Goal: Information Seeking & Learning: Learn about a topic

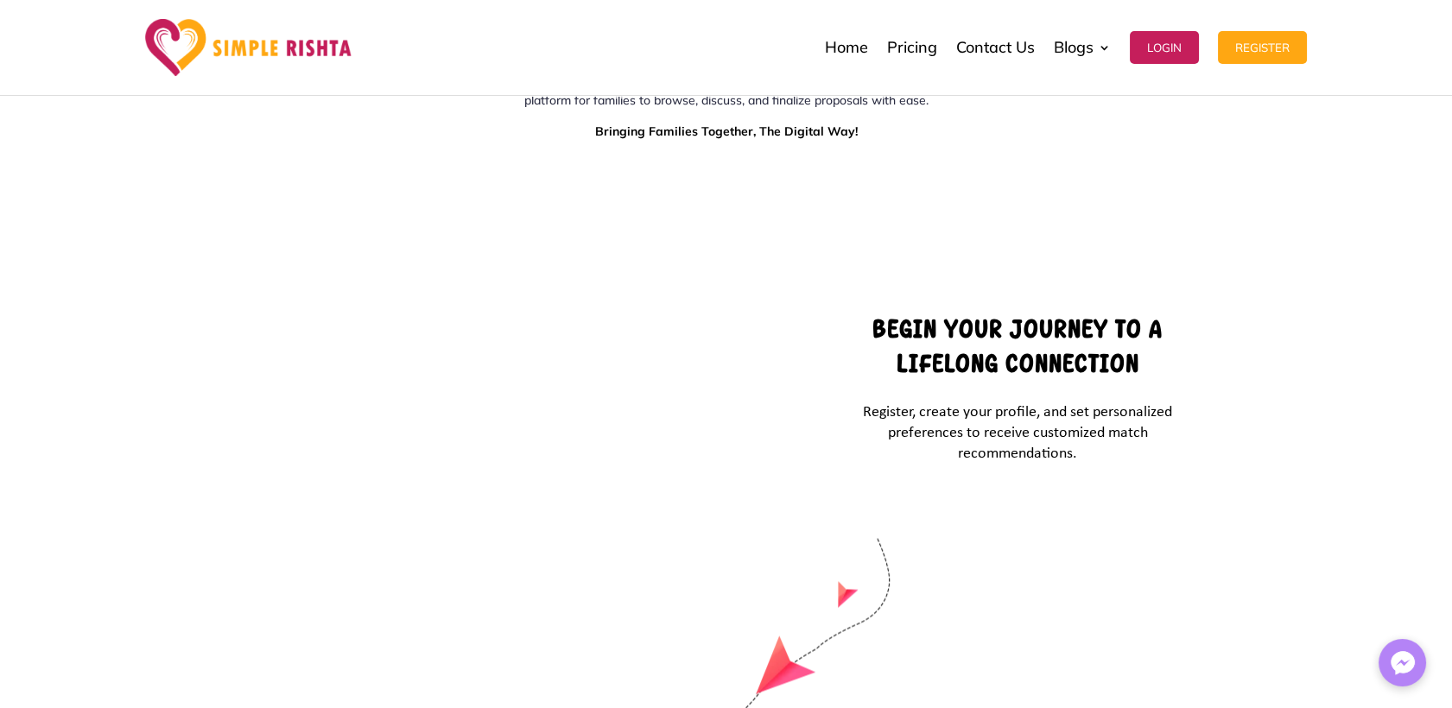
scroll to position [7332, 0]
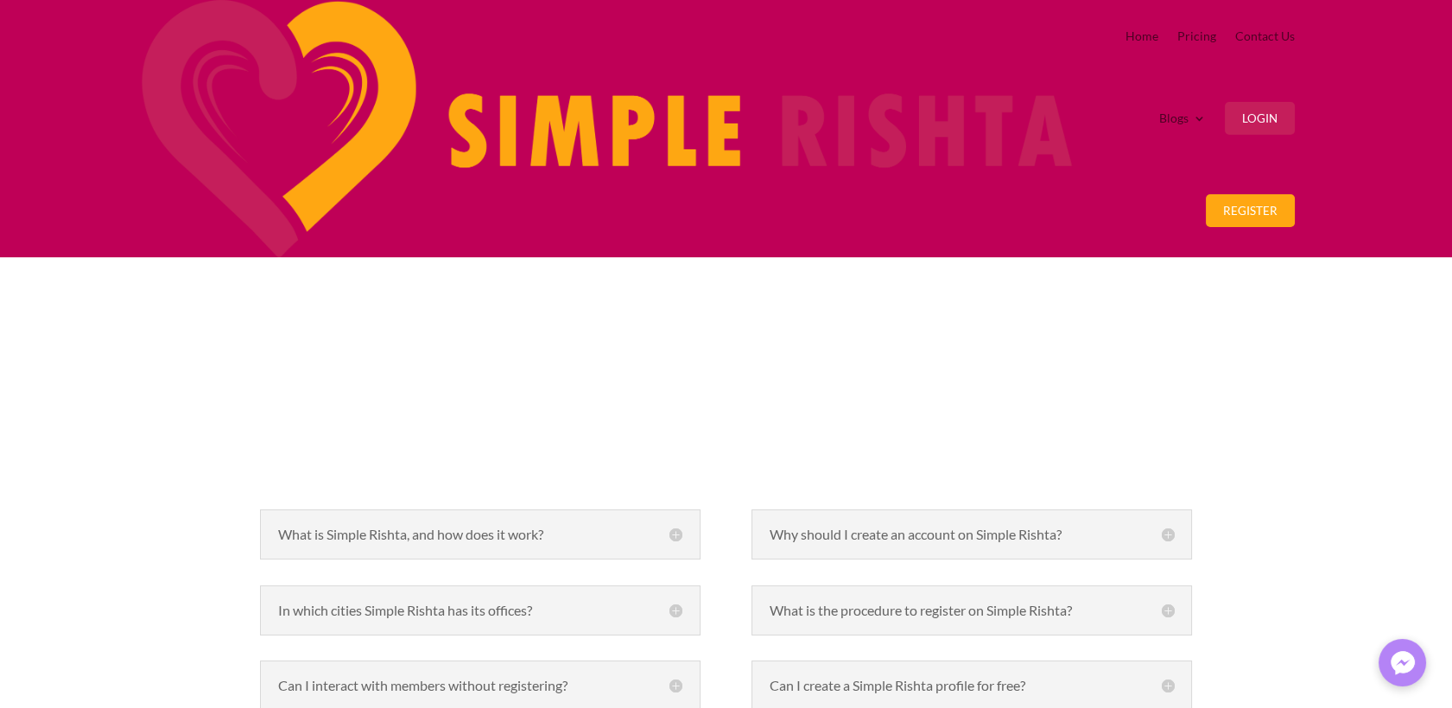
click at [675, 528] on h5 "What is Simple Rishta, and how does it work?" at bounding box center [480, 535] width 404 height 14
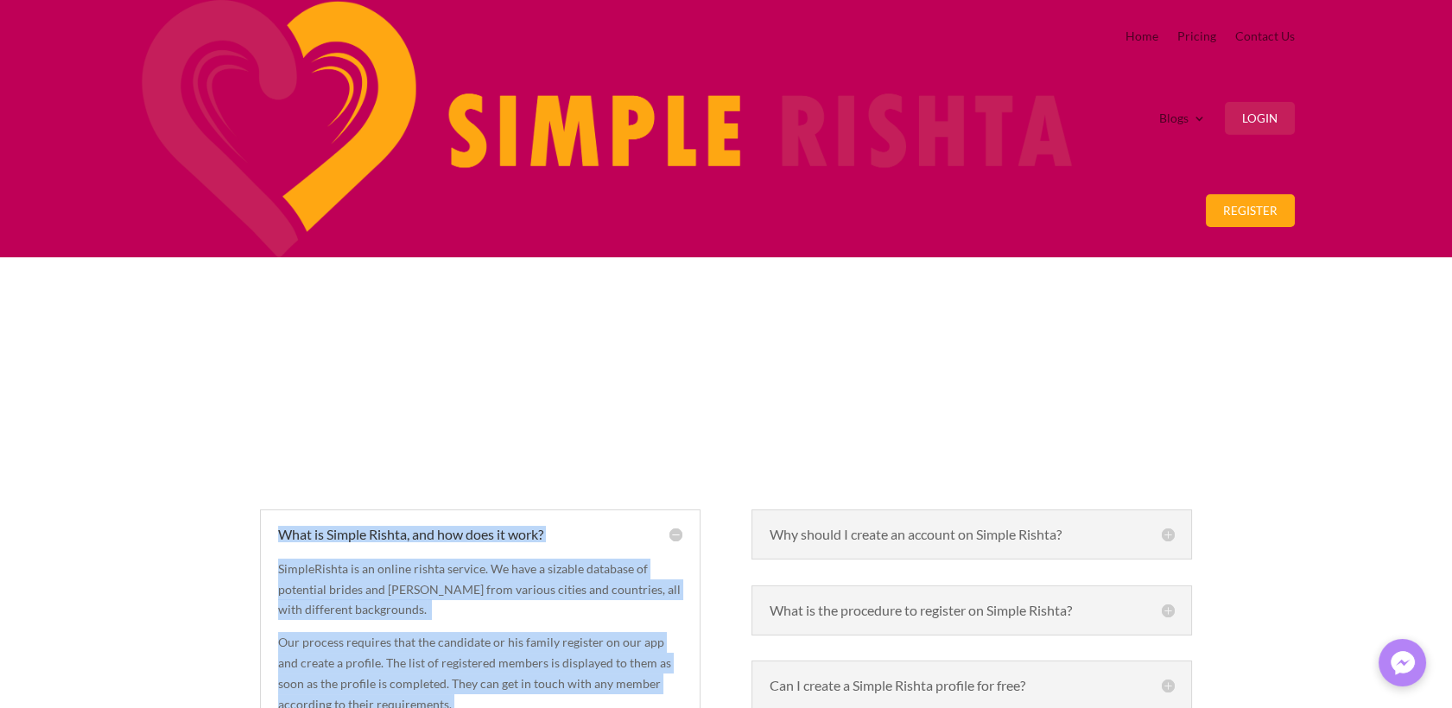
drag, startPoint x: 279, startPoint y: 281, endPoint x: 417, endPoint y: 495, distance: 254.9
click at [417, 510] on div "What is Simple Rishta, and how does it work? SimpleRishta is an online rishta s…" at bounding box center [480, 622] width 440 height 224
copy div "What is Simple Rishta, and how does it work? SimpleRishta is an online rishta s…"
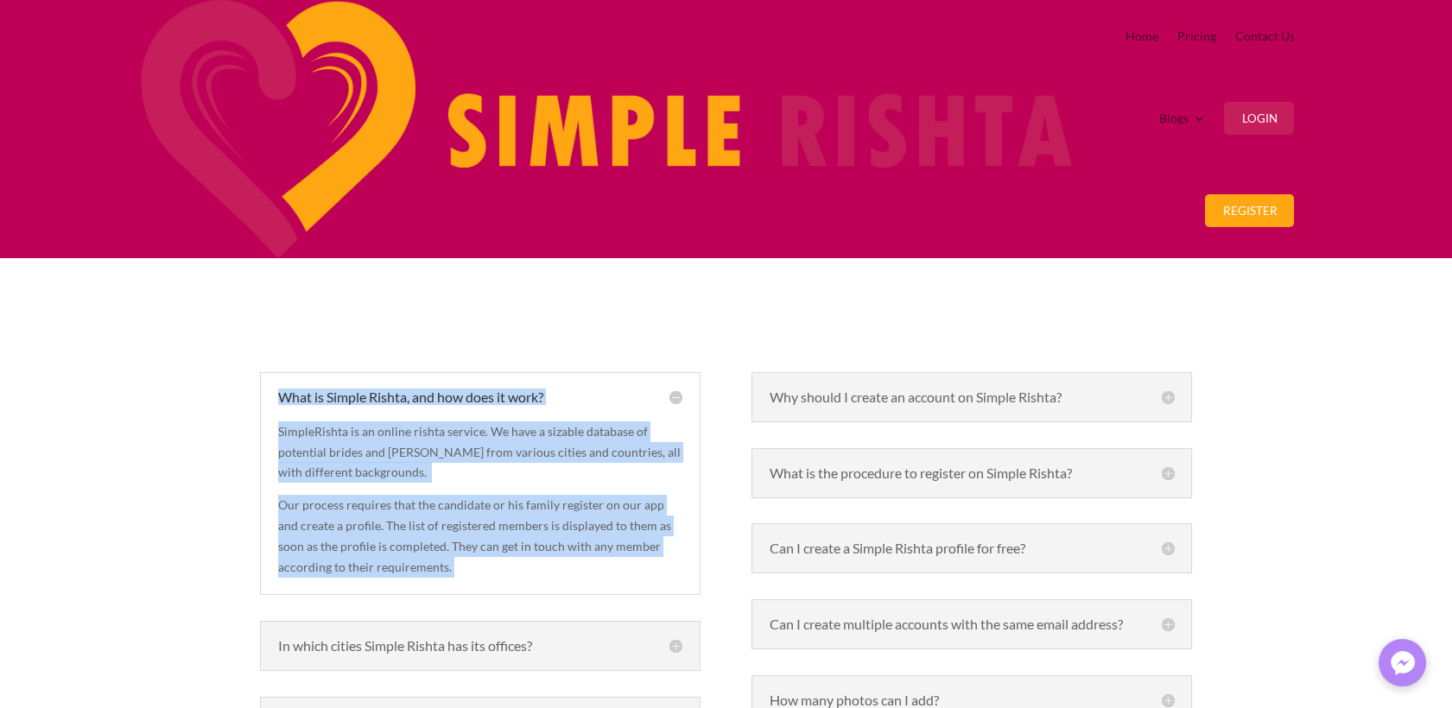
scroll to position [192, 0]
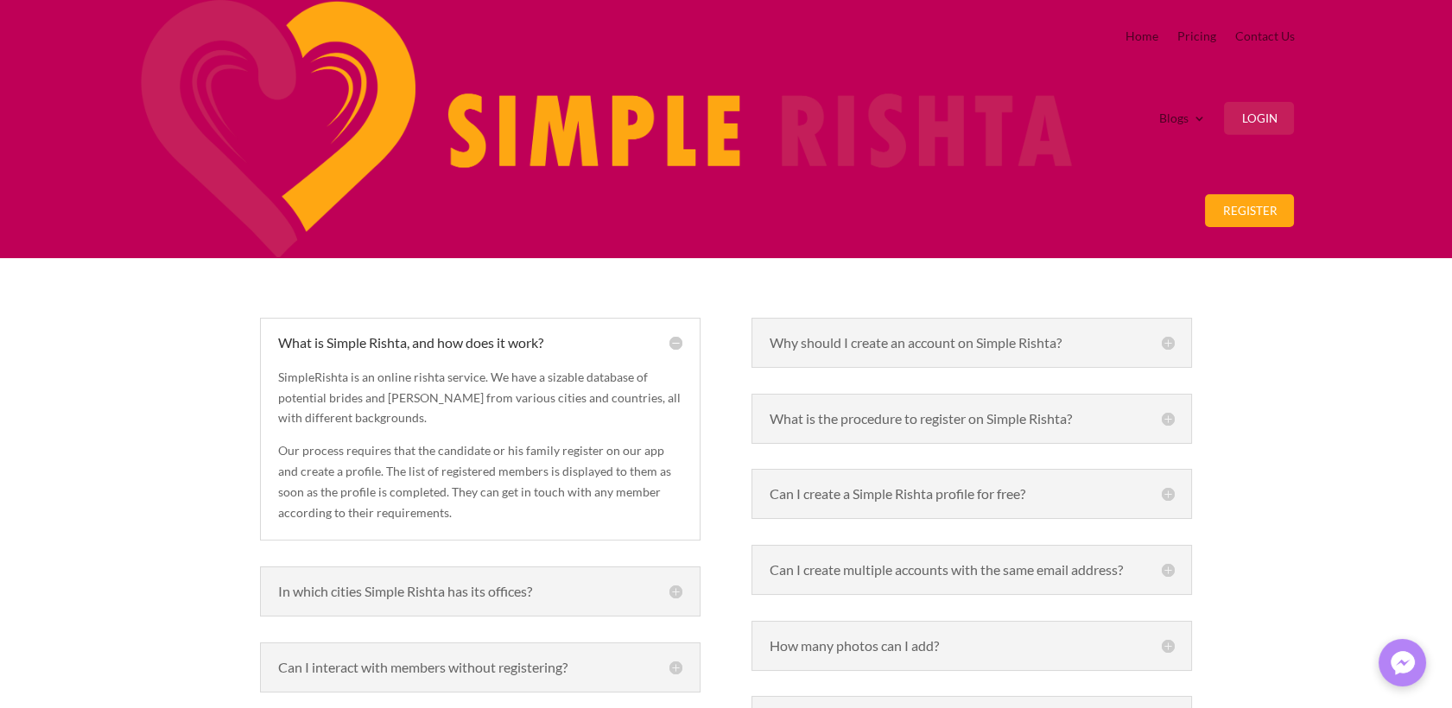
click at [676, 585] on h5 "In which cities Simple Rishta has its offices?" at bounding box center [480, 592] width 404 height 14
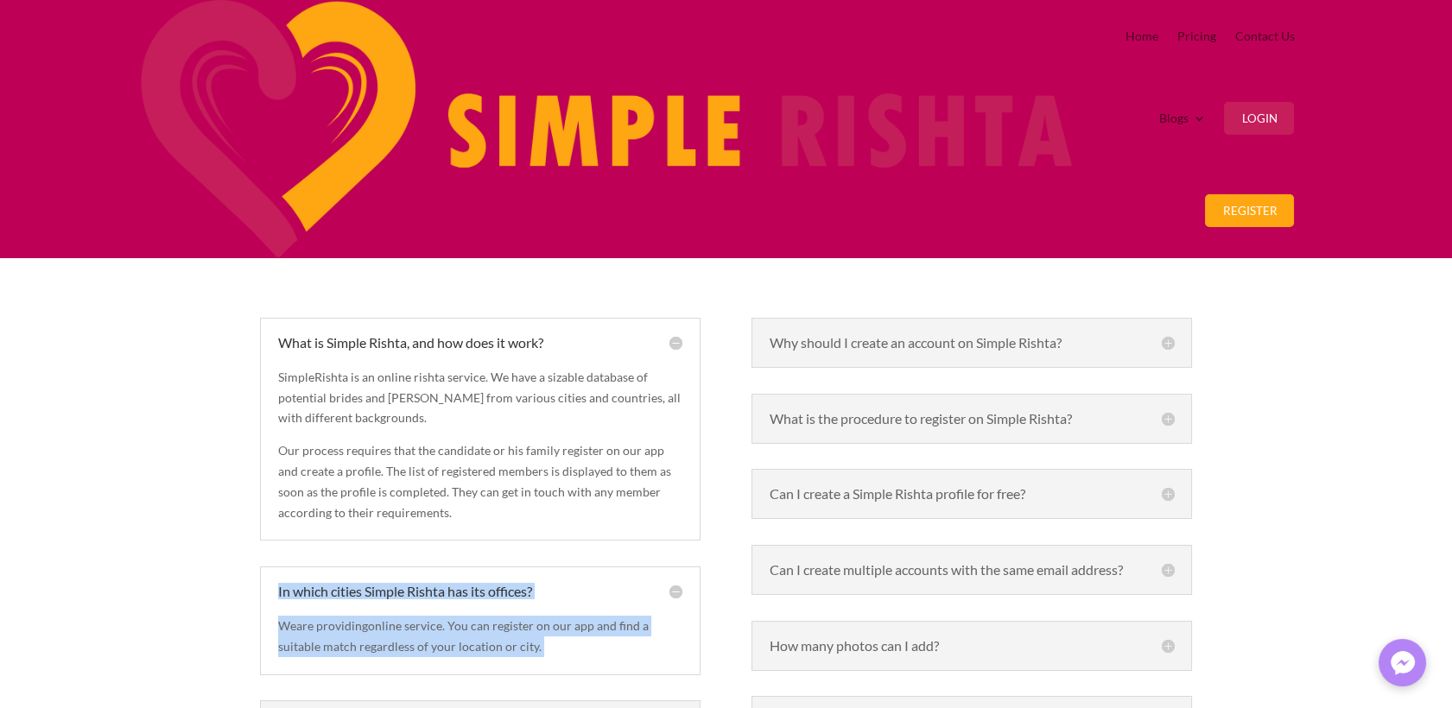
drag, startPoint x: 276, startPoint y: 371, endPoint x: 684, endPoint y: 454, distance: 416.8
click at [684, 567] on div "In which cities Simple Rishta has its offices? We are providing online service.…" at bounding box center [480, 621] width 440 height 109
copy div "In which cities Simple Rishta has its offices? We are providing online service.…"
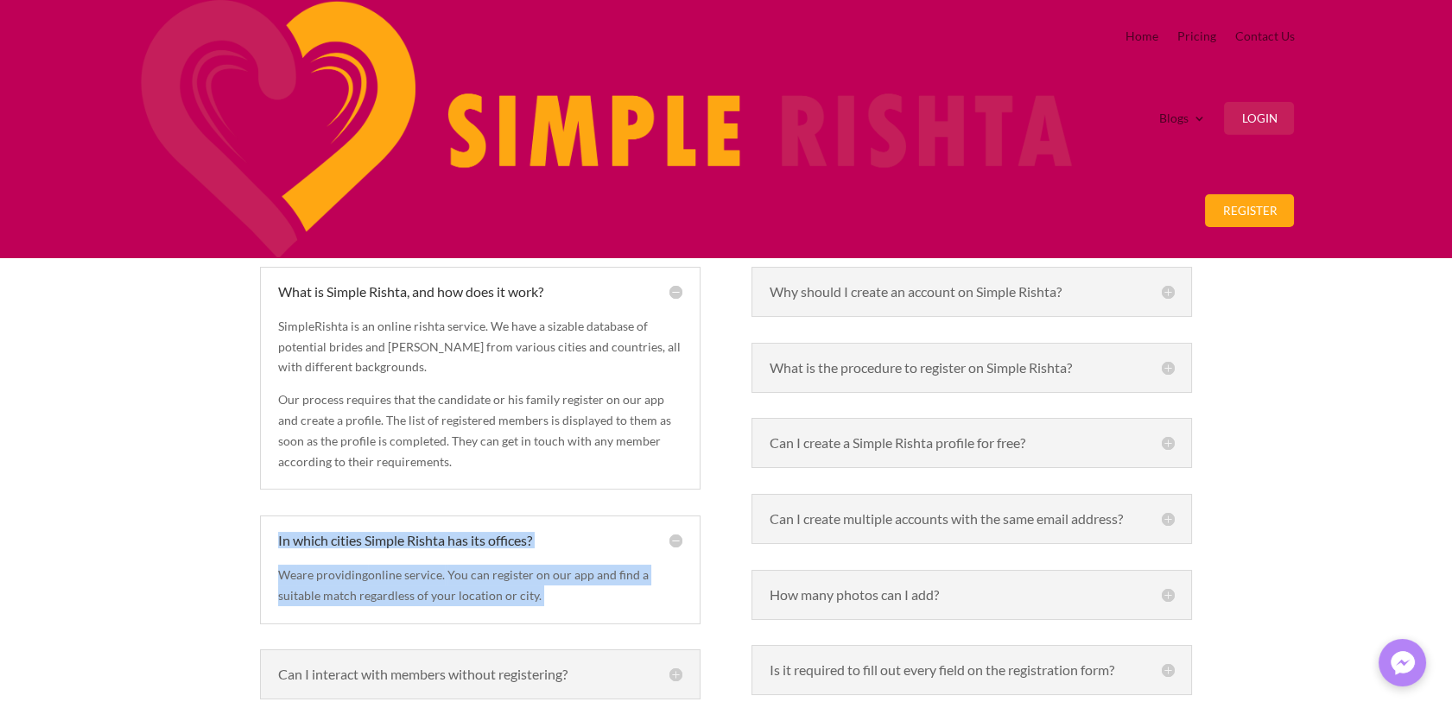
scroll to position [288, 0]
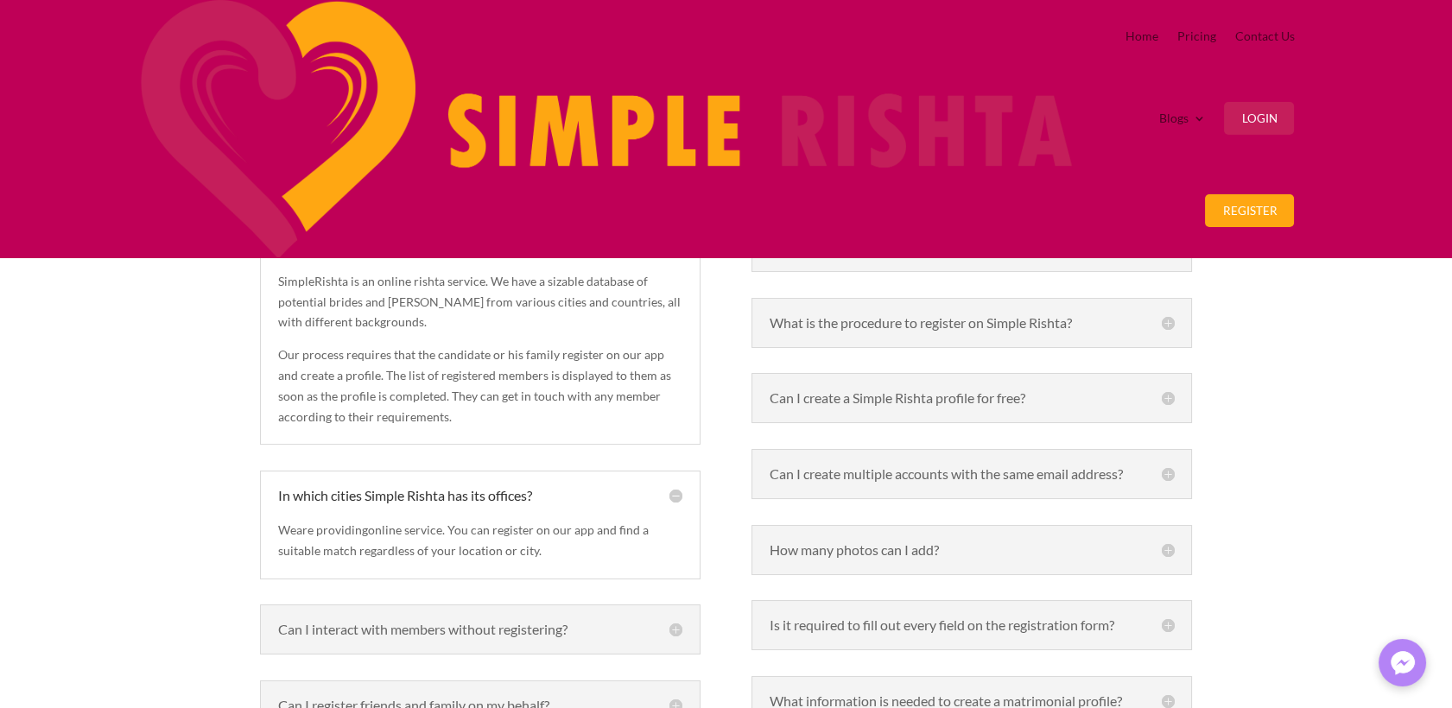
click at [676, 623] on h5 "Can I interact with members without registering?" at bounding box center [480, 630] width 404 height 14
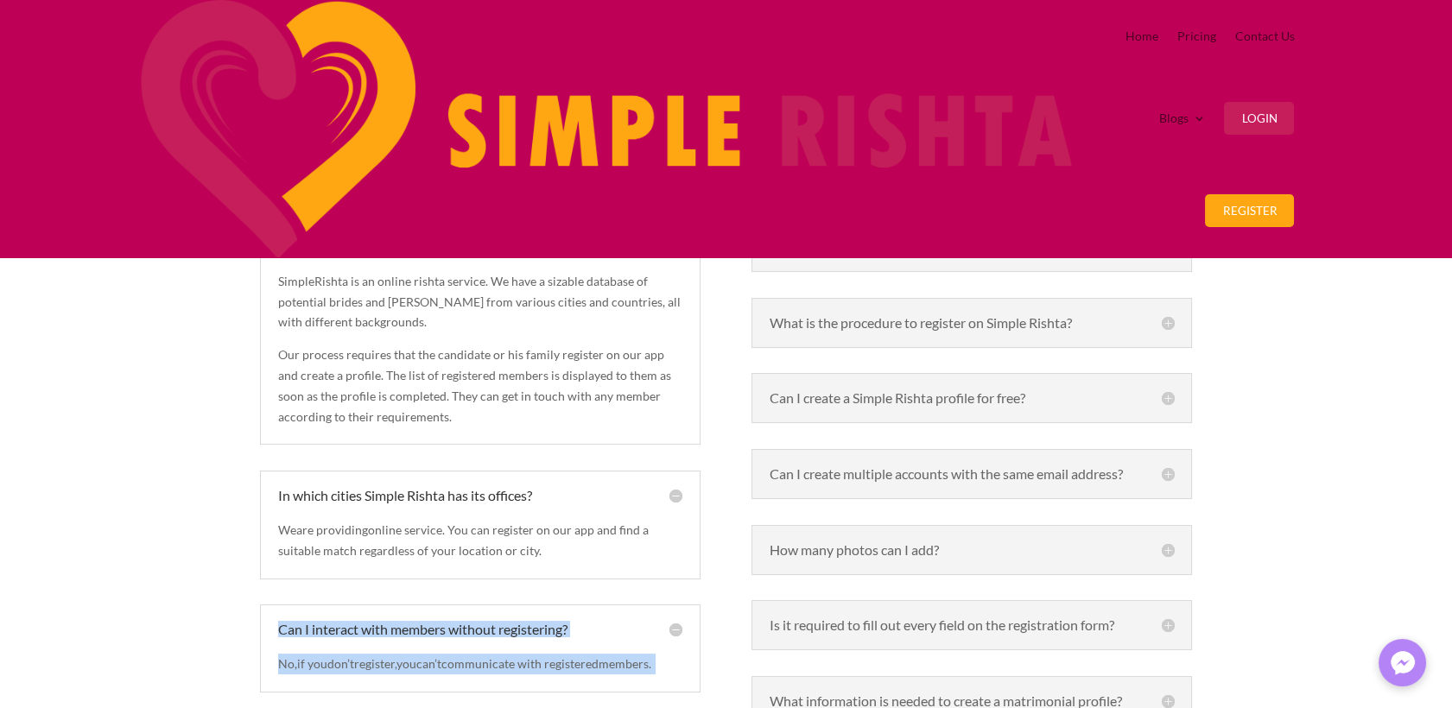
drag, startPoint x: 270, startPoint y: 406, endPoint x: 581, endPoint y: 509, distance: 327.5
click at [581, 605] on div "Can I interact with members without registering? No, if you don’t register , yo…" at bounding box center [480, 649] width 440 height 88
copy div "Can I interact with members without registering? No, if you don’t register , yo…"
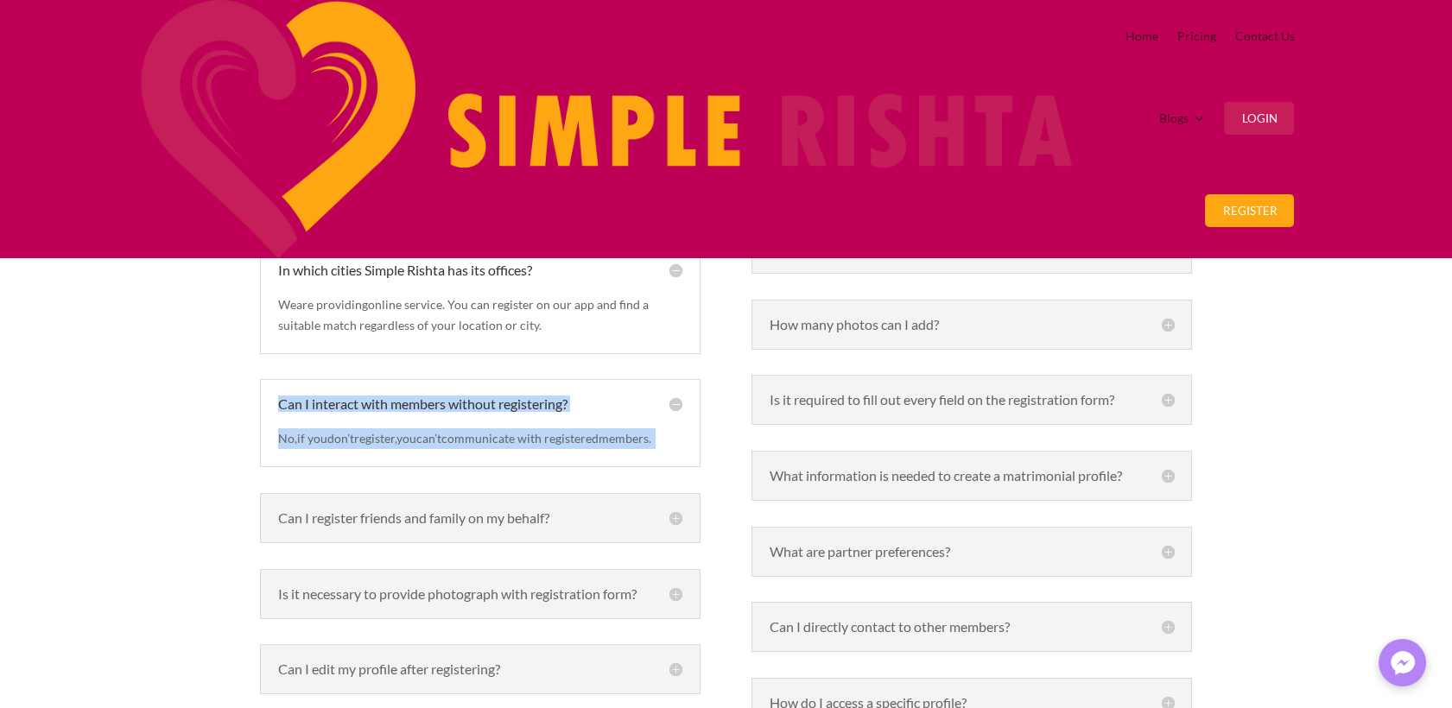
scroll to position [575, 0]
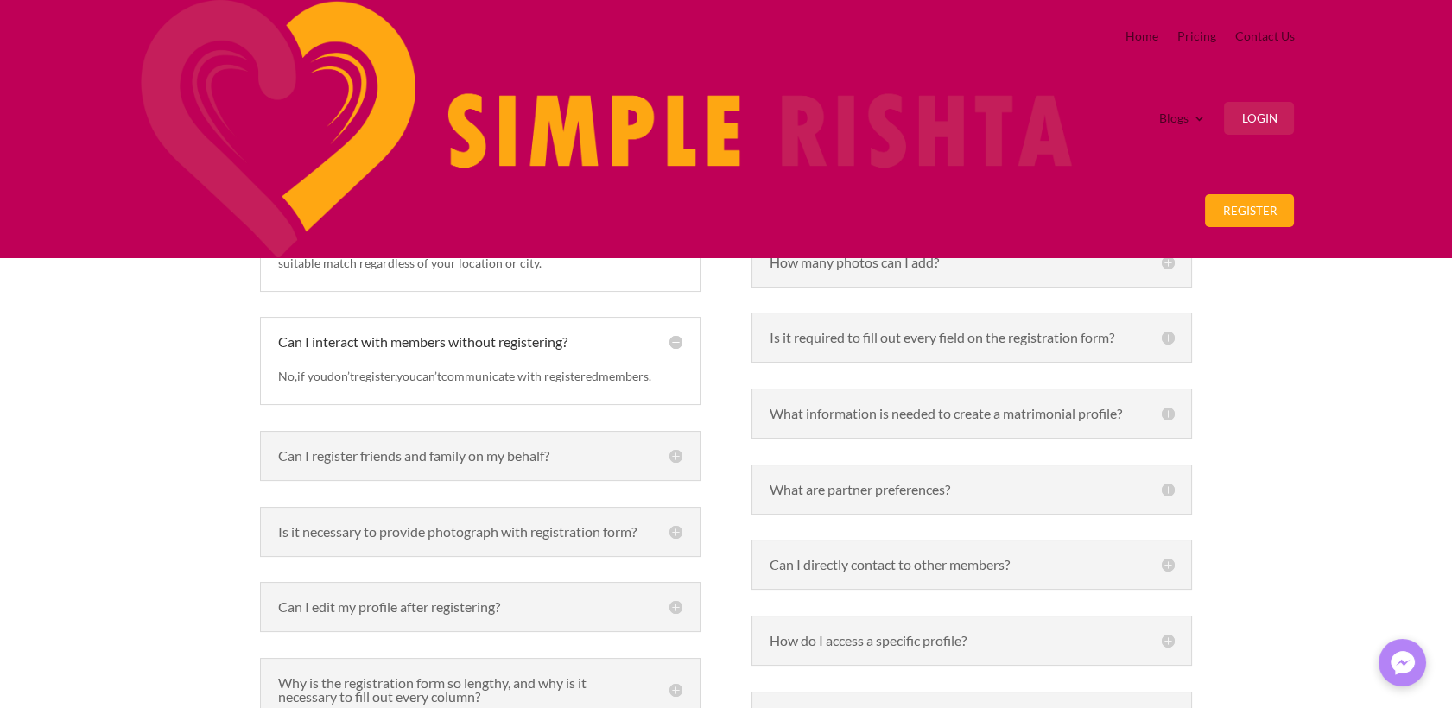
click at [671, 449] on h5 "Can I register friends and family on my behalf?" at bounding box center [480, 456] width 404 height 14
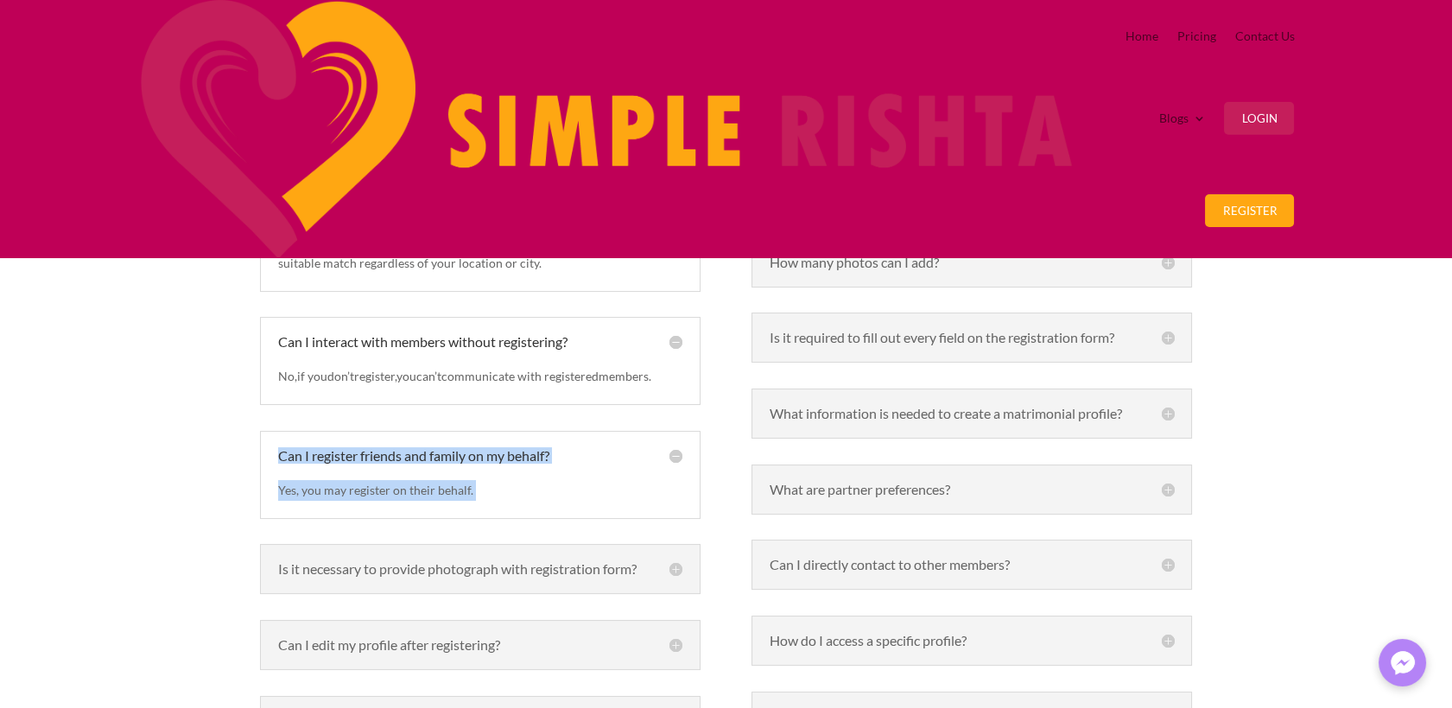
drag, startPoint x: 275, startPoint y: 280, endPoint x: 548, endPoint y: 339, distance: 280.2
click at [548, 431] on div "Can I register friends and family on my behalf? Yes, you may register on their …" at bounding box center [480, 475] width 440 height 88
copy div "Can I register friends and family on my behalf? Yes, you may register on their …"
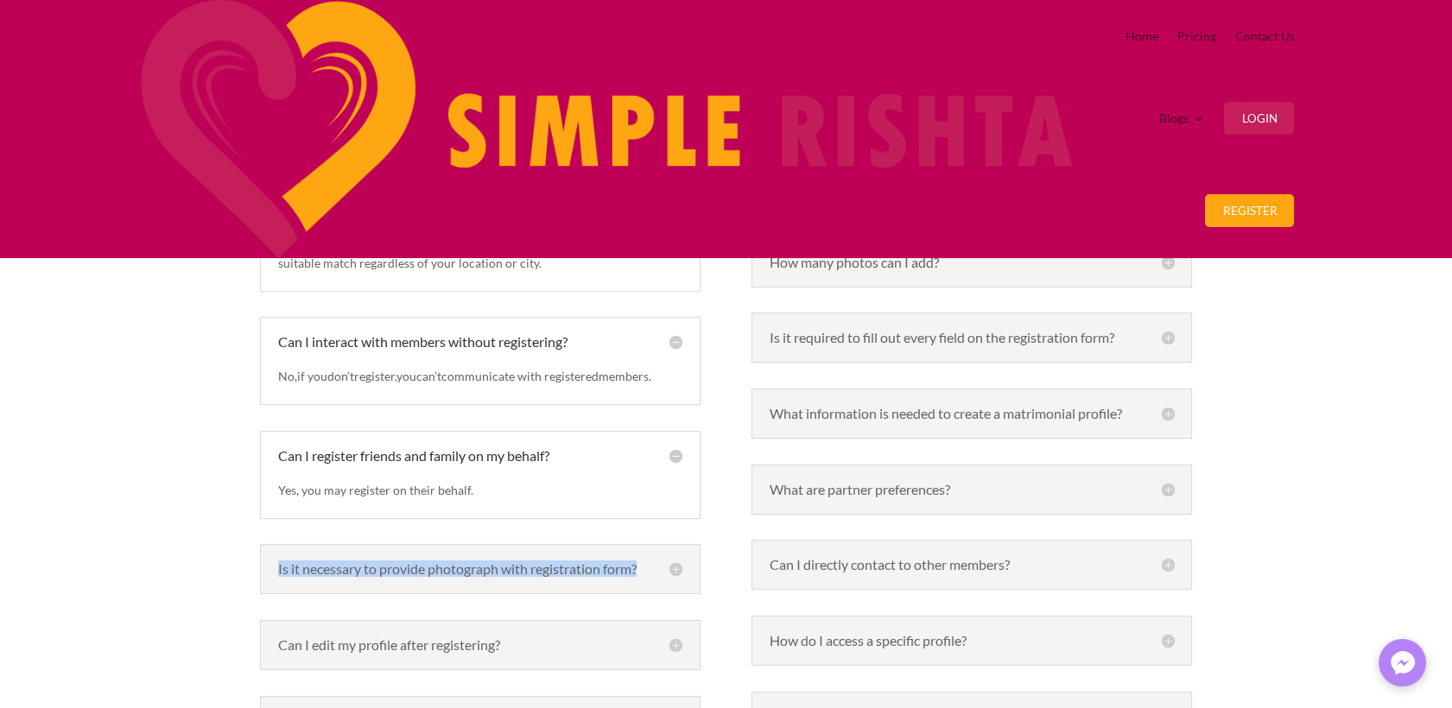
drag, startPoint x: 274, startPoint y: 396, endPoint x: 517, endPoint y: 439, distance: 247.2
click at [517, 544] on div "Is it necessary to provide photograph with registration form? Uploading your ph…" at bounding box center [480, 569] width 440 height 50
drag, startPoint x: 517, startPoint y: 439, endPoint x: 677, endPoint y: 410, distance: 162.3
click at [677, 562] on h5 "Is it necessary to provide photograph with registration form?" at bounding box center [480, 569] width 404 height 14
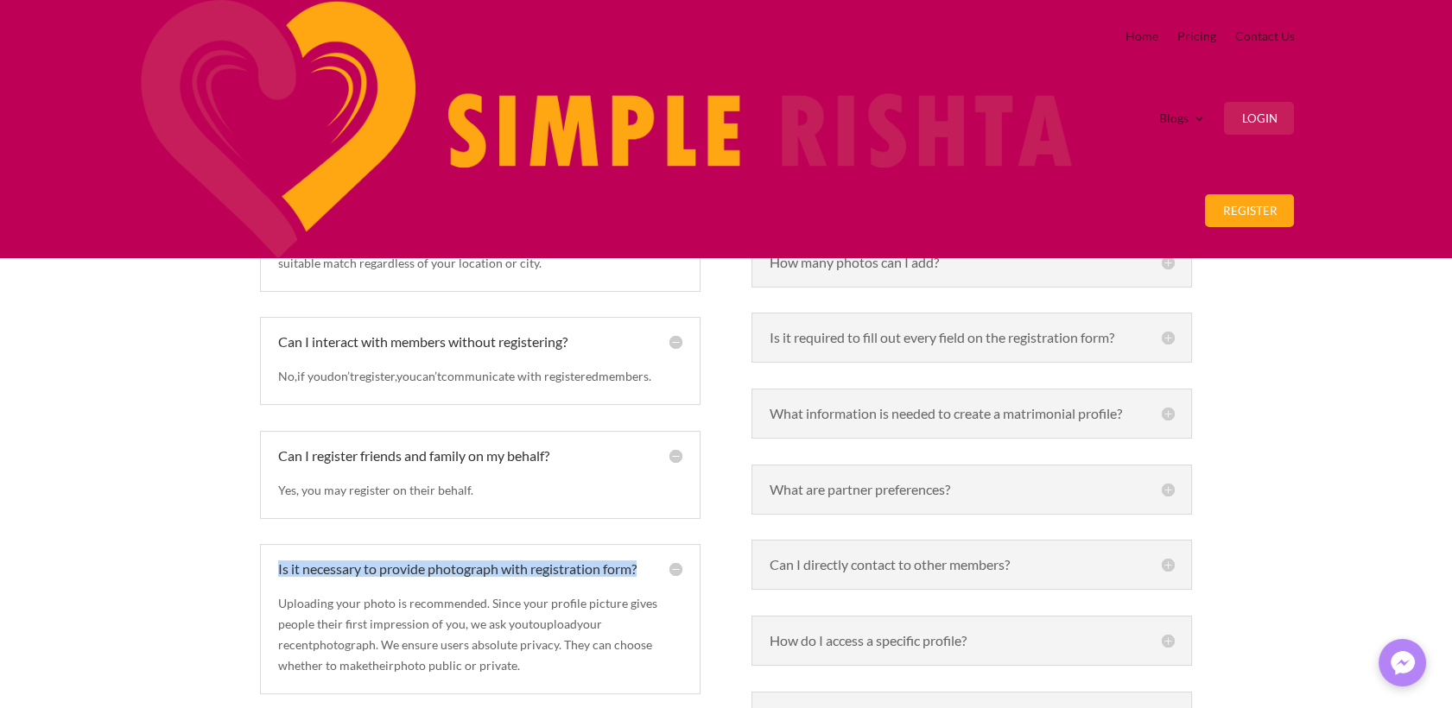
click at [272, 544] on div "Is it necessary to provide photograph with registration form? Uploading your ph…" at bounding box center [480, 618] width 440 height 149
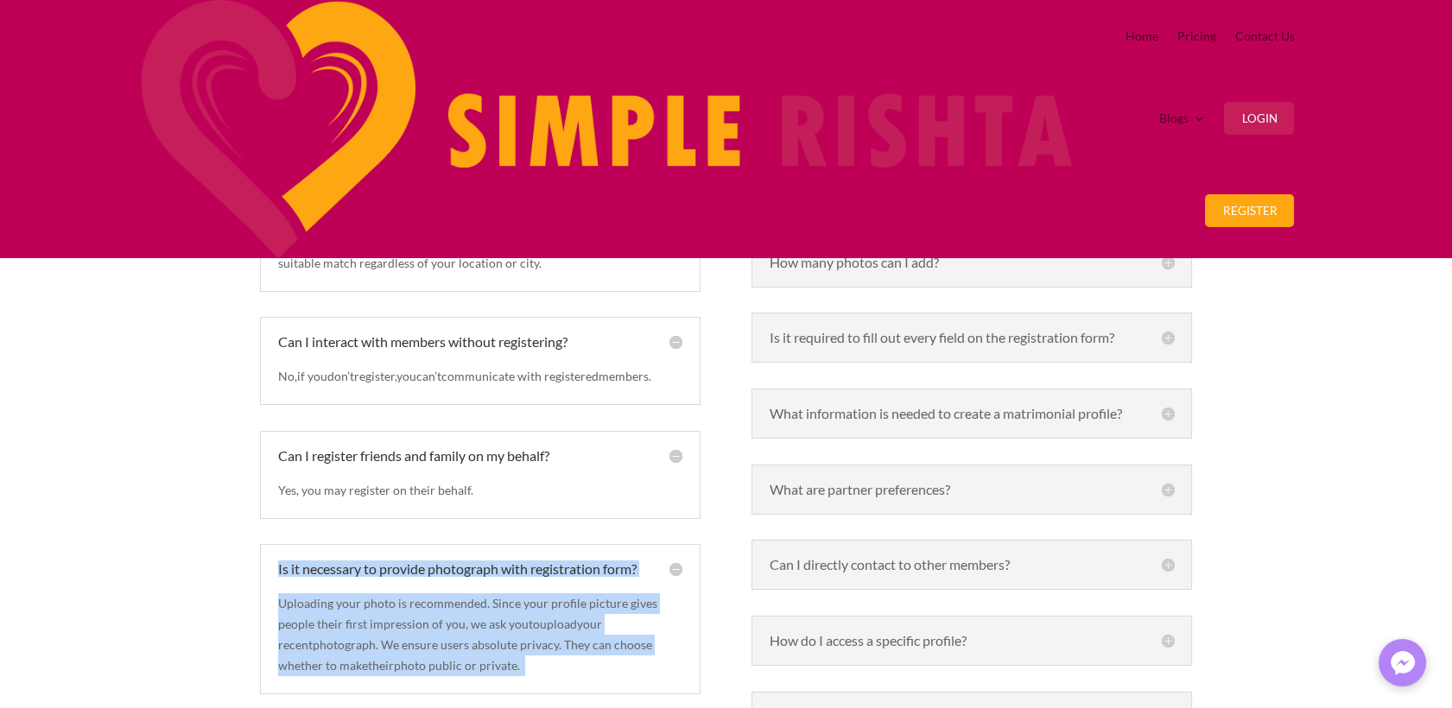
drag, startPoint x: 272, startPoint y: 388, endPoint x: 415, endPoint y: 543, distance: 210.9
click at [415, 544] on div "Is it necessary to provide photograph with registration form? Uploading your ph…" at bounding box center [480, 618] width 440 height 149
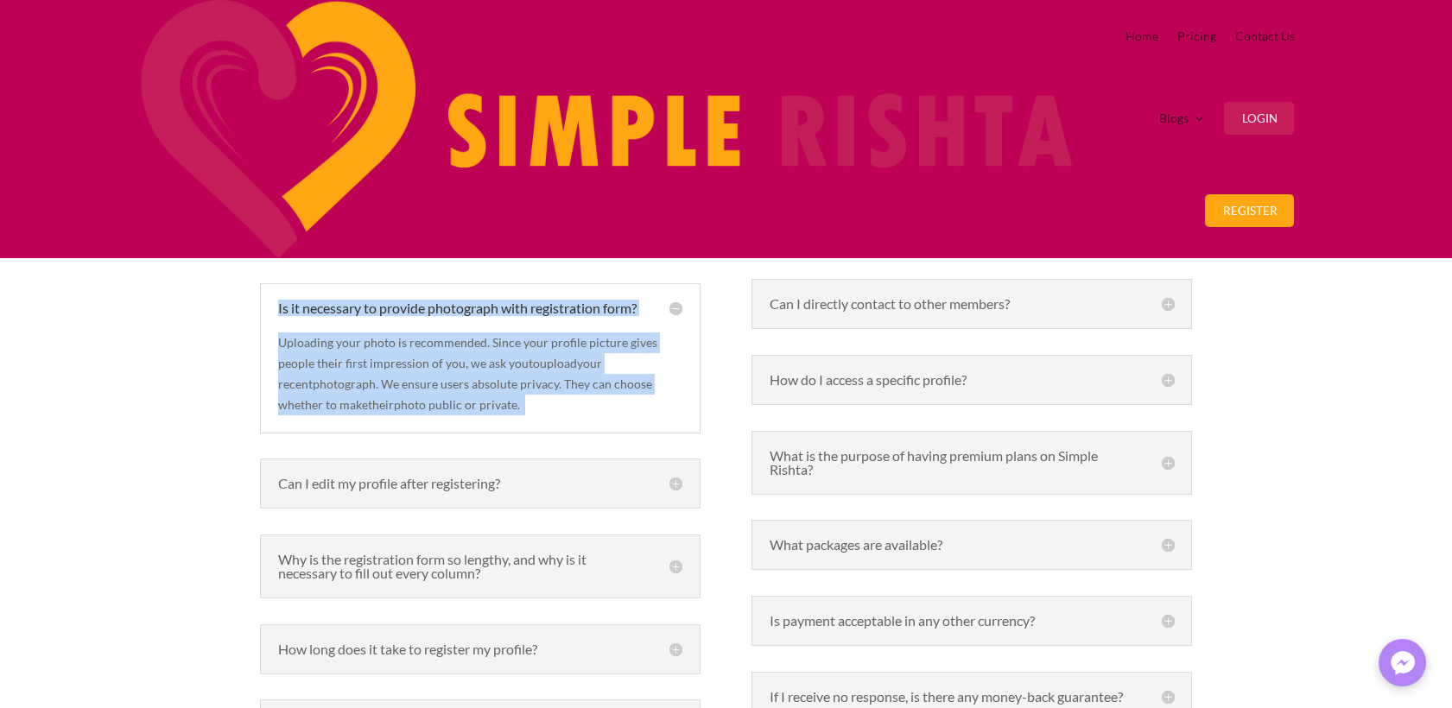
scroll to position [864, 0]
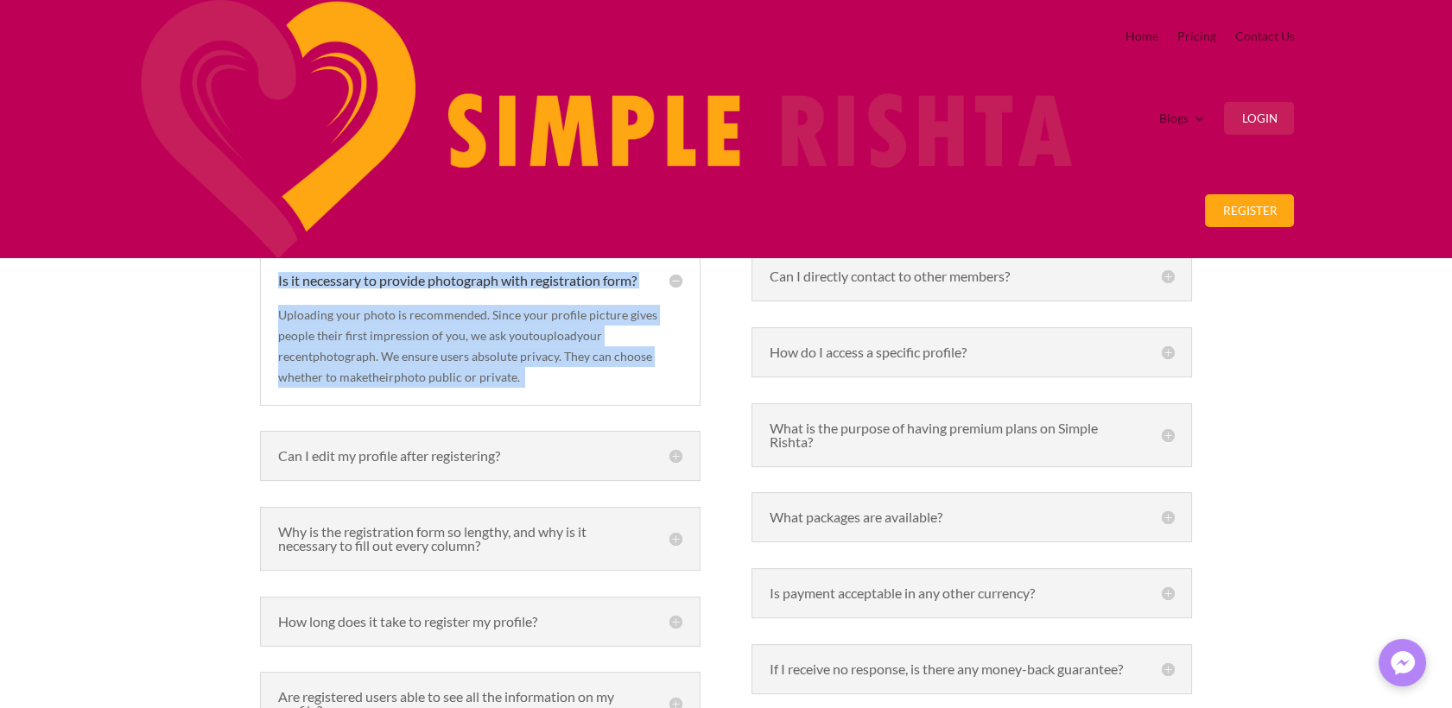
click at [679, 449] on h5 "Can I edit my profile after registering?" at bounding box center [480, 456] width 404 height 14
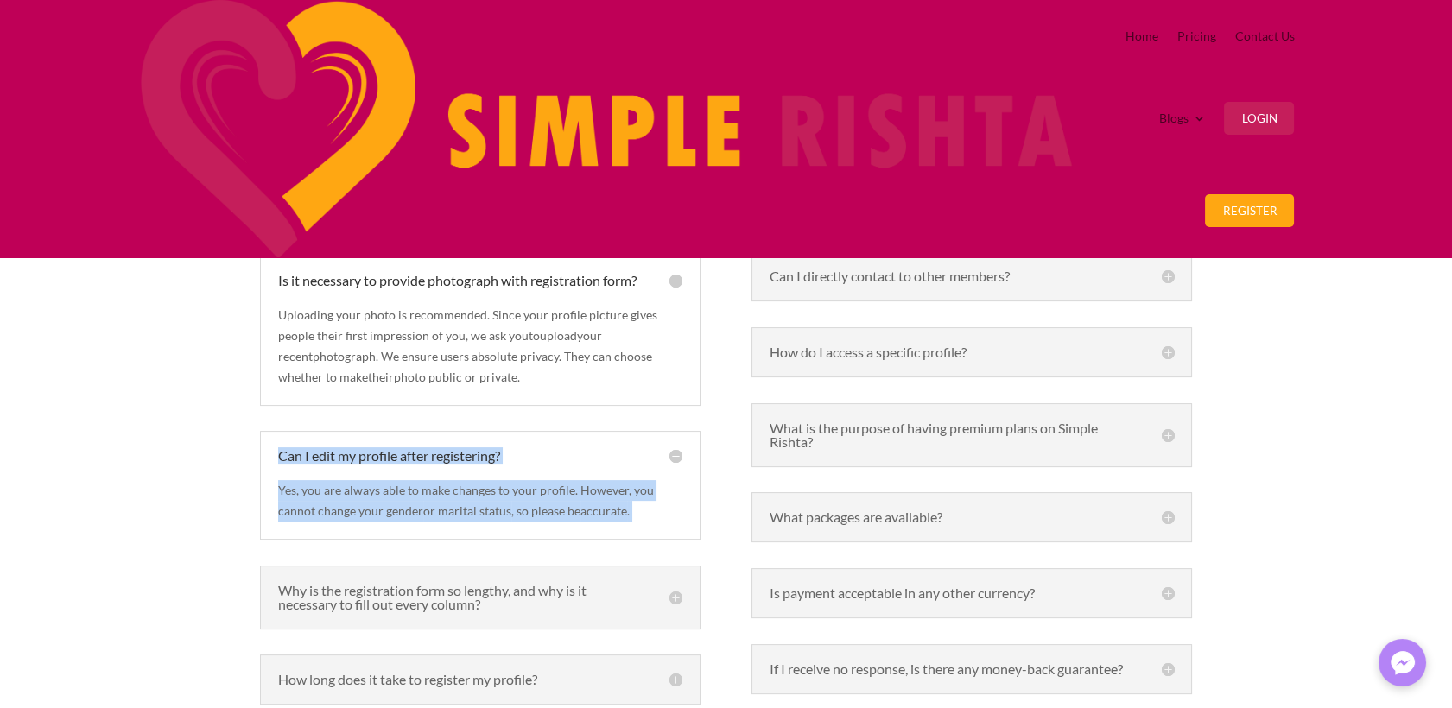
drag, startPoint x: 276, startPoint y: 320, endPoint x: 417, endPoint y: 421, distance: 172.8
click at [417, 431] on div "Can I edit my profile after registering? Yes, you are always able to make chang…" at bounding box center [480, 485] width 440 height 109
copy div "Can I edit my profile after registering? Yes, you are always able to make chang…"
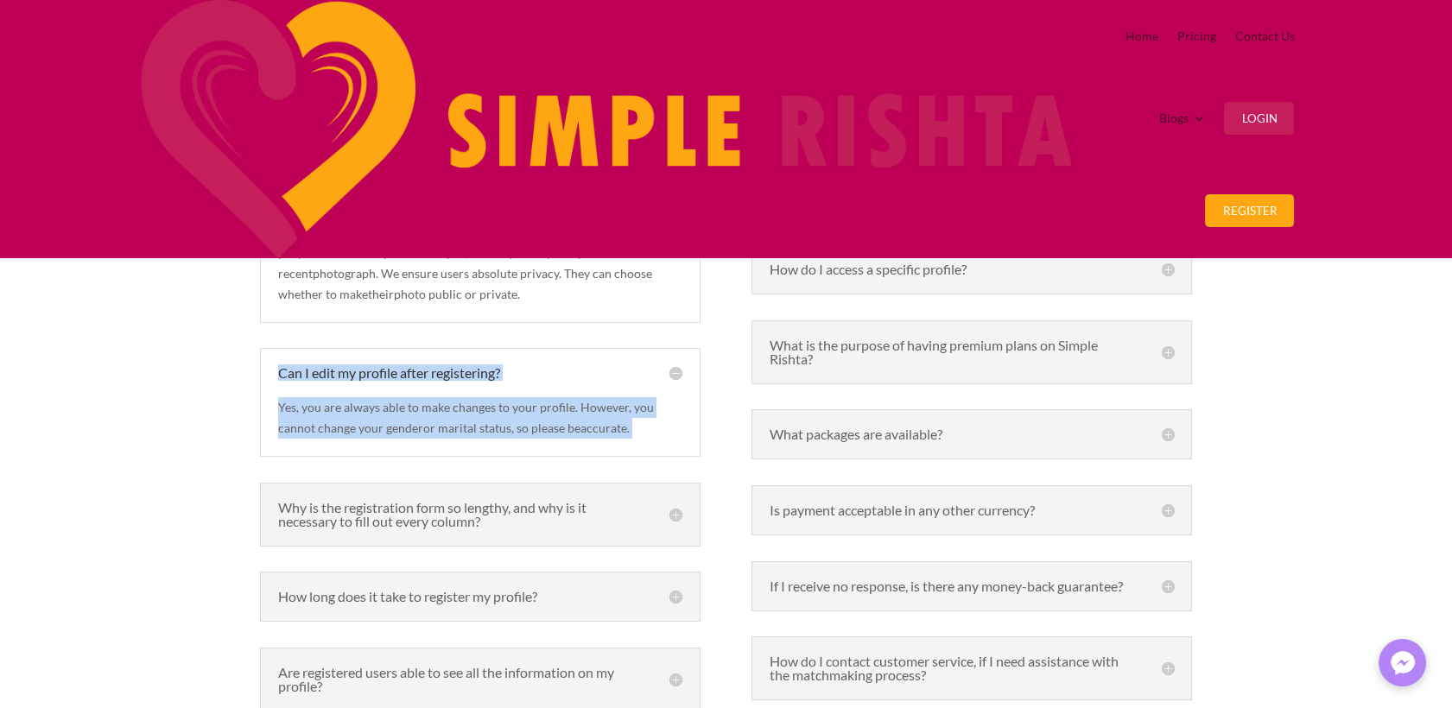
scroll to position [1055, 0]
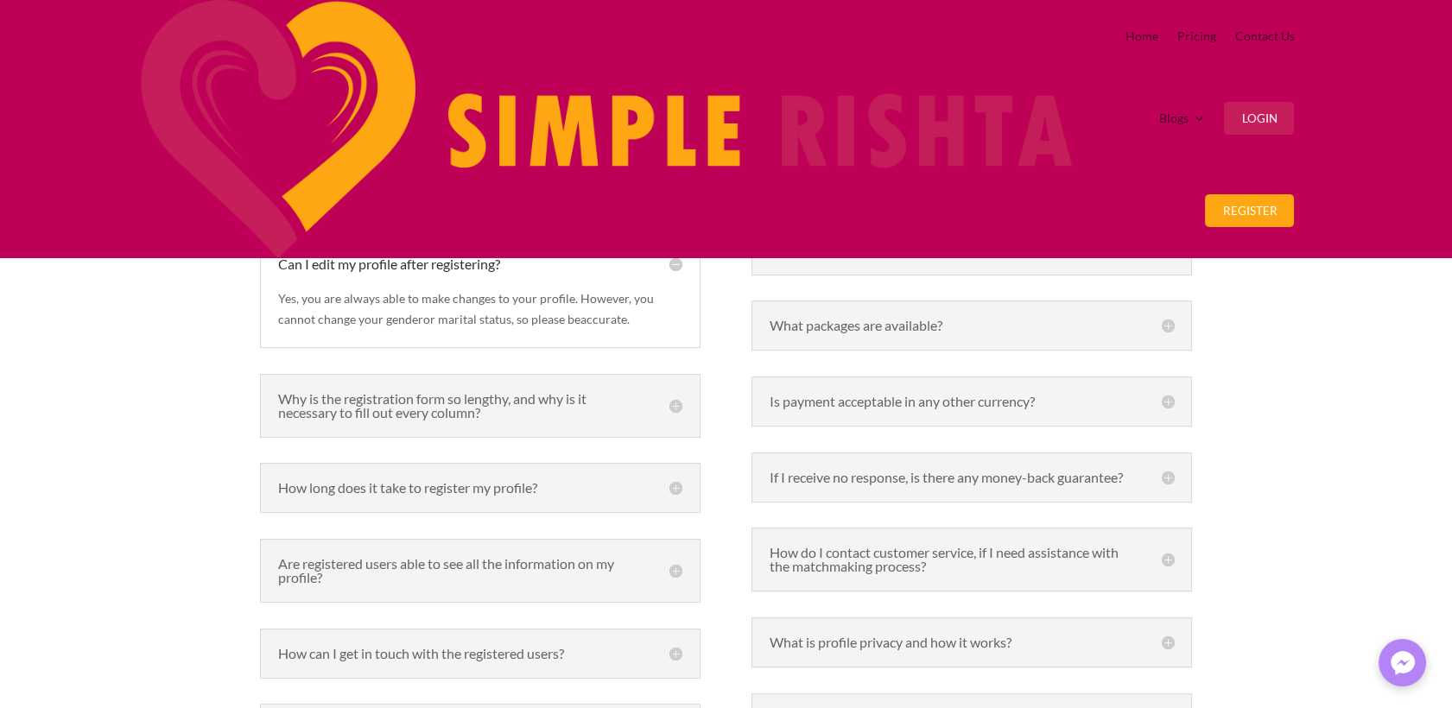
click at [677, 392] on h5 "Why is the registration form so lengthy, and why is it necessary to fill out ev…" at bounding box center [480, 406] width 404 height 28
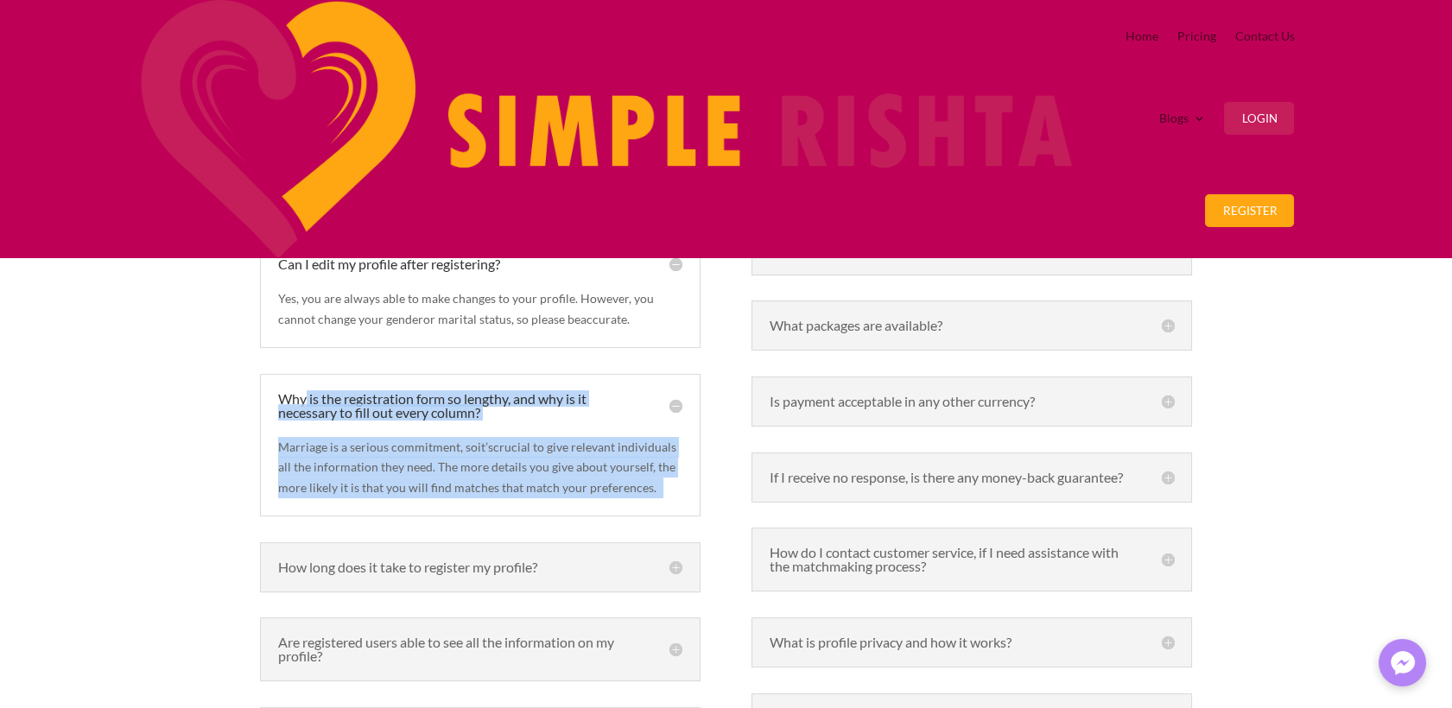
drag, startPoint x: 269, startPoint y: 280, endPoint x: 611, endPoint y: 427, distance: 371.4
click at [611, 427] on div "Why is the registration form so lengthy, and why is it necessary to fill out ev…" at bounding box center [480, 445] width 440 height 143
copy div "Why is the registration form so lengthy, and why is it necessary to fill out ev…"
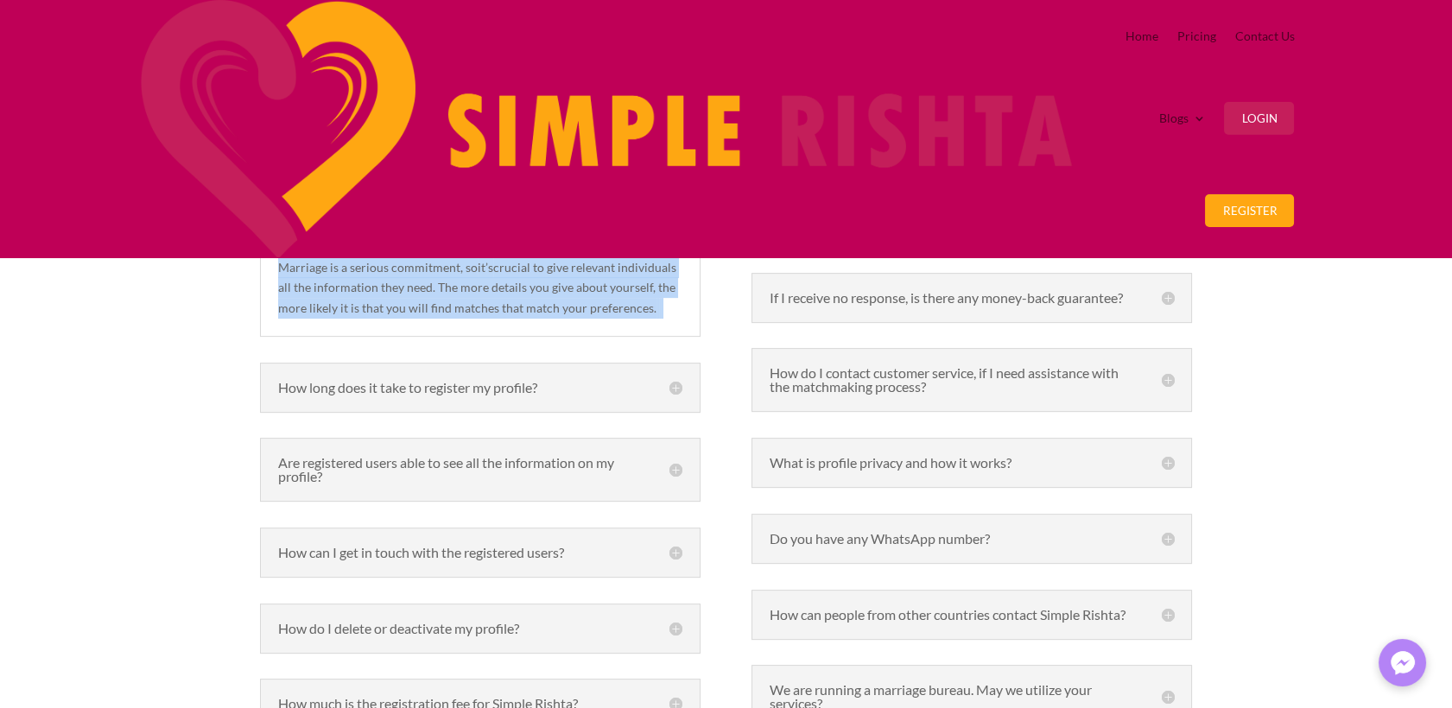
scroll to position [1247, 0]
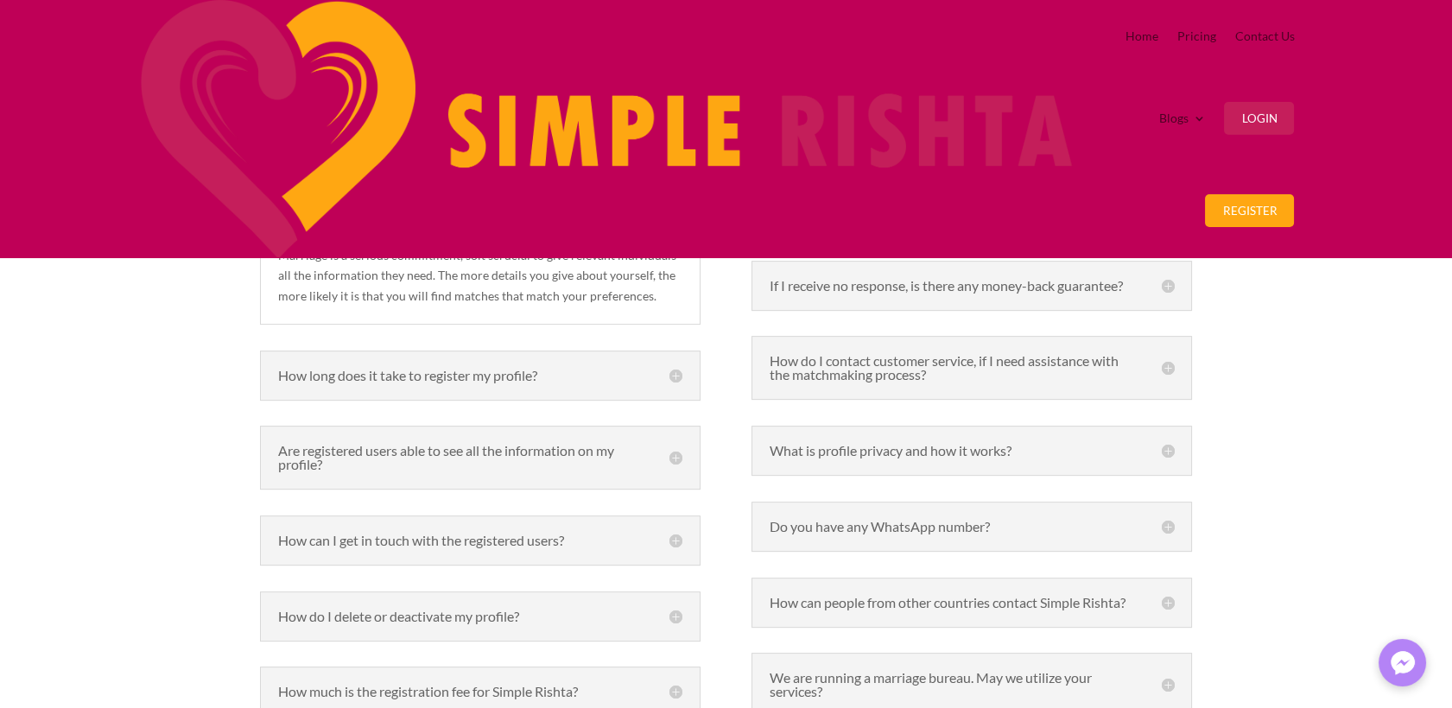
click at [682, 369] on h5 "How long does it take to register my profile?" at bounding box center [480, 376] width 404 height 14
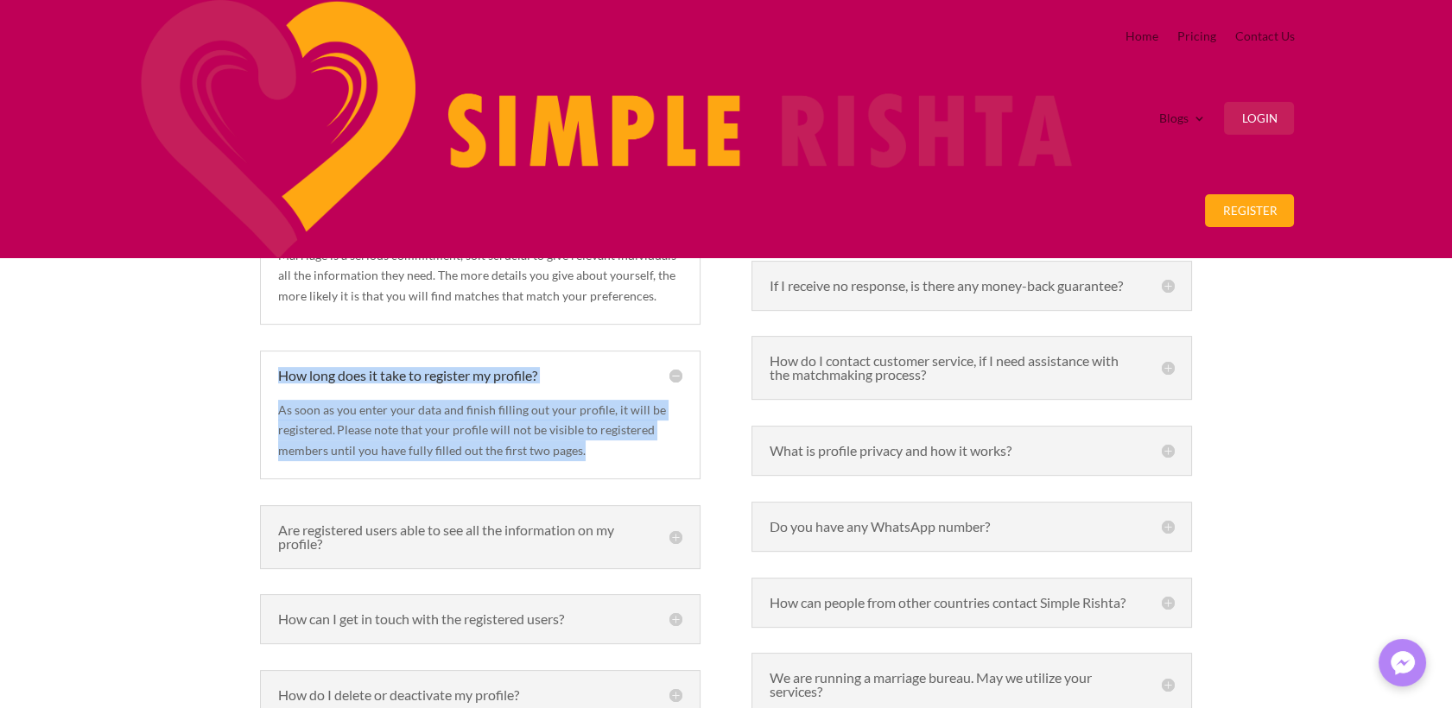
drag, startPoint x: 269, startPoint y: 285, endPoint x: 435, endPoint y: 409, distance: 207.3
click at [435, 409] on div "How long does it take to register my profile? As soon as you enter your data an…" at bounding box center [480, 415] width 440 height 129
copy div "How long does it take to register my profile? As soon as you enter your data an…"
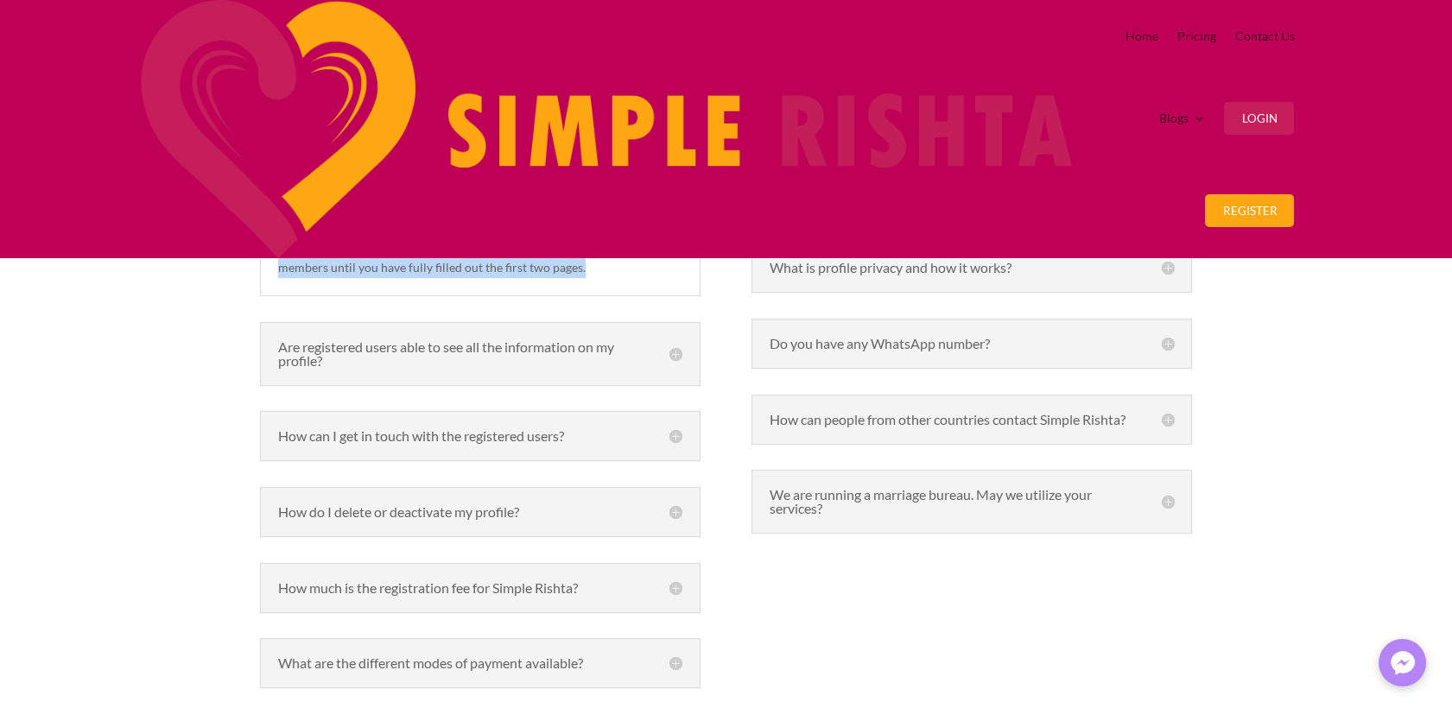
scroll to position [1439, 0]
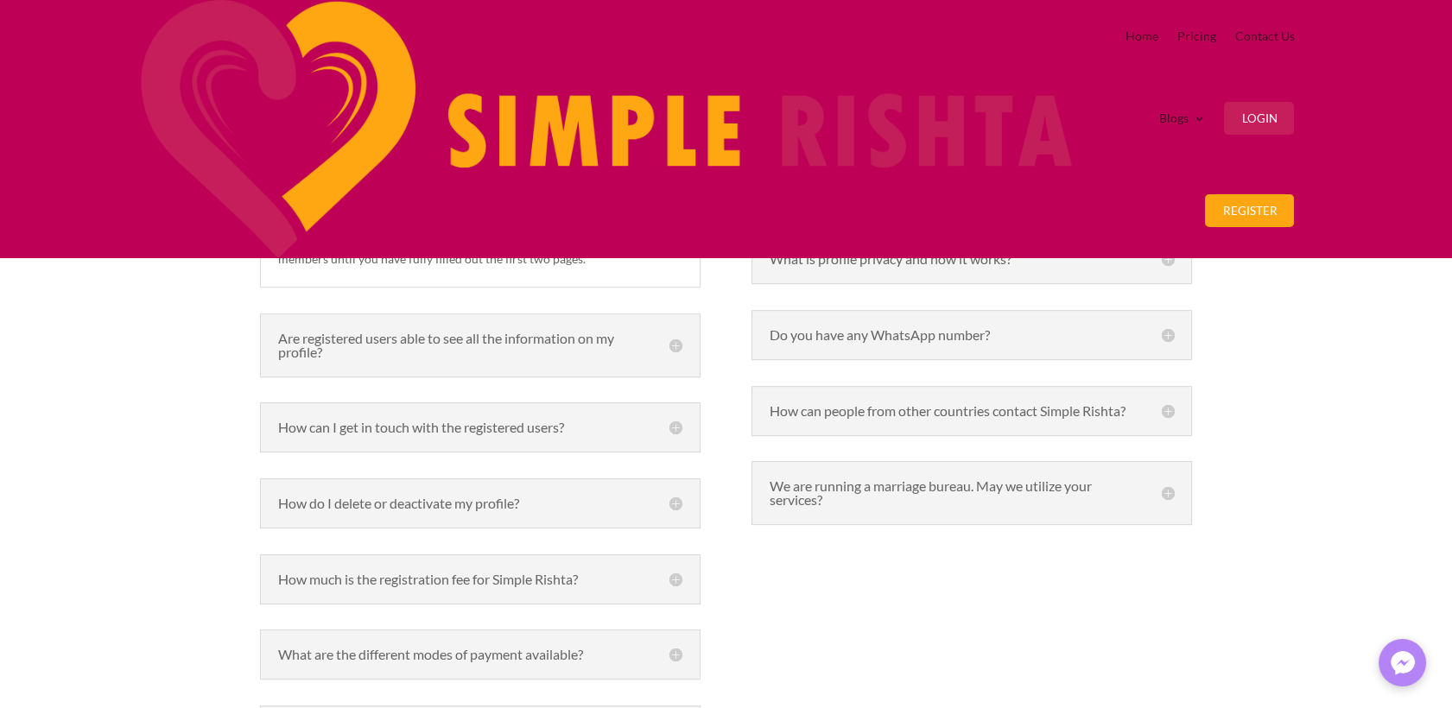
click at [677, 332] on h5 "Are registered users able to see all the information on my profile?" at bounding box center [480, 346] width 404 height 28
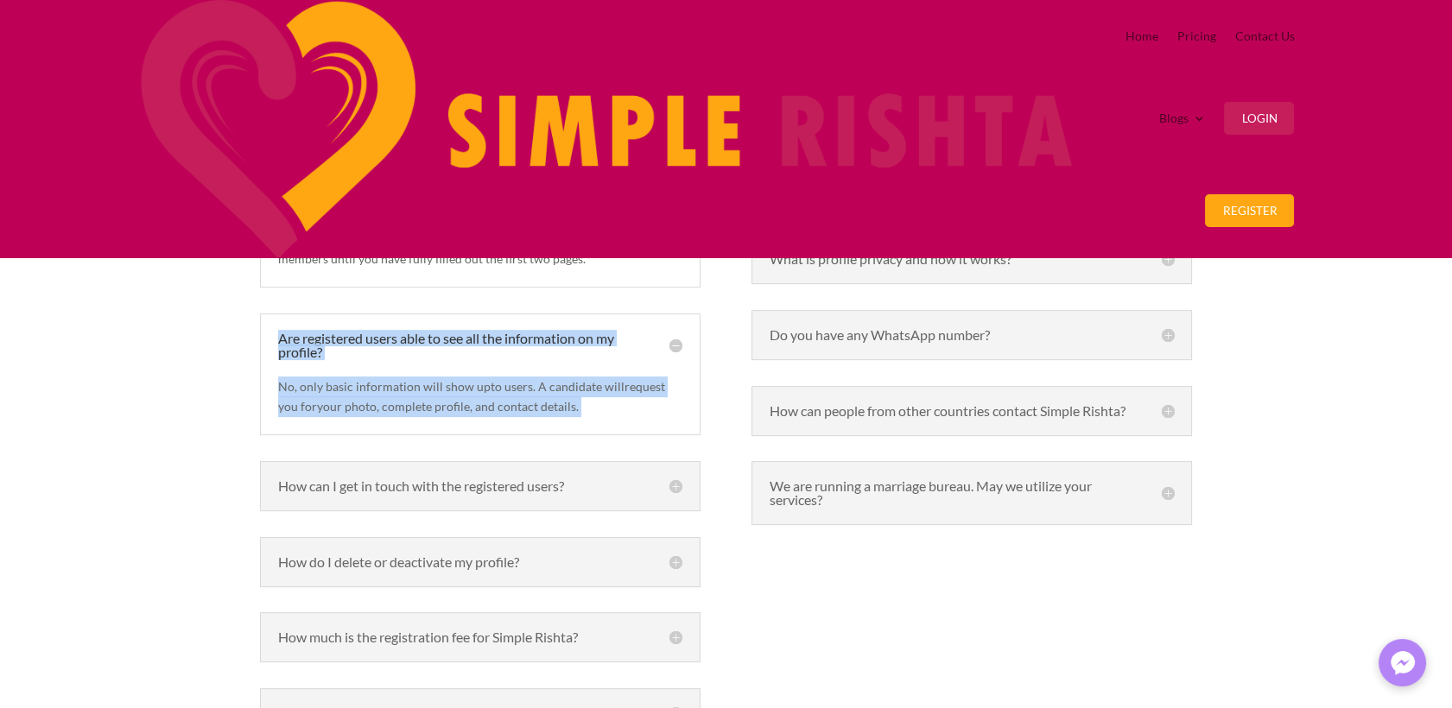
drag, startPoint x: 280, startPoint y: 280, endPoint x: 366, endPoint y: 383, distance: 134.9
click at [366, 383] on div "Are registered users able to see all the information on my profile? No, only ba…" at bounding box center [480, 375] width 440 height 123
copy div "Are registered users able to see all the information on my profile? No, only ba…"
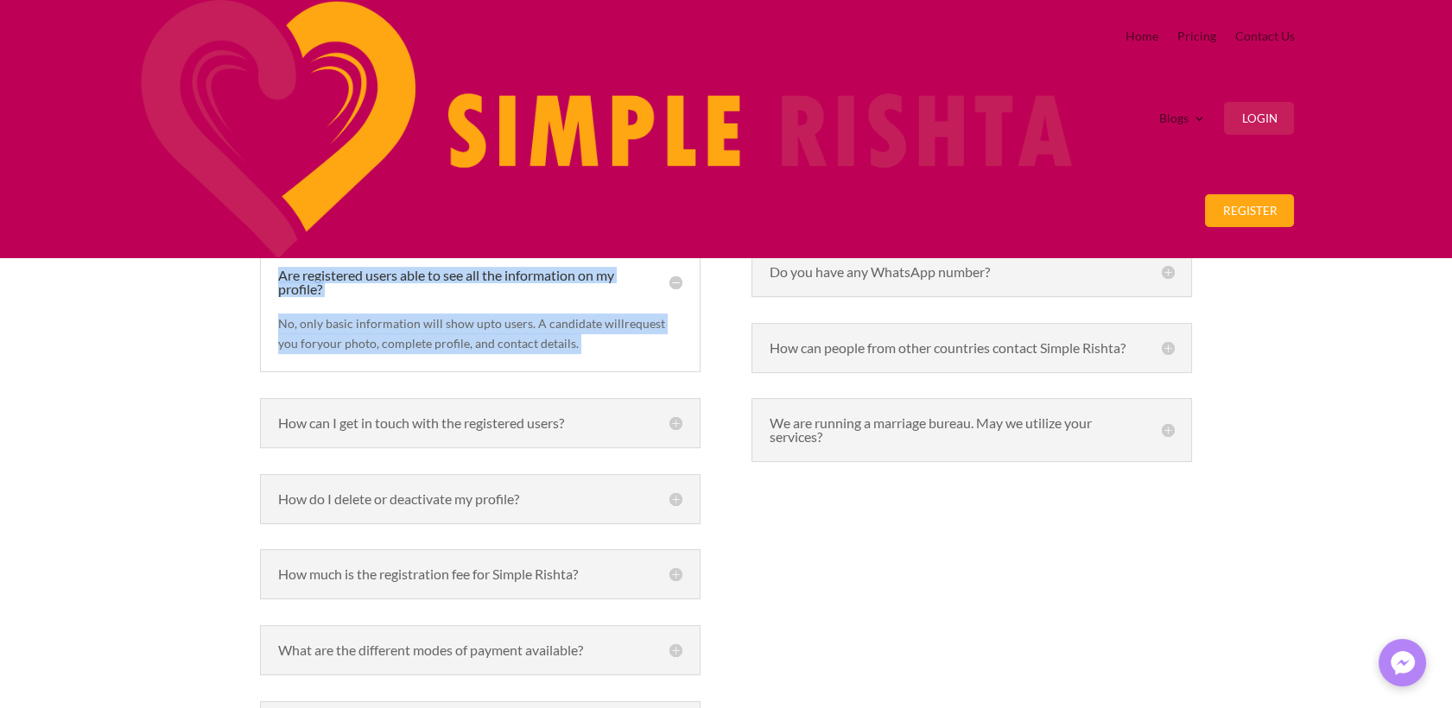
scroll to position [1535, 0]
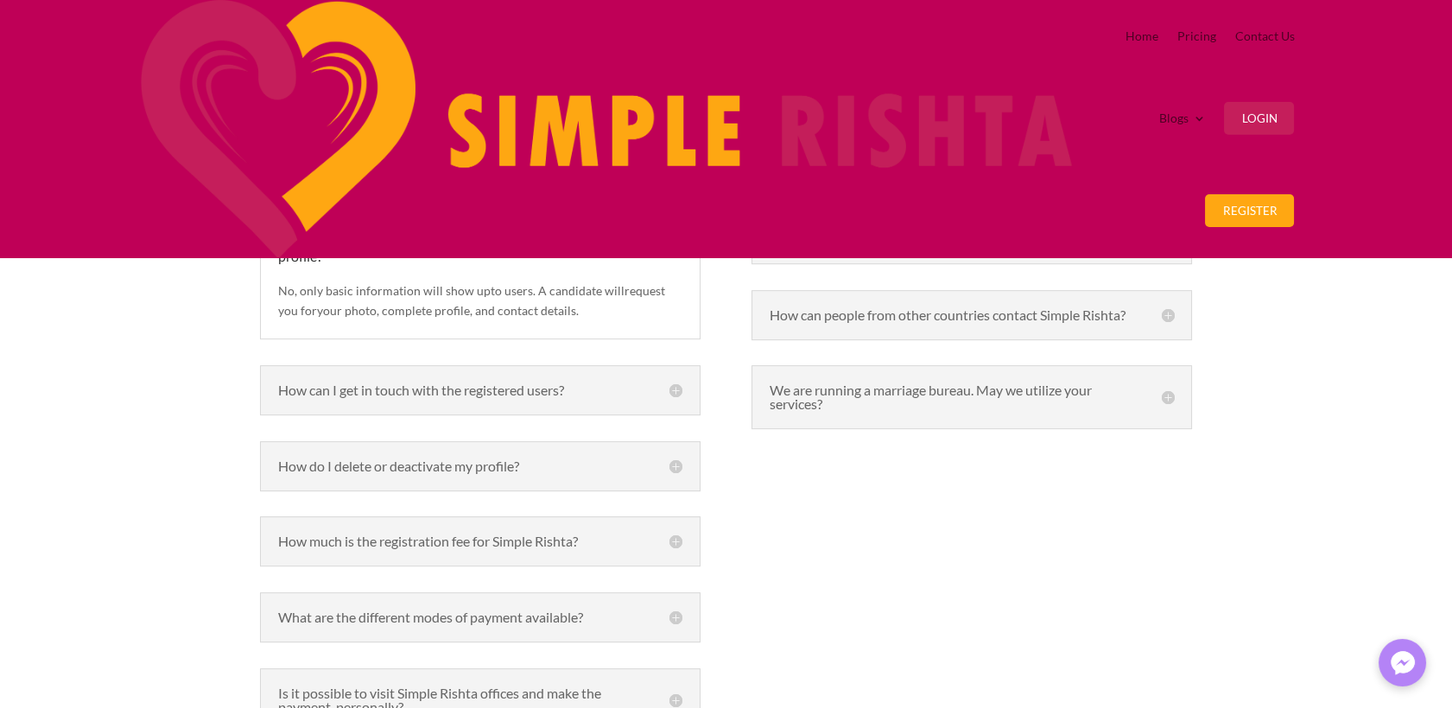
click at [675, 383] on h5 "How can I get in touch with the registered users?" at bounding box center [480, 390] width 404 height 14
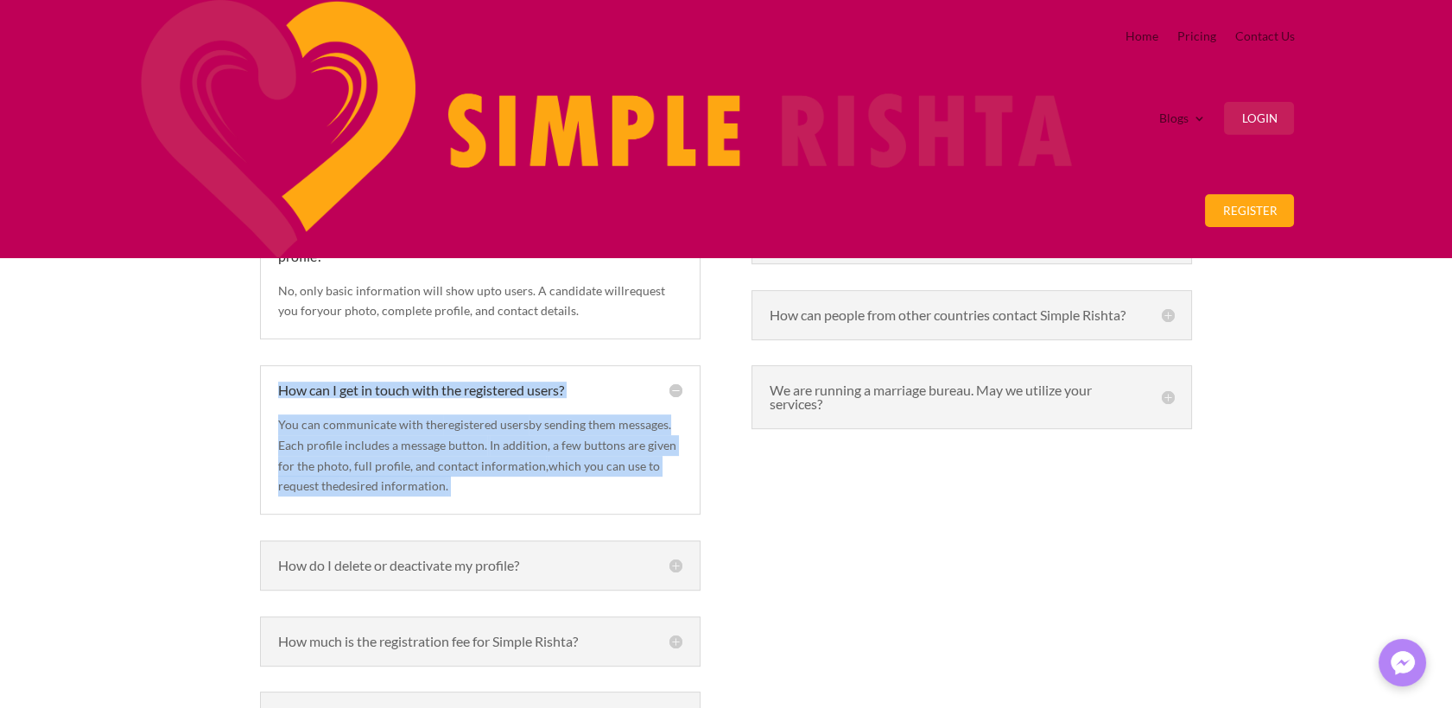
drag, startPoint x: 276, startPoint y: 354, endPoint x: 421, endPoint y: 515, distance: 216.5
click at [421, 515] on div "How can I get in touch with the registered users? You can communicate with the …" at bounding box center [480, 439] width 440 height 149
copy div "How can I get in touch with the registered users? You can communicate with the …"
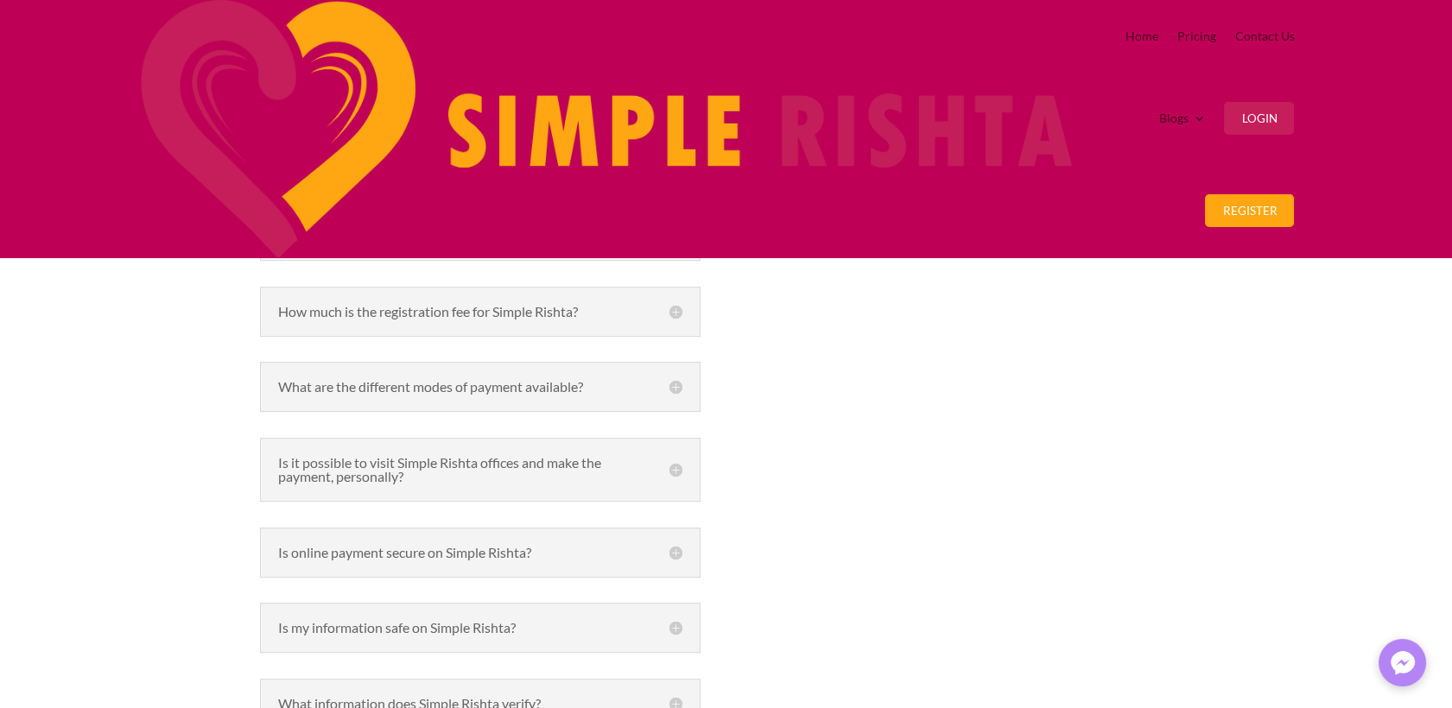
scroll to position [1919, 0]
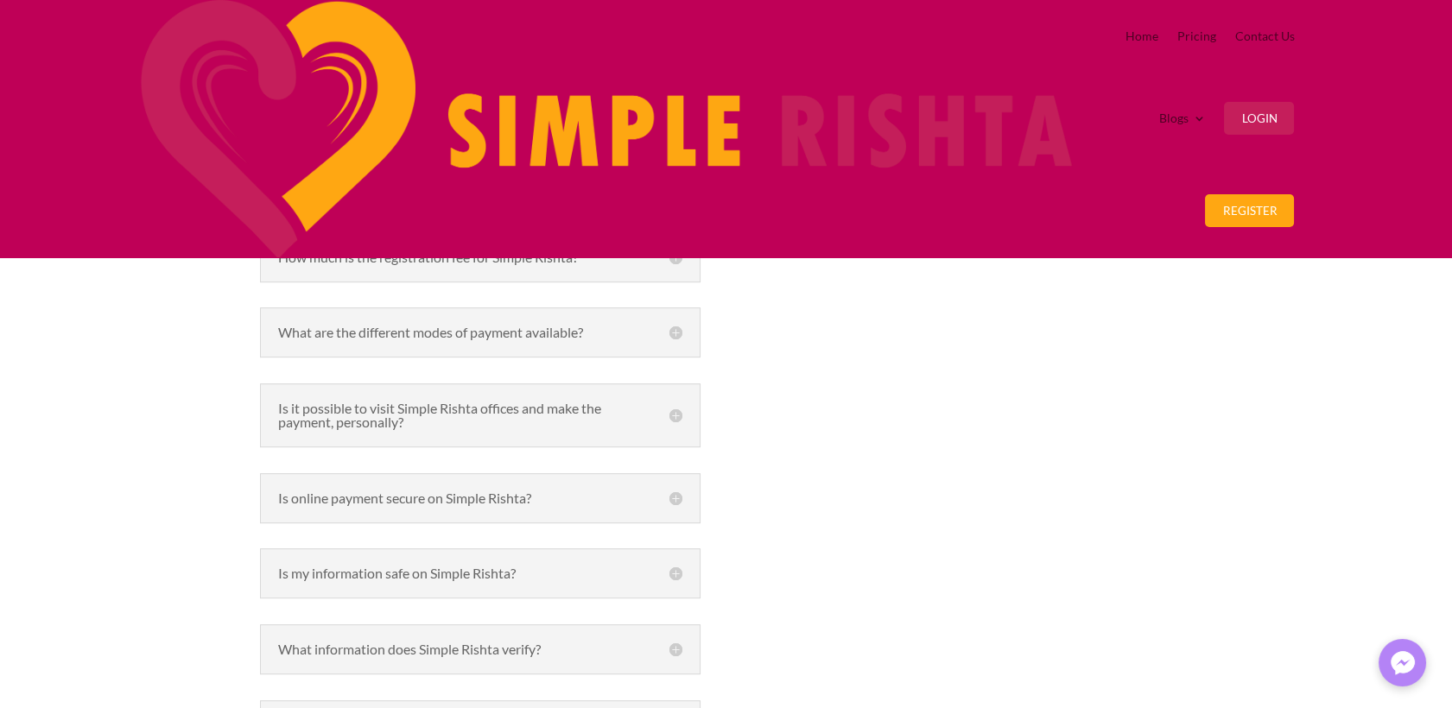
click at [679, 188] on h5 "How do I delete or deactivate my profile?" at bounding box center [480, 181] width 404 height 14
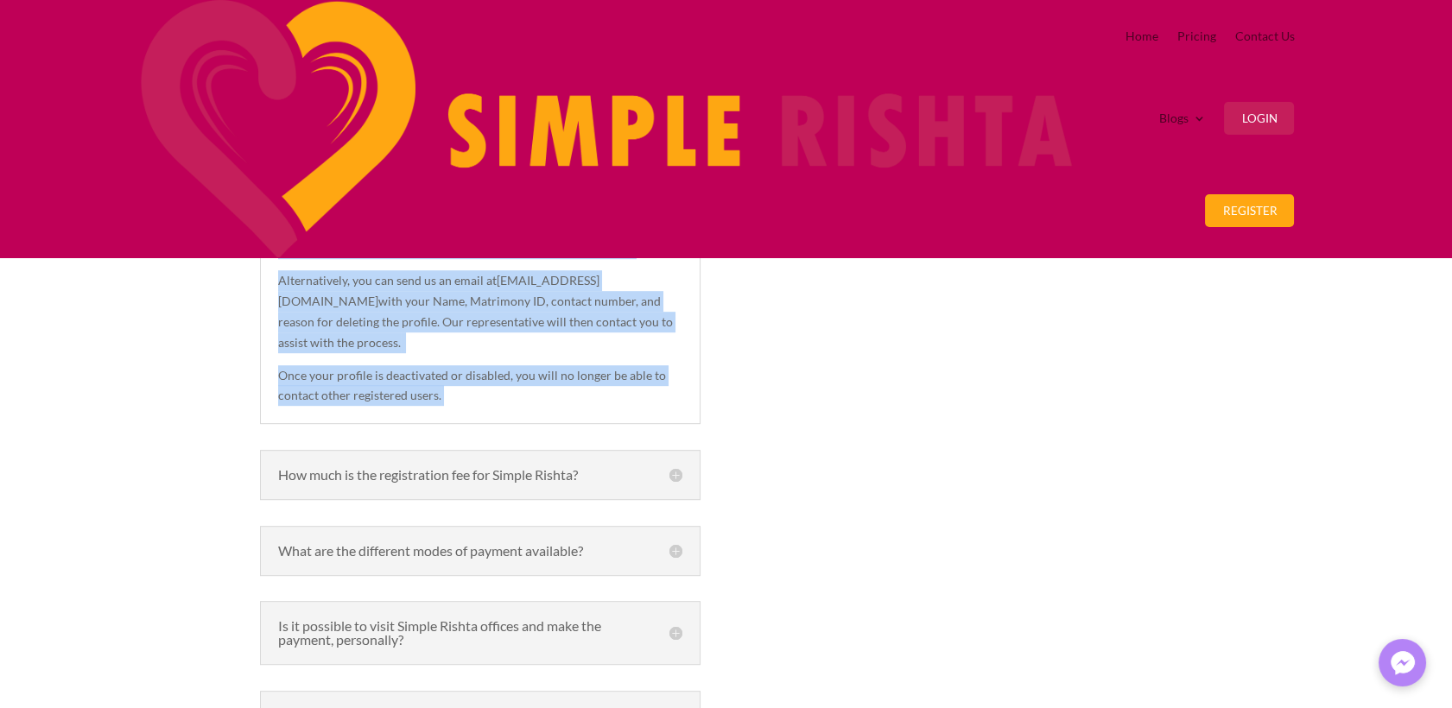
drag, startPoint x: 272, startPoint y: 186, endPoint x: 559, endPoint y: 446, distance: 387.0
click at [559, 424] on div "How do I delete or deactivate my profile? To delete or deactivate your profile,…" at bounding box center [480, 290] width 440 height 268
copy div "How do I delete or deactivate my profile? To delete or deactivate your profile,…"
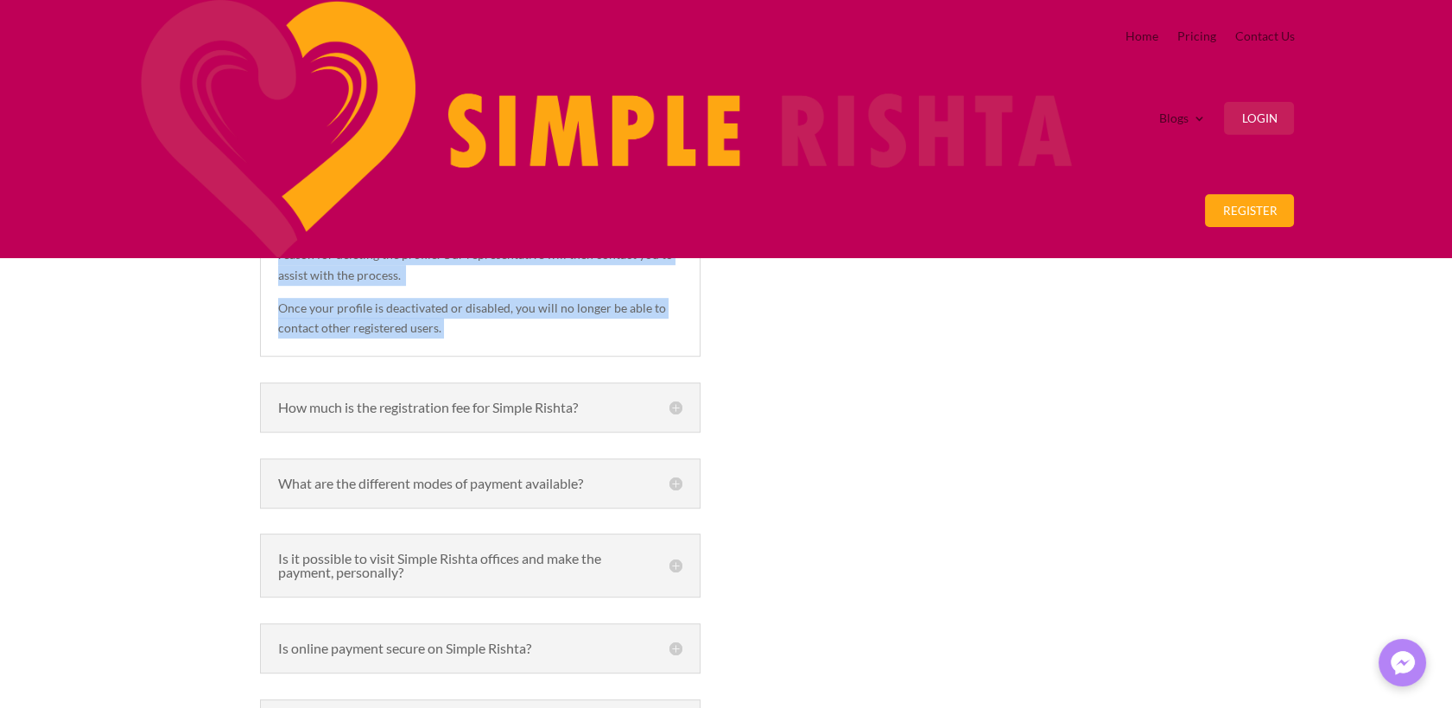
scroll to position [2111, 0]
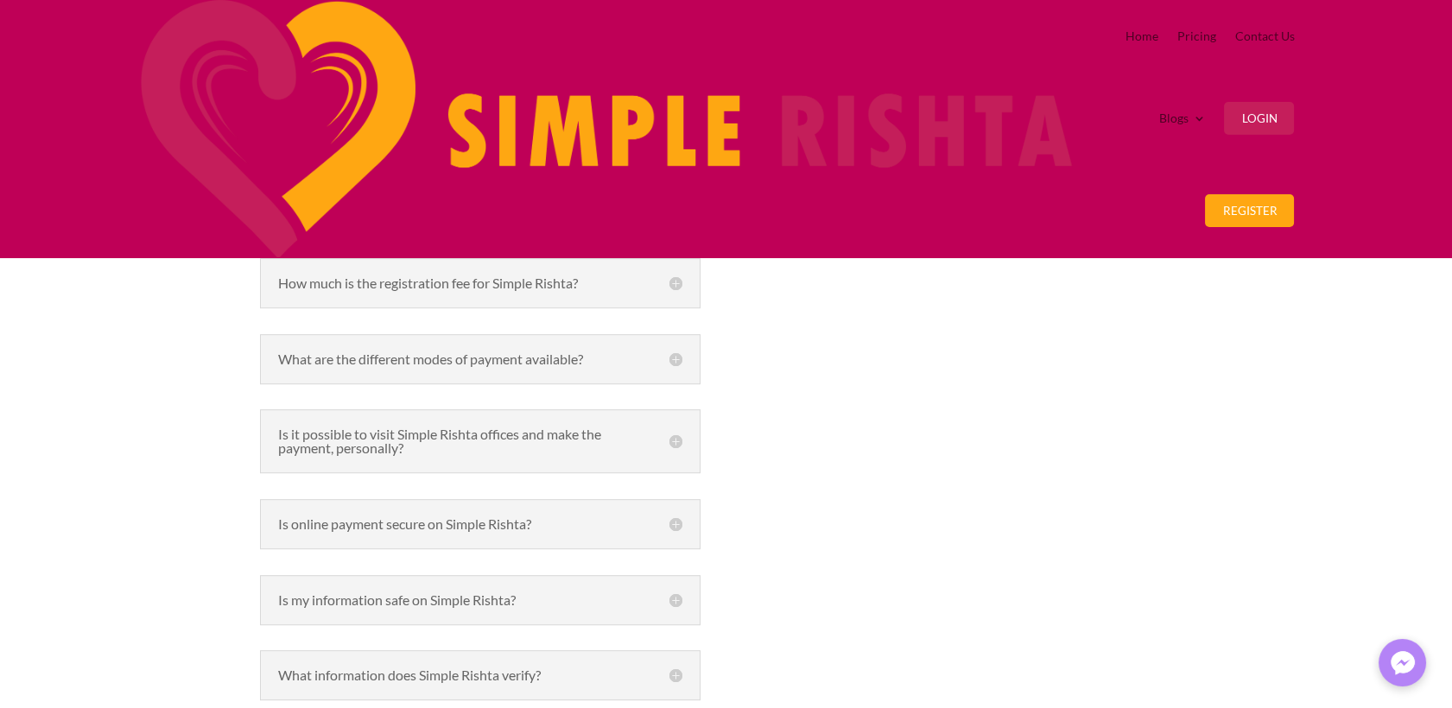
click at [672, 290] on h5 "How much is the registration fee for Simple Rishta?" at bounding box center [480, 283] width 404 height 14
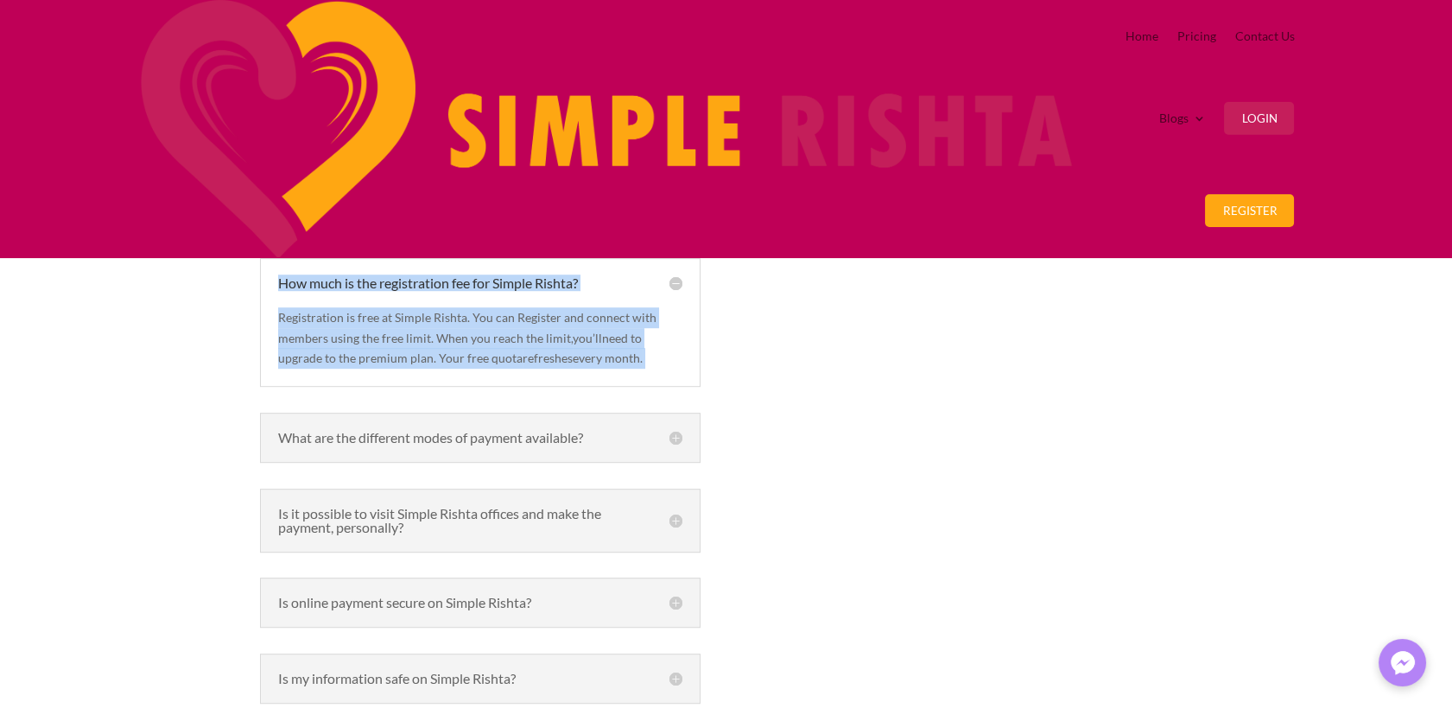
drag, startPoint x: 270, startPoint y: 321, endPoint x: 486, endPoint y: 459, distance: 256.3
click at [486, 387] on div "How much is the registration fee for Simple Rishta? Registration is free at Sim…" at bounding box center [480, 322] width 440 height 129
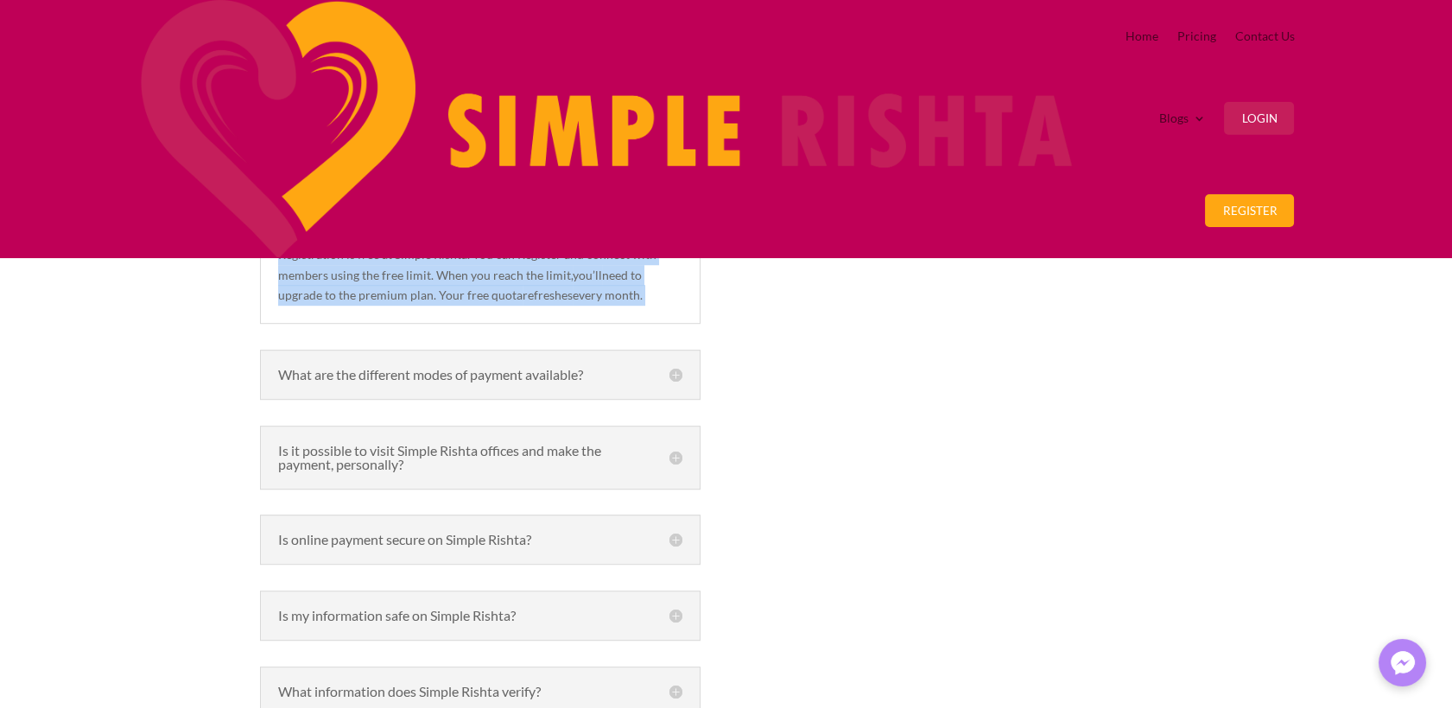
scroll to position [2303, 0]
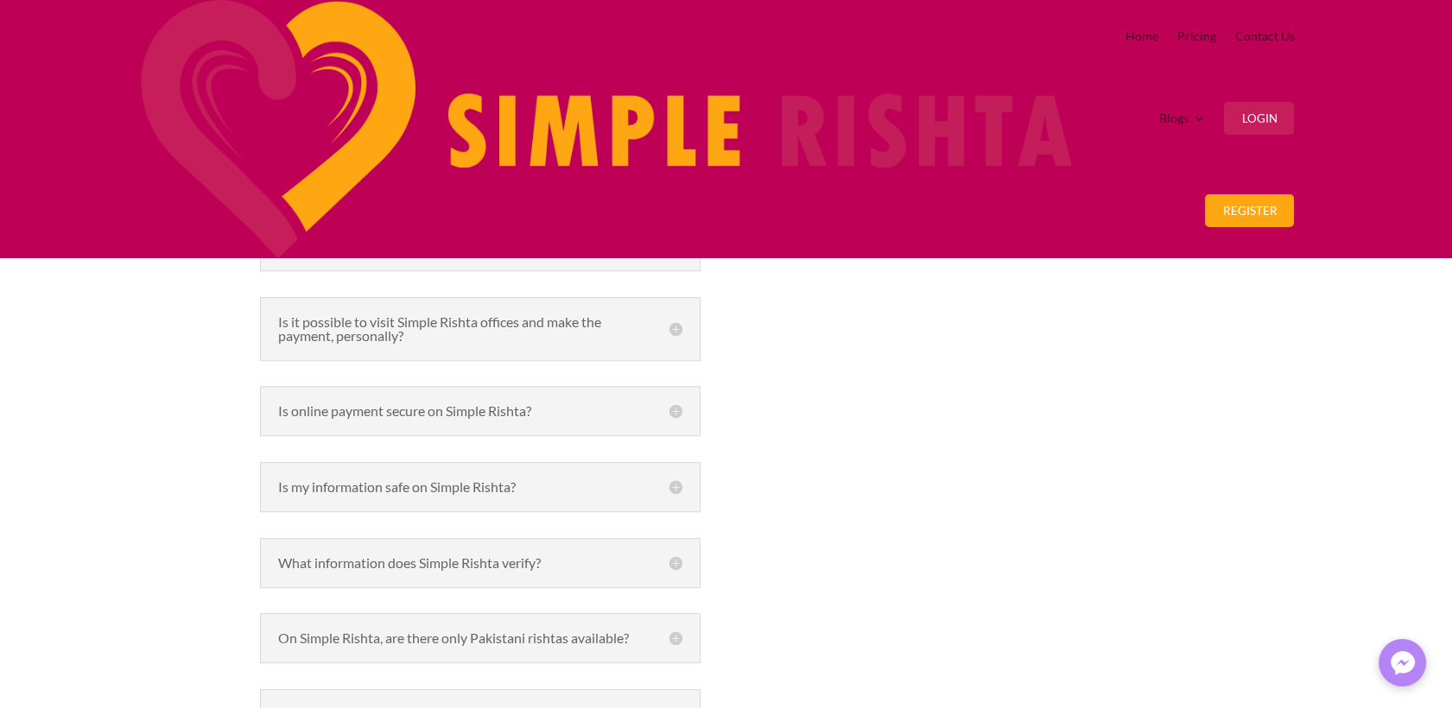
click at [667, 253] on h5 "What are the different modes of payment available?" at bounding box center [480, 246] width 404 height 14
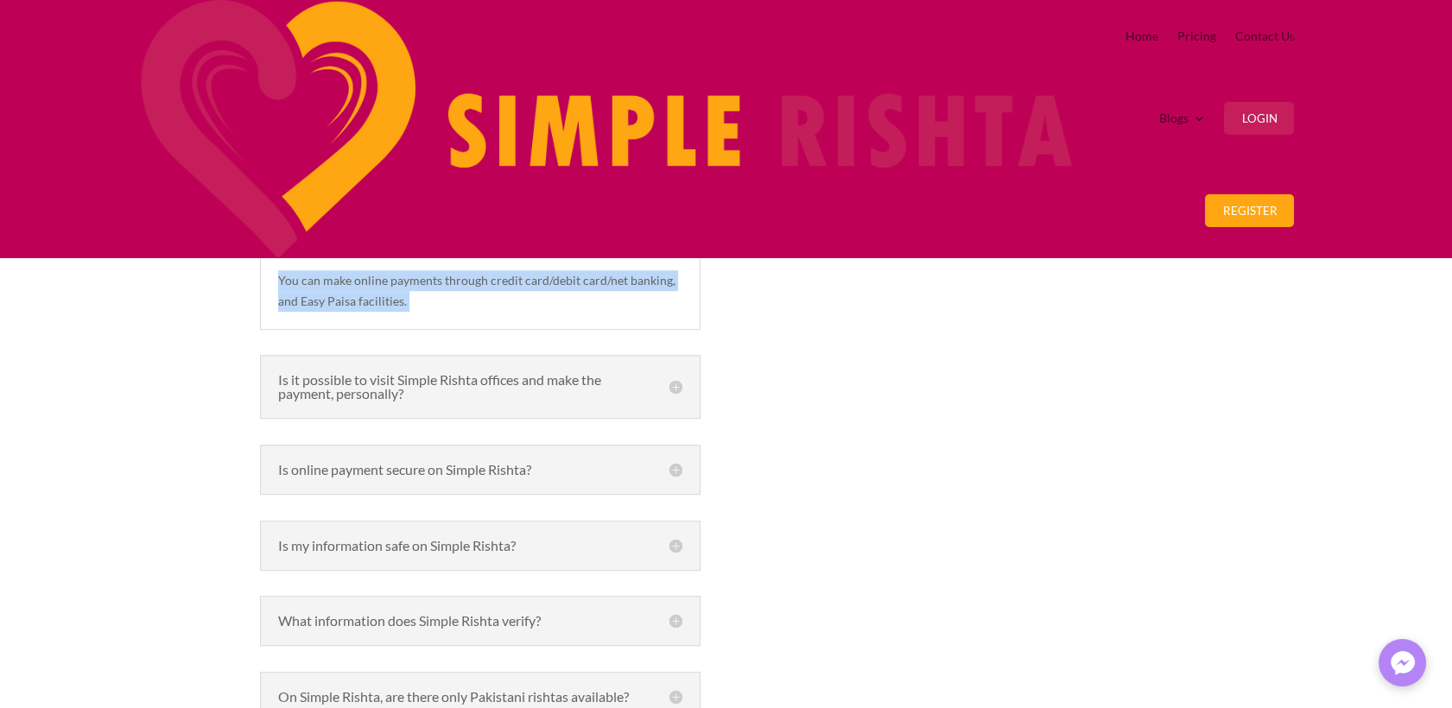
drag, startPoint x: 276, startPoint y: 326, endPoint x: 587, endPoint y: 441, distance: 332.6
click at [587, 330] on div "What are the different modes of payment available? You can make online payments…" at bounding box center [480, 275] width 440 height 109
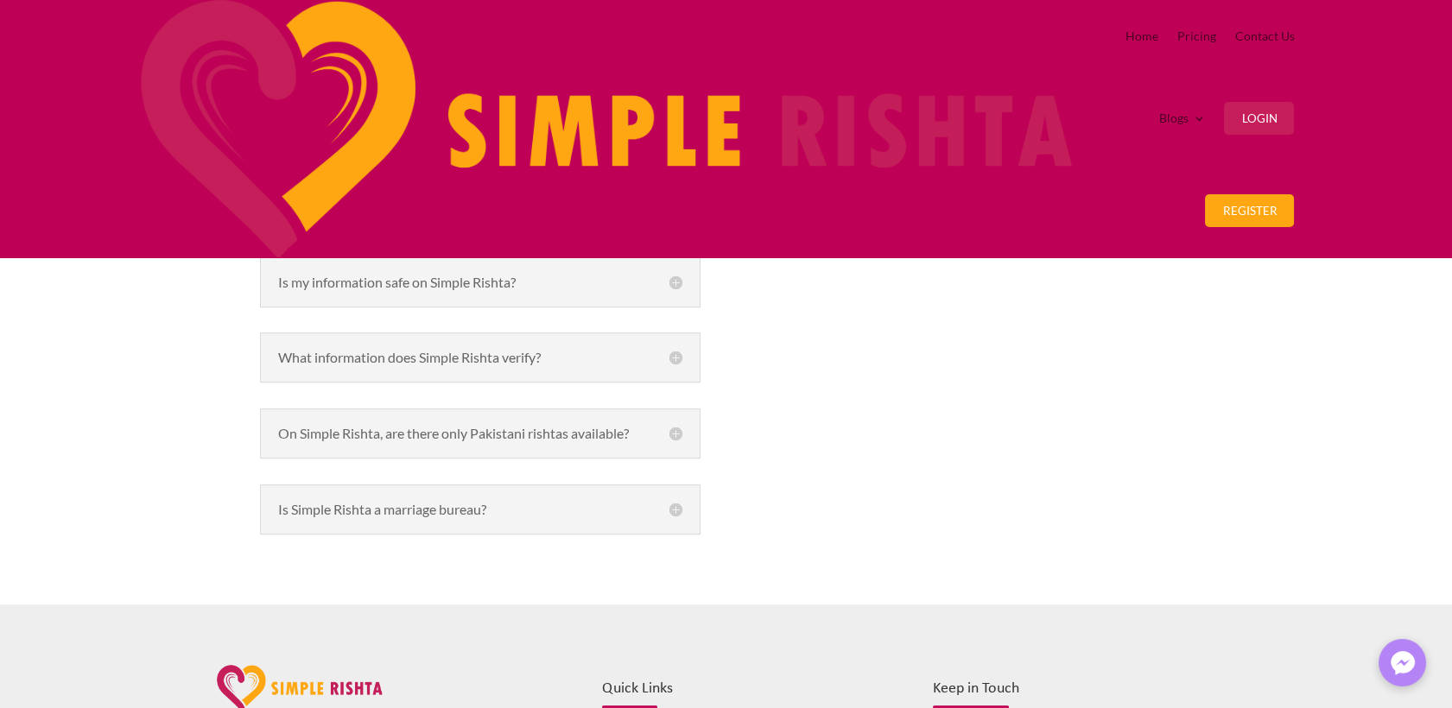
scroll to position [2591, 0]
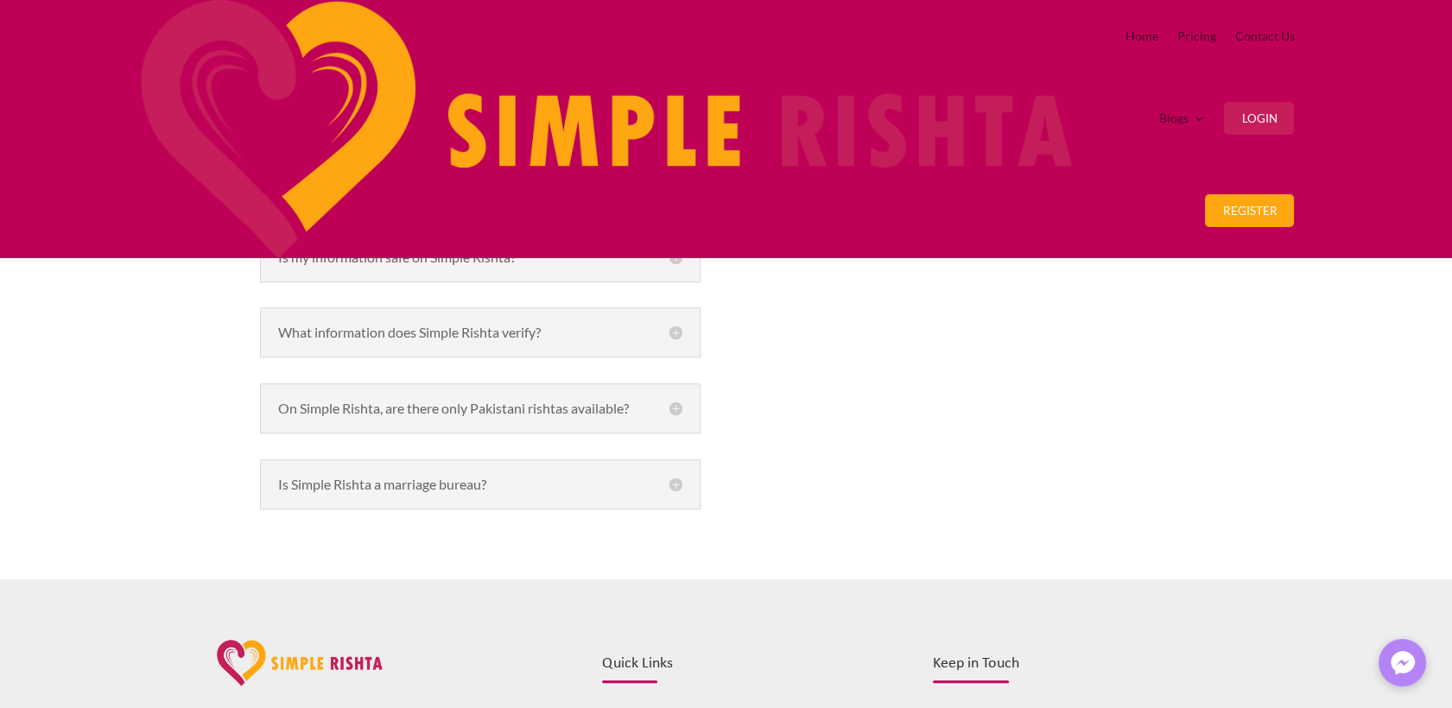
click at [674, 112] on h5 "Is it possible to visit Simple Rishta offices and make the payment, personally?" at bounding box center [480, 99] width 404 height 28
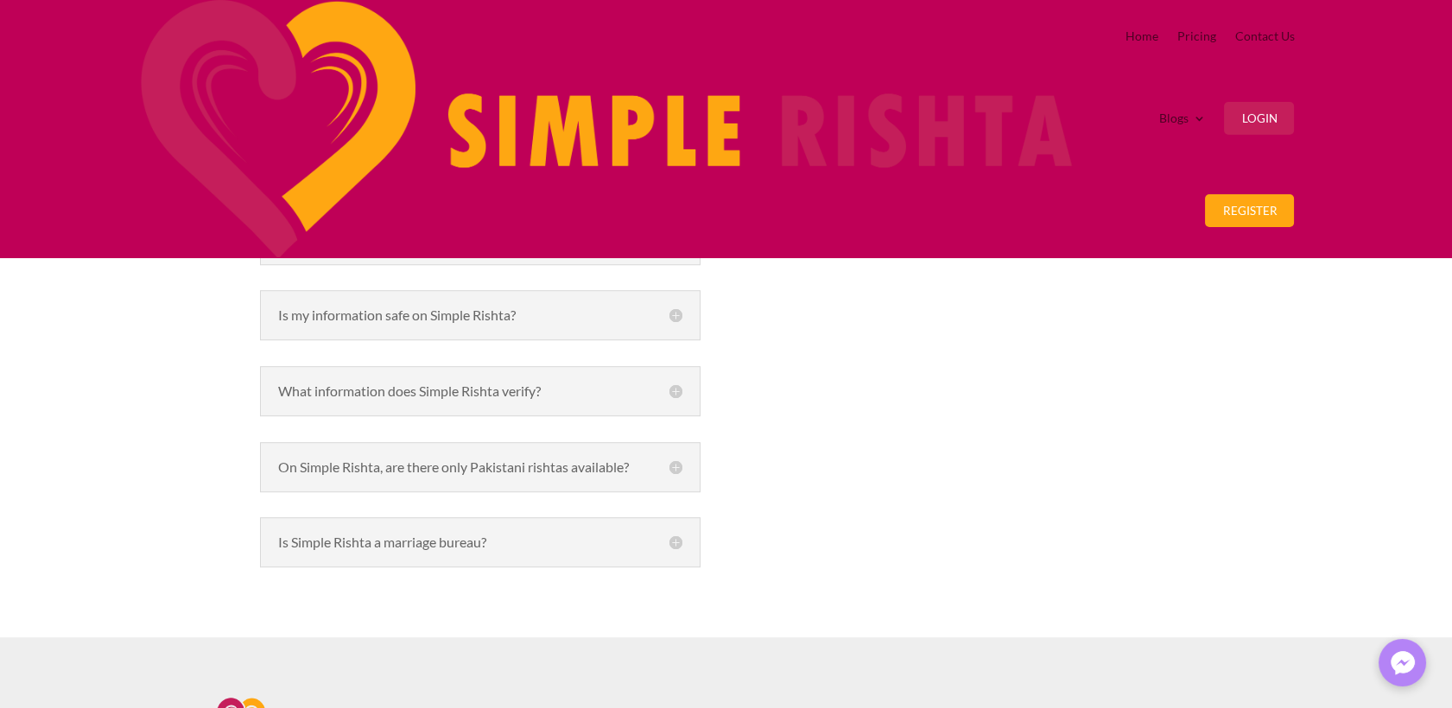
drag, startPoint x: 276, startPoint y: 192, endPoint x: 518, endPoint y: 290, distance: 261.1
click at [518, 189] on div "Is it possible to visit Simple Rishta offices and make the payment, personally?…" at bounding box center [480, 128] width 440 height 123
click at [684, 265] on div "Is online payment secure on Simple Rishta? Yes, at Simple Rishta, online transa…" at bounding box center [480, 240] width 440 height 50
click at [670, 247] on h5 "Is online payment secure on Simple Rishta?" at bounding box center [480, 240] width 404 height 14
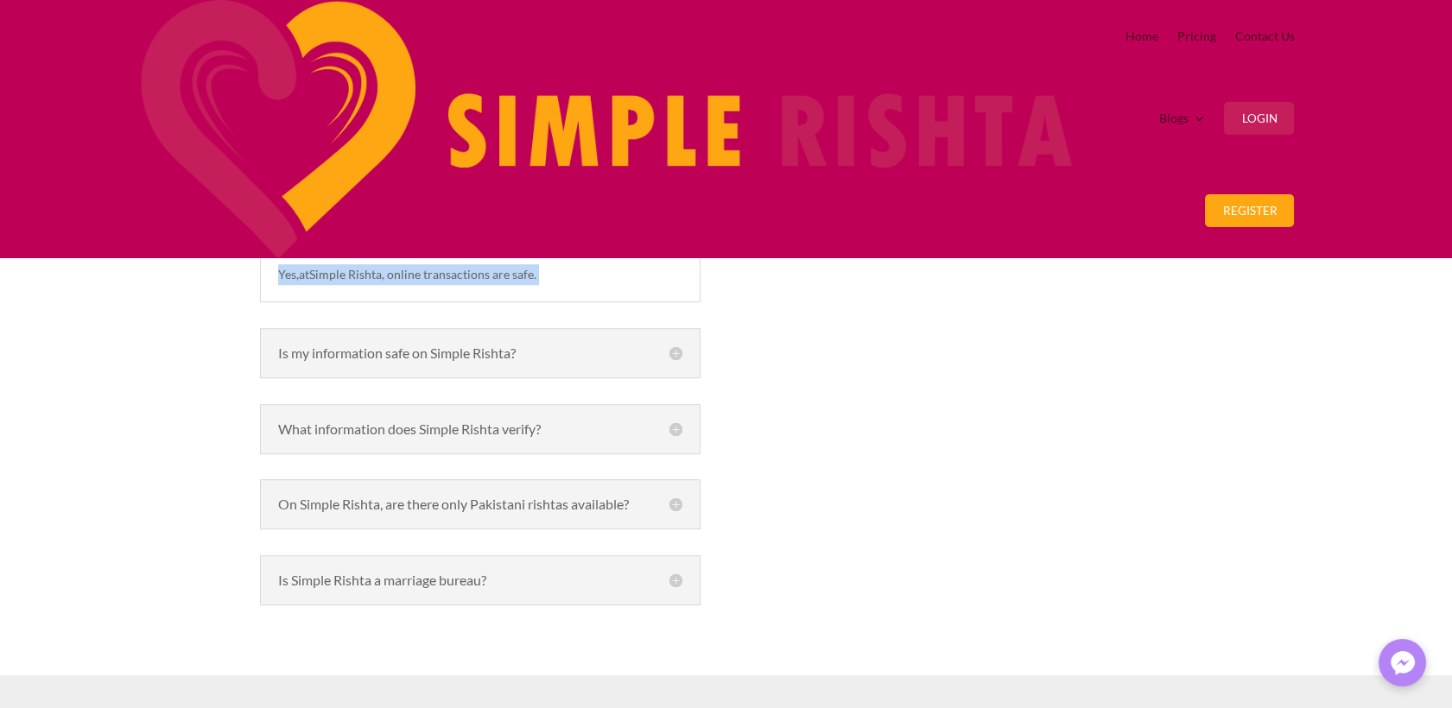
drag, startPoint x: 280, startPoint y: 344, endPoint x: 599, endPoint y: 405, distance: 325.4
click at [599, 303] on div "Is online payment secure on Simple Rishta? Yes, at Simple Rishta, online transa…" at bounding box center [480, 259] width 440 height 88
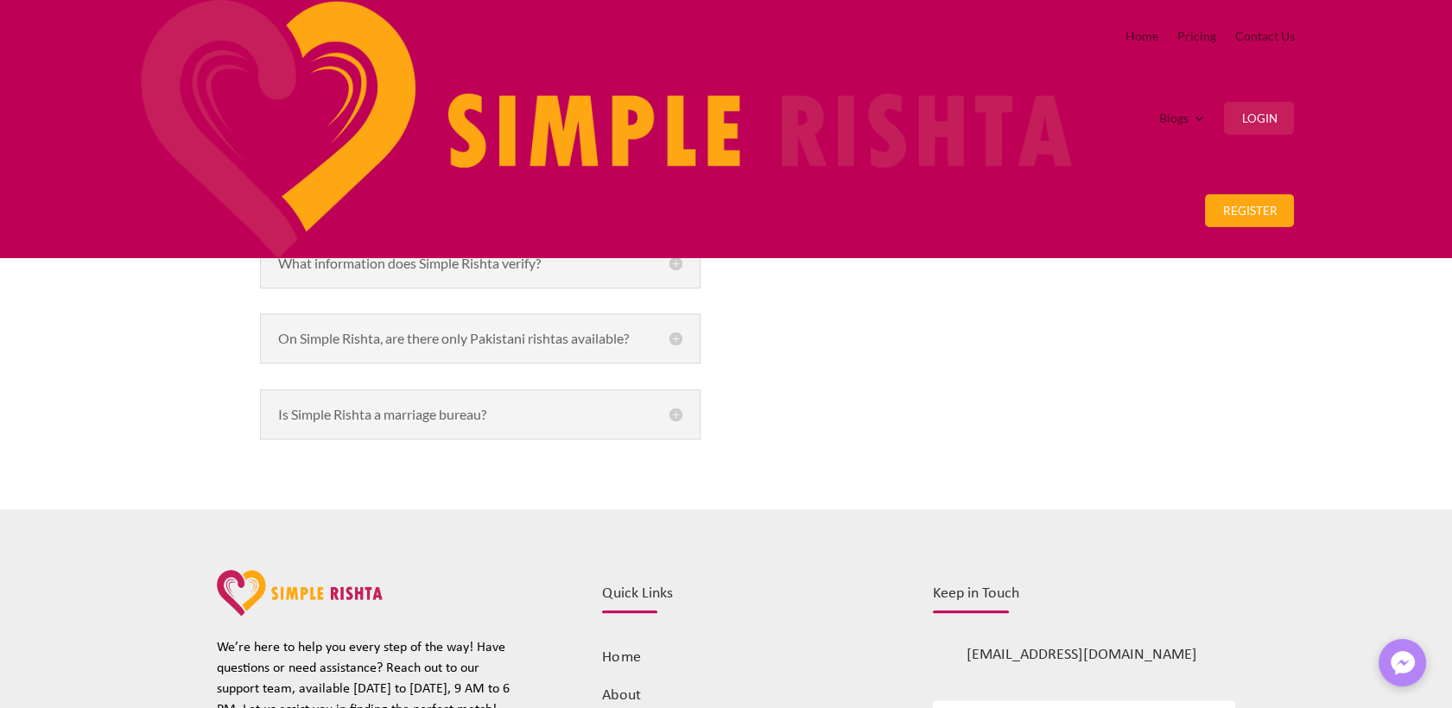
scroll to position [2783, 0]
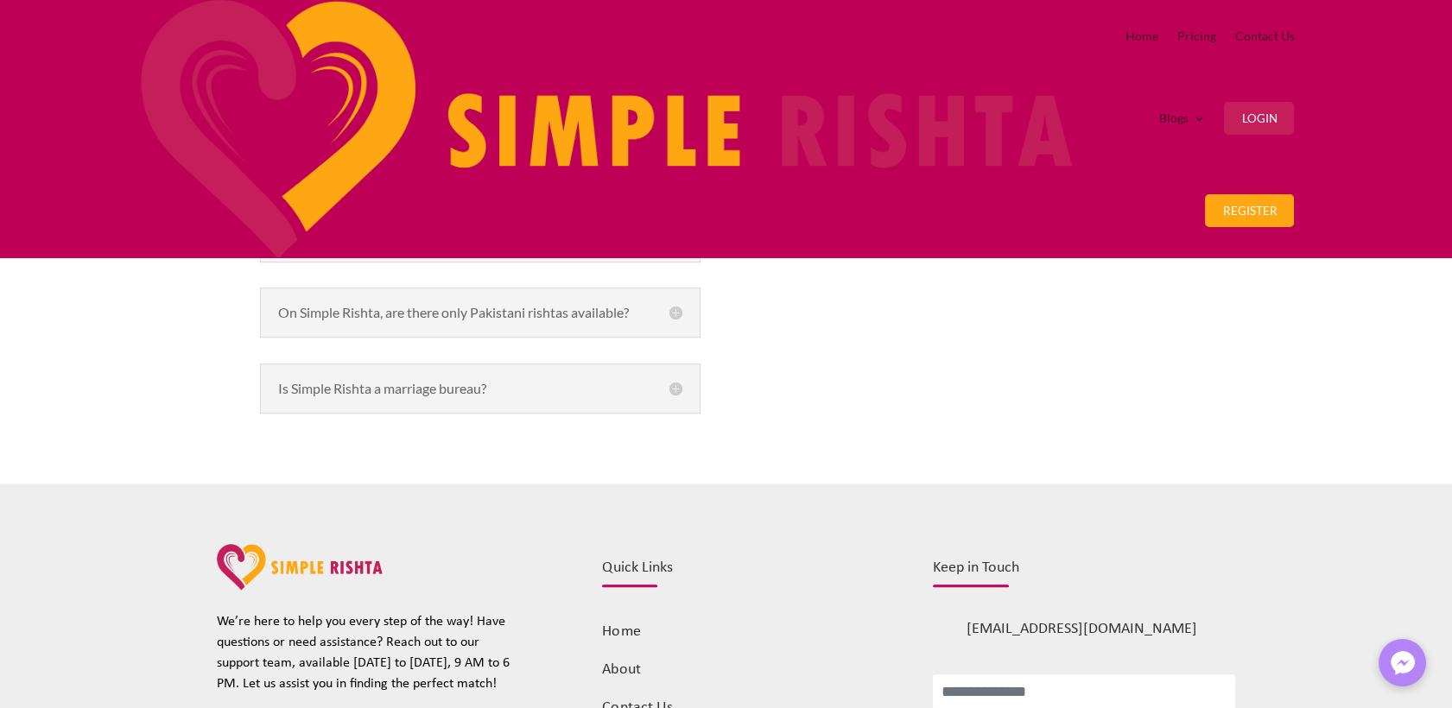
click at [670, 168] on h5 "Is my information safe on Simple Rishta?" at bounding box center [480, 162] width 404 height 14
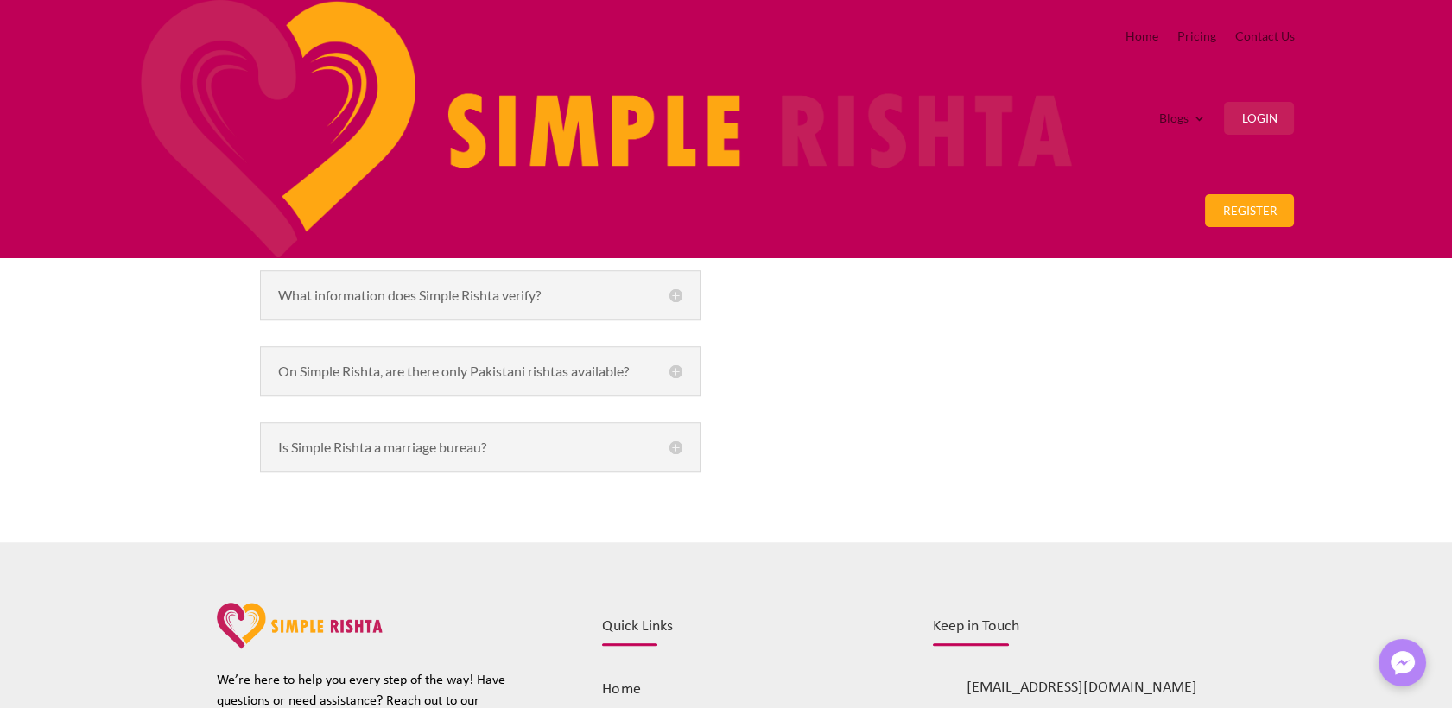
drag, startPoint x: 276, startPoint y: 270, endPoint x: 450, endPoint y: 367, distance: 198.7
click at [450, 245] on div "Is my information safe on Simple Rishta? Yes, your information is secure on Sim…" at bounding box center [480, 190] width 440 height 109
click at [676, 302] on h5 "What information does Simple Rishta verify?" at bounding box center [480, 295] width 404 height 14
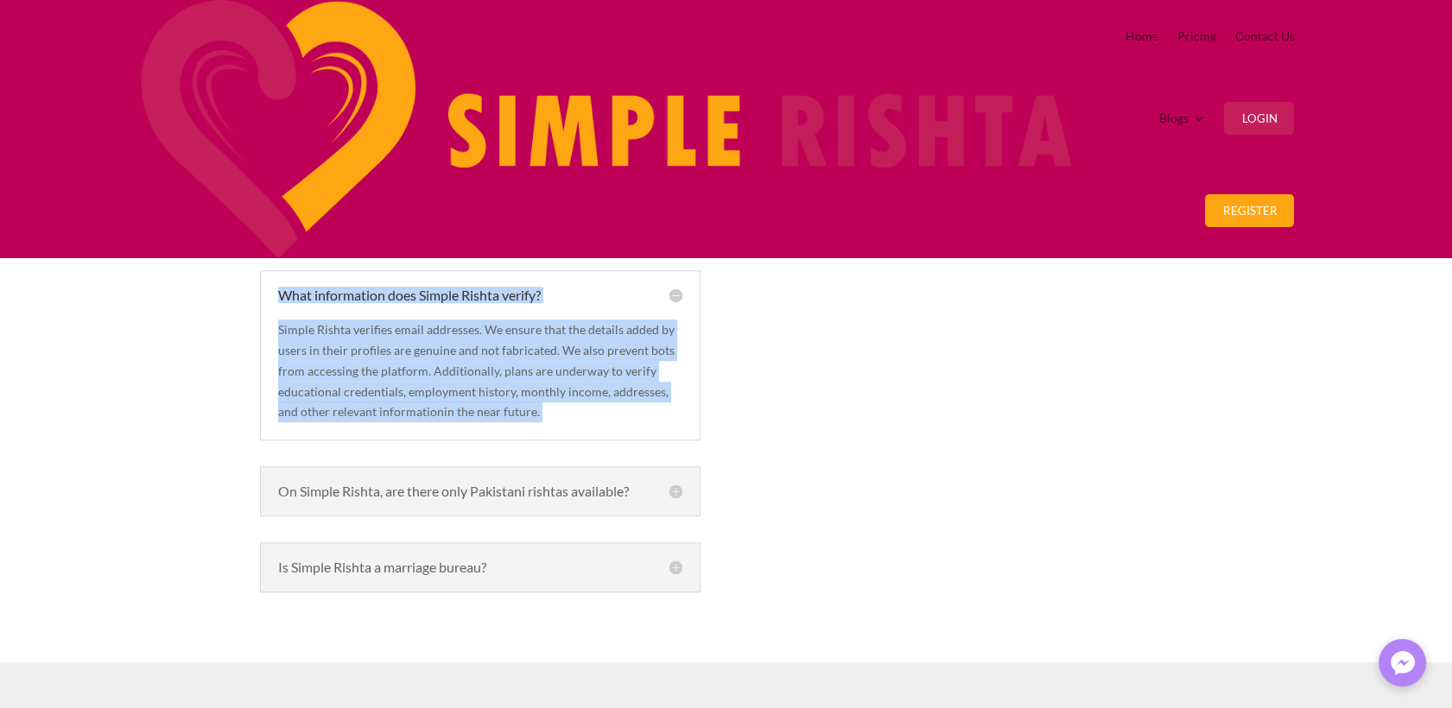
drag, startPoint x: 273, startPoint y: 431, endPoint x: 601, endPoint y: 599, distance: 368.5
click at [601, 440] on div "What information does Simple Rishta verify? Simple Rishta verifies email addres…" at bounding box center [480, 355] width 440 height 170
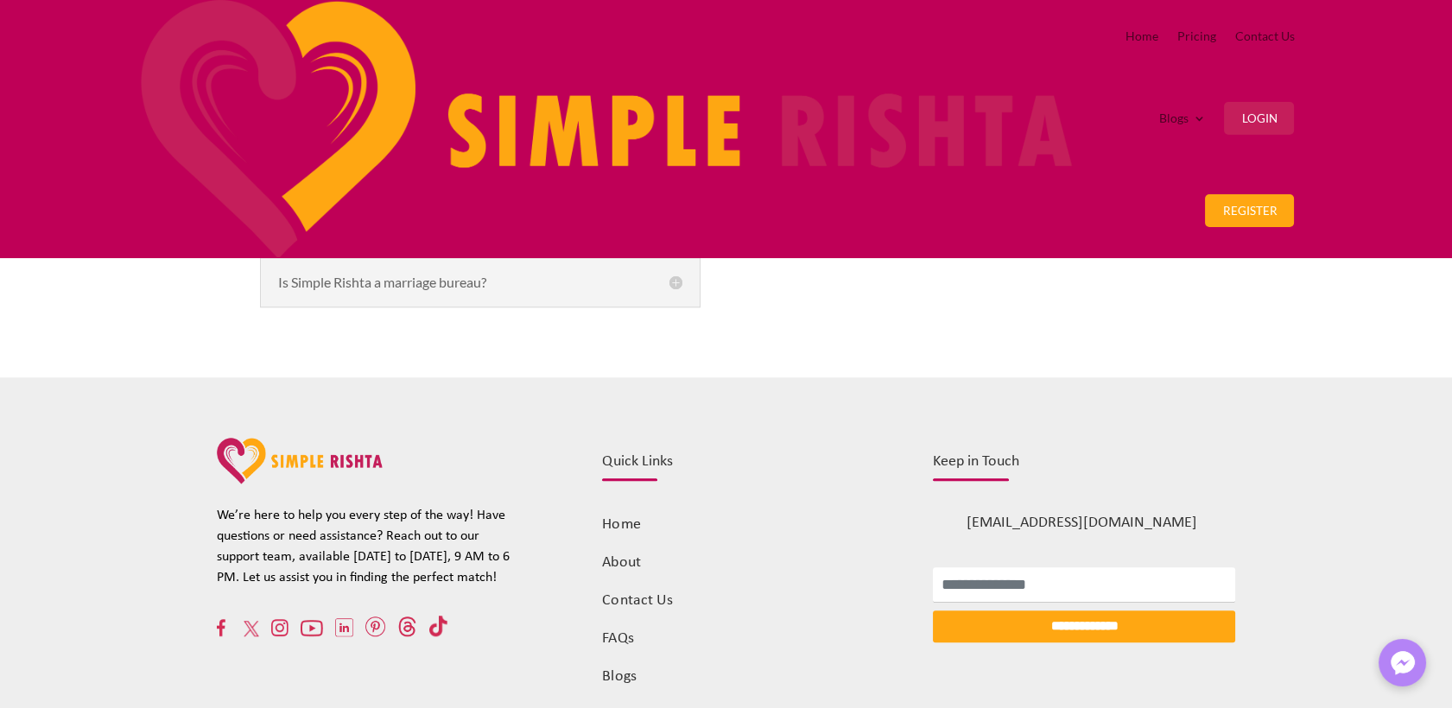
scroll to position [3070, 0]
click at [676, 211] on h5 "On Simple Rishta, are there only Pakistani rishtas available?" at bounding box center [480, 204] width 404 height 14
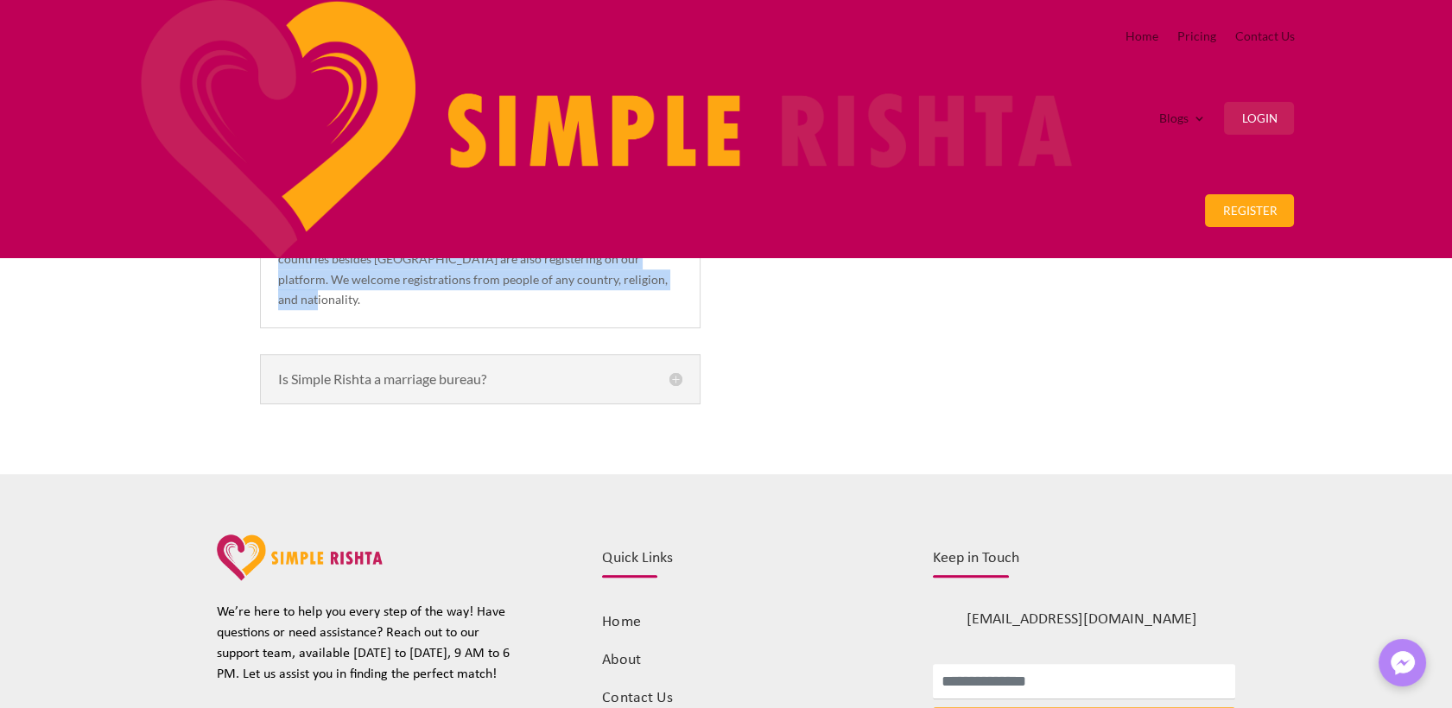
drag, startPoint x: 277, startPoint y: 362, endPoint x: 572, endPoint y: 494, distance: 322.8
click at [572, 328] on div "On Simple Rishta, are there only Pakistani rishtas available? No, Simple Rishta…" at bounding box center [480, 253] width 440 height 149
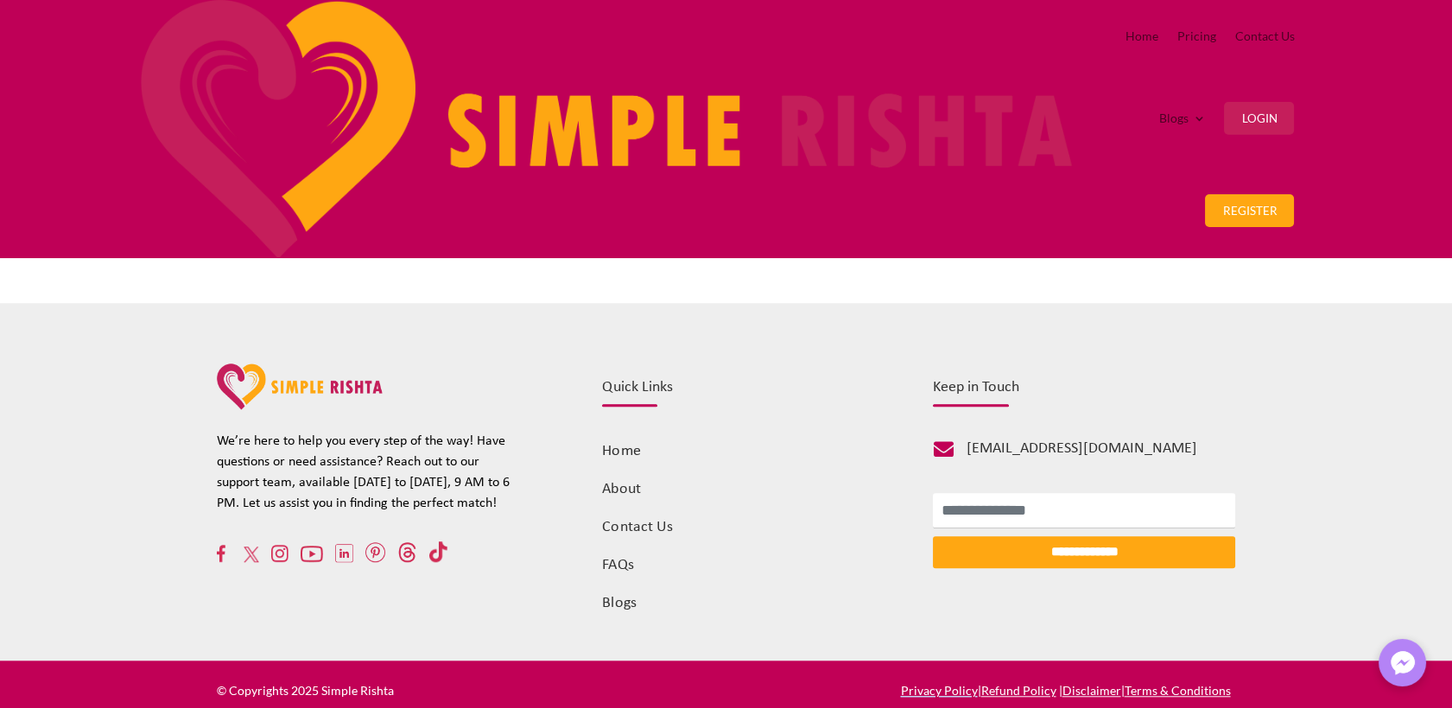
scroll to position [3262, 0]
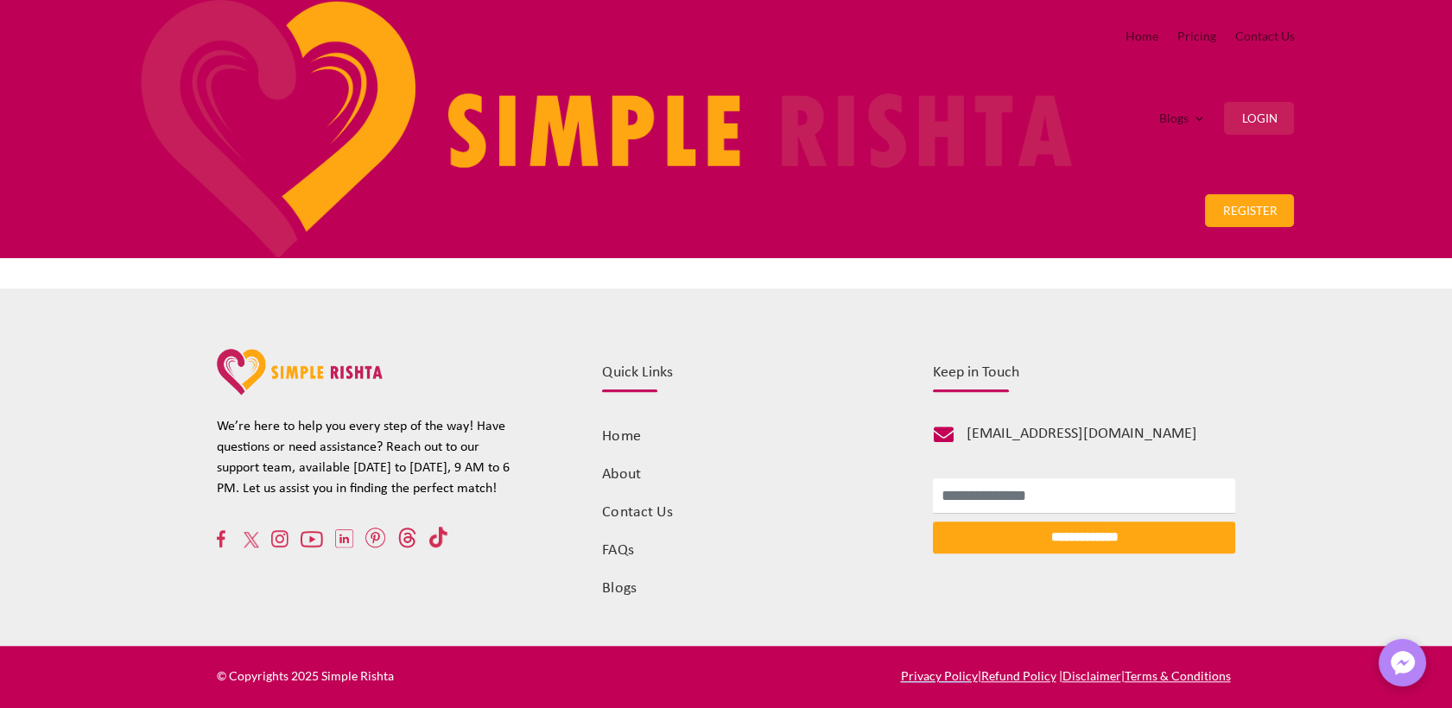
click at [669, 200] on h5 "Is Simple Rishta a marriage bureau?" at bounding box center [480, 194] width 404 height 14
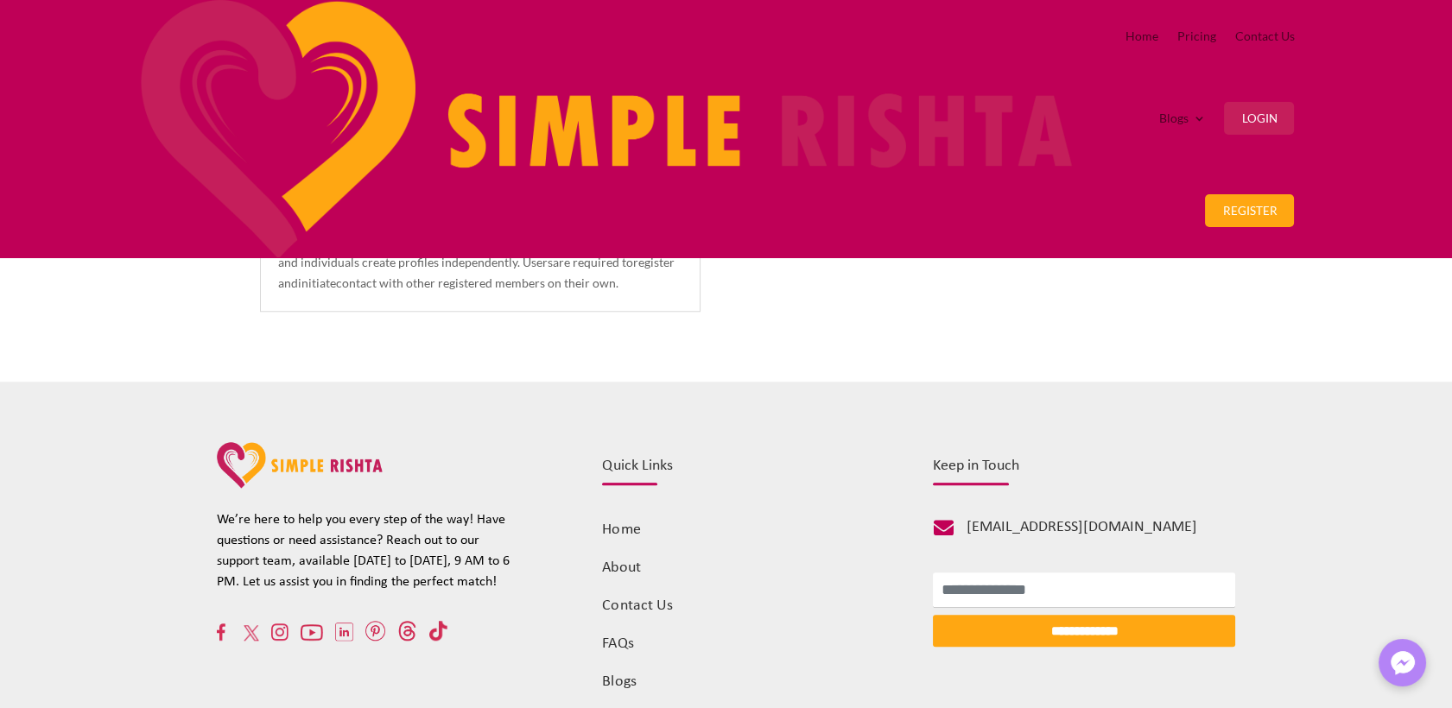
drag, startPoint x: 273, startPoint y: 370, endPoint x: 636, endPoint y: 508, distance: 388.2
click at [636, 312] on div "Is Simple Rishta a marriage bureau? Simple Rishta operates as an online matrimo…" at bounding box center [480, 236] width 440 height 149
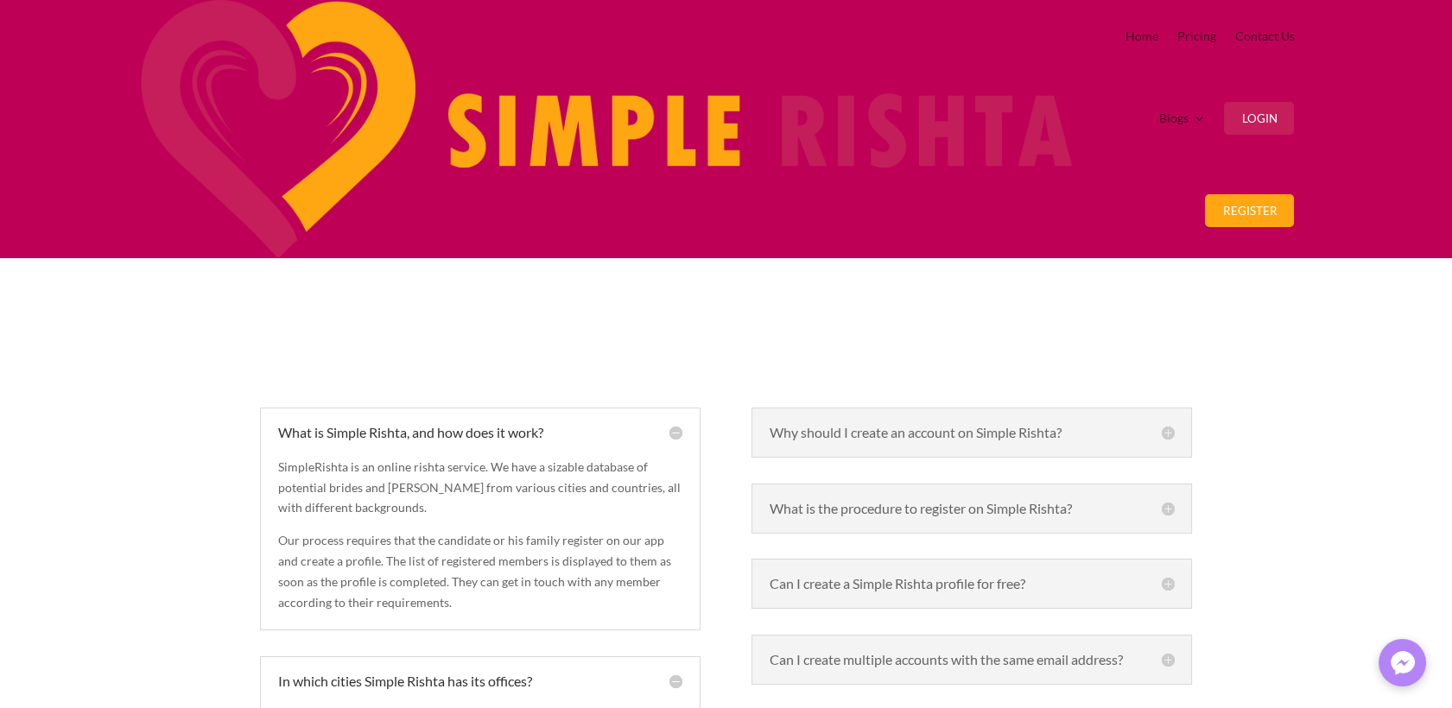
scroll to position [67, 0]
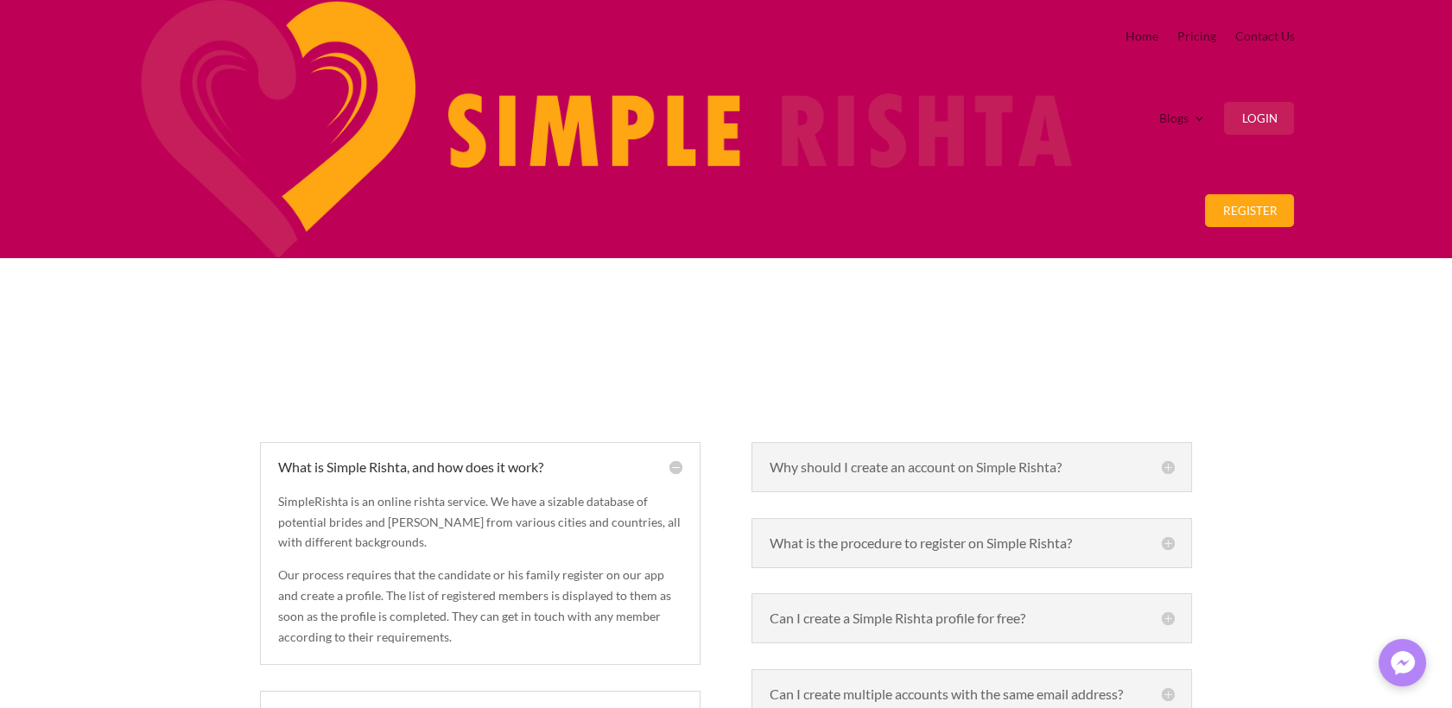
click at [1161, 460] on h5 "Why should I create an account on Simple Rishta?" at bounding box center [972, 467] width 404 height 14
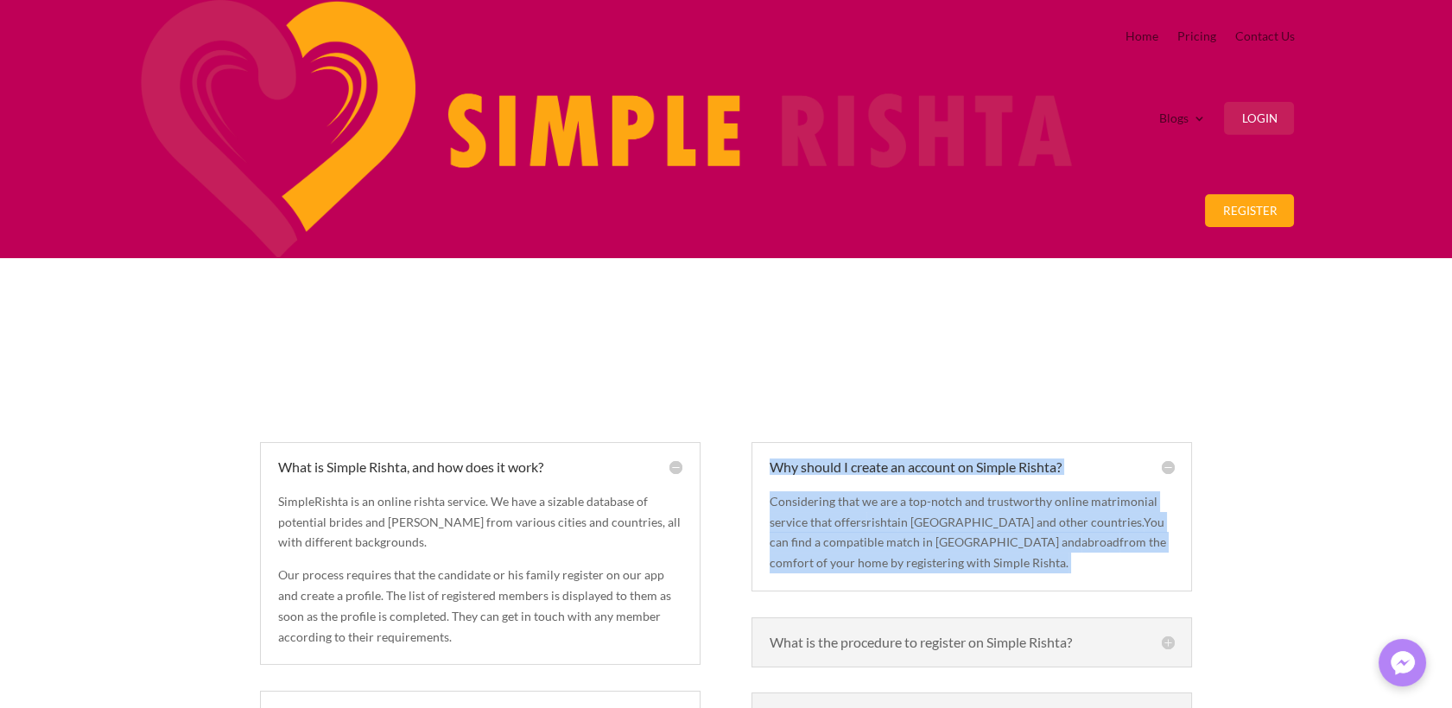
drag, startPoint x: 762, startPoint y: 221, endPoint x: 885, endPoint y: 368, distance: 191.9
click at [885, 442] on div "Why should I create an account on Simple Rishta? Considering that we are a top-…" at bounding box center [971, 516] width 440 height 149
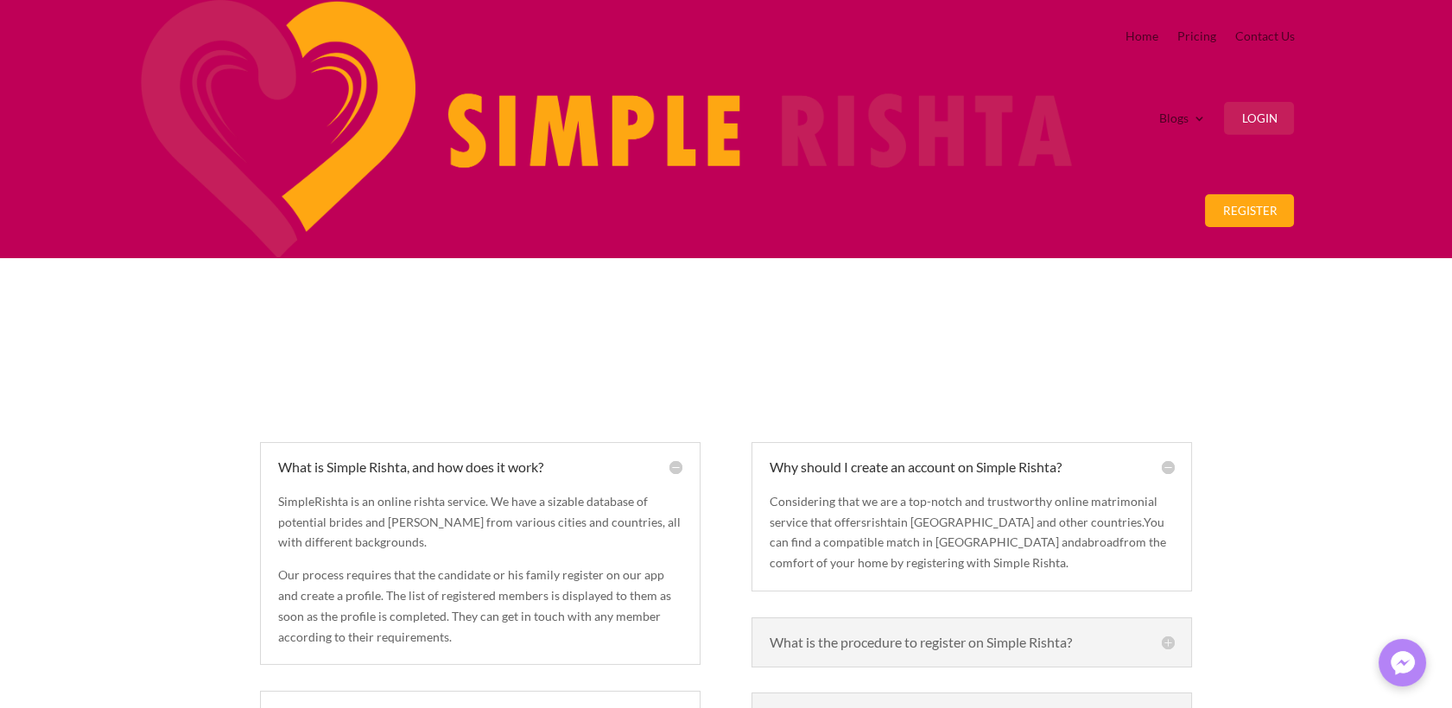
click at [782, 636] on h5 "What is the procedure to register on Simple Rishta?" at bounding box center [972, 643] width 404 height 14
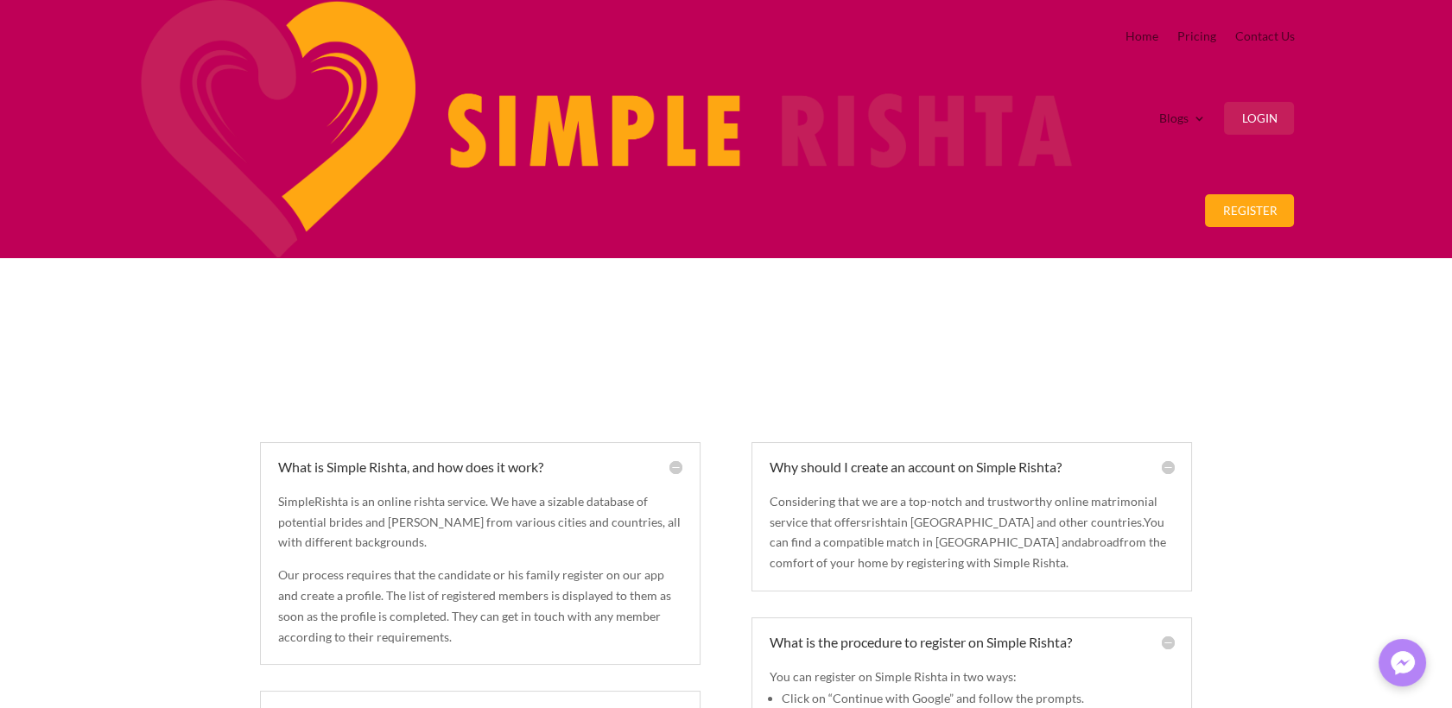
drag, startPoint x: 760, startPoint y: 432, endPoint x: 1070, endPoint y: 609, distance: 357.0
click at [1070, 618] on div "What is the procedure to register on Simple Rishta? You can register on Simple …" at bounding box center [971, 717] width 440 height 198
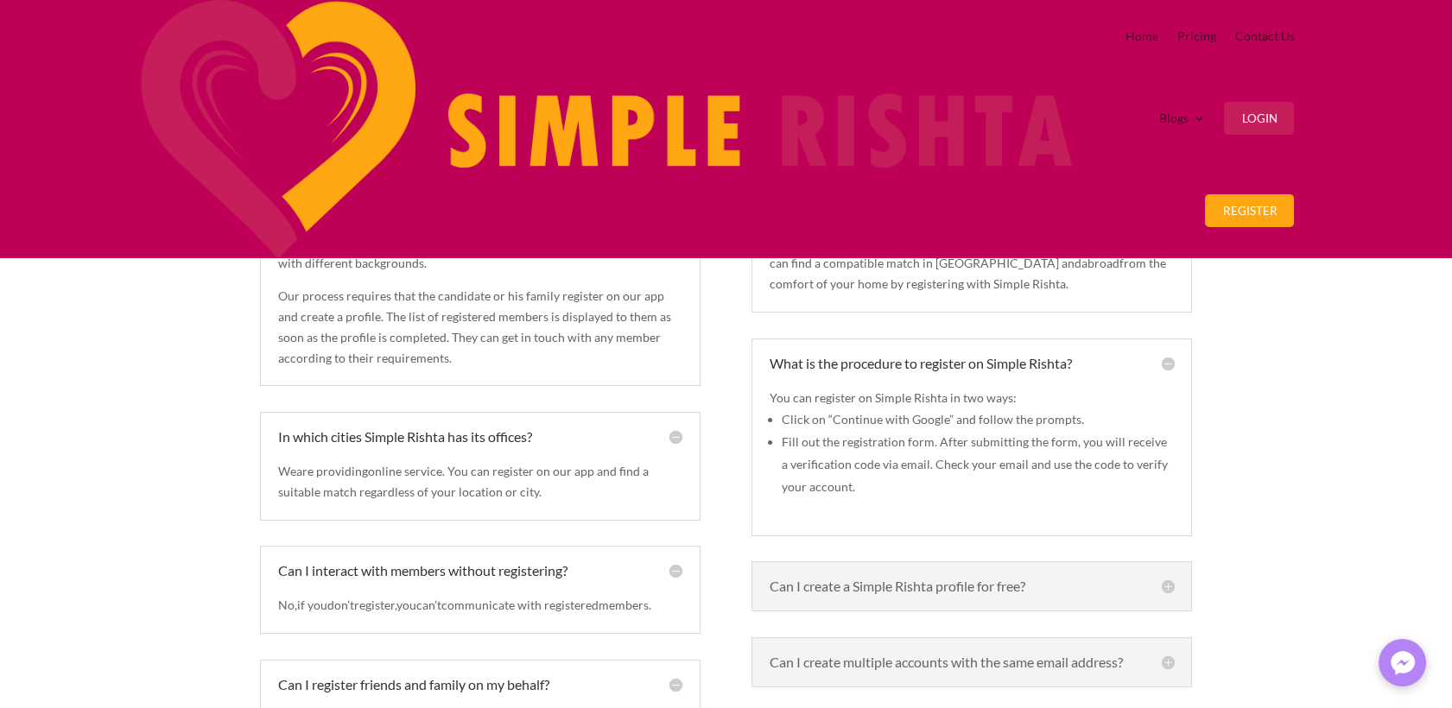
scroll to position [355, 0]
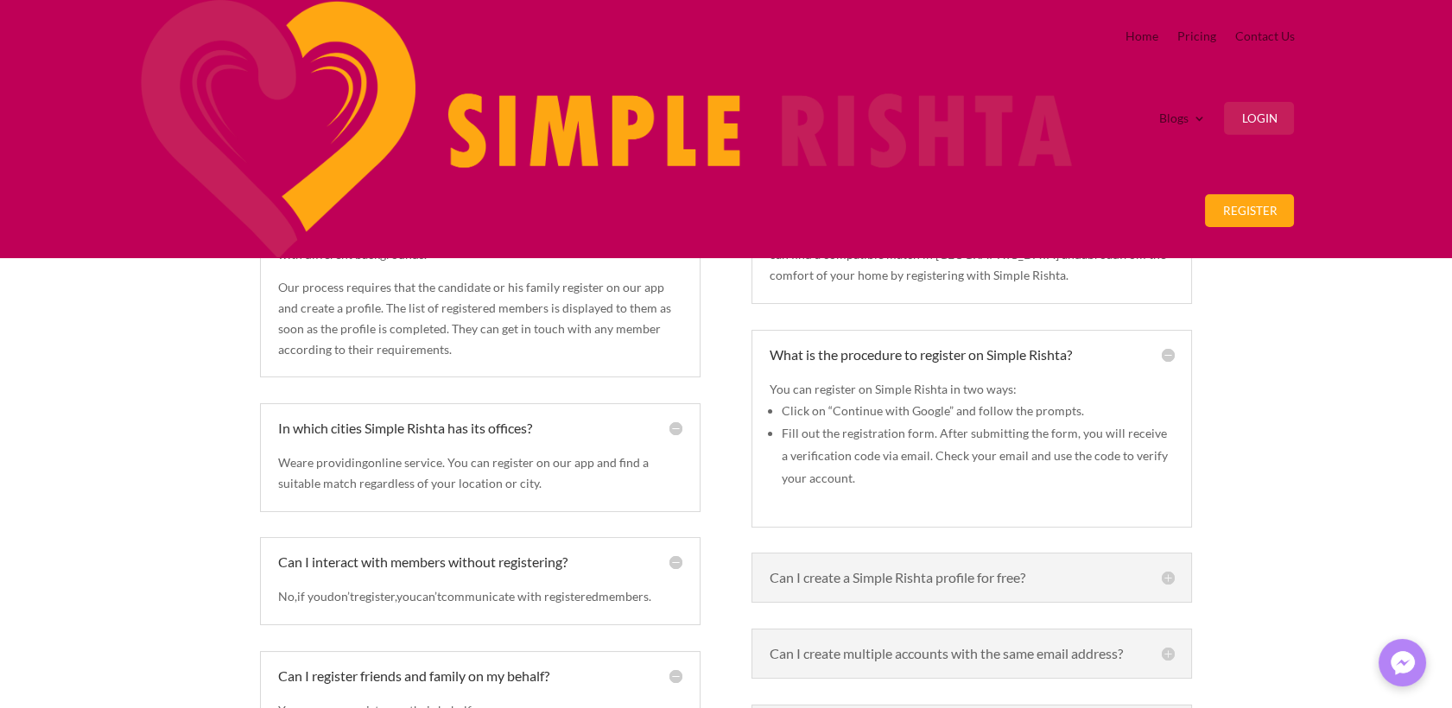
click at [887, 553] on div "Can I create a Simple Rishta profile for free? Yes, you can create a profile fo…" at bounding box center [971, 578] width 440 height 50
click at [905, 571] on h5 "Can I create a Simple Rishta profile for free?" at bounding box center [972, 578] width 404 height 14
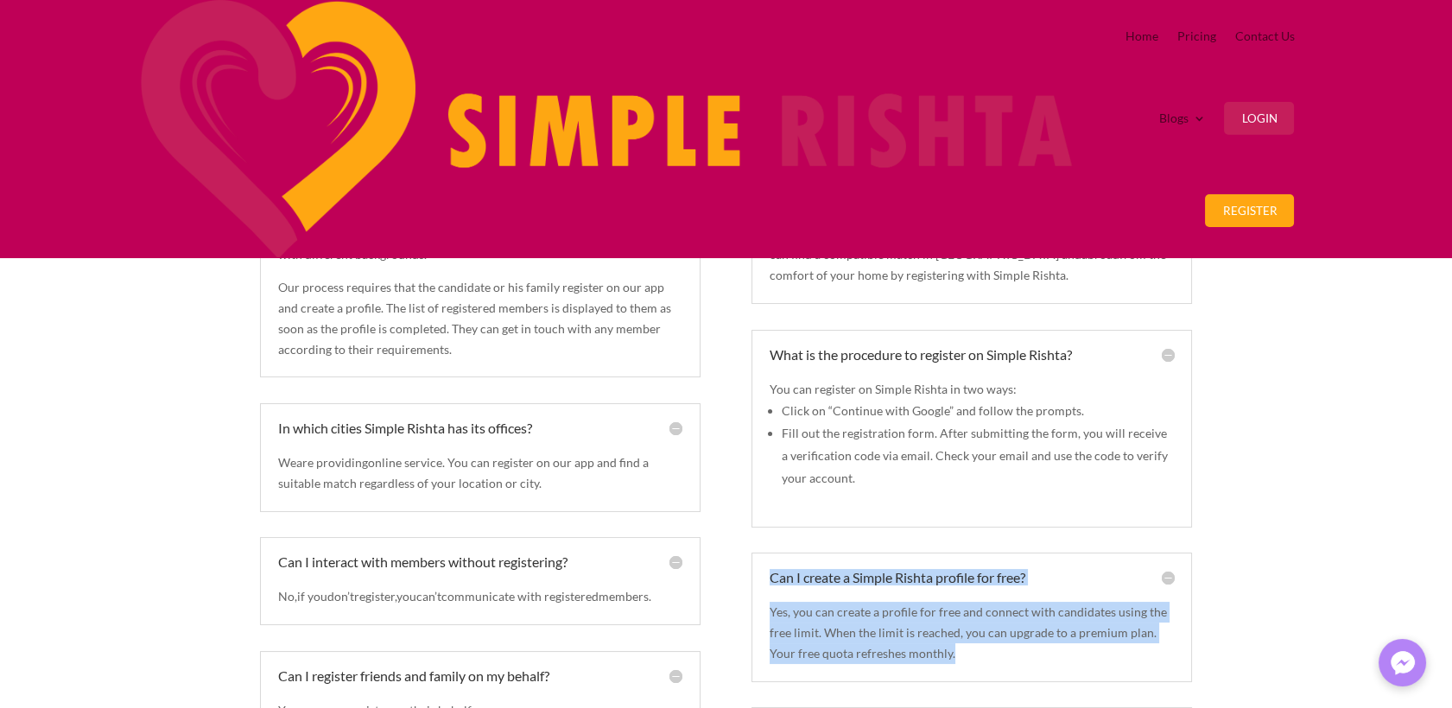
drag, startPoint x: 767, startPoint y: 395, endPoint x: 948, endPoint y: 504, distance: 212.0
click at [948, 553] on div "Can I create a Simple Rishta profile for free? Yes, you can create a profile fo…" at bounding box center [971, 617] width 440 height 129
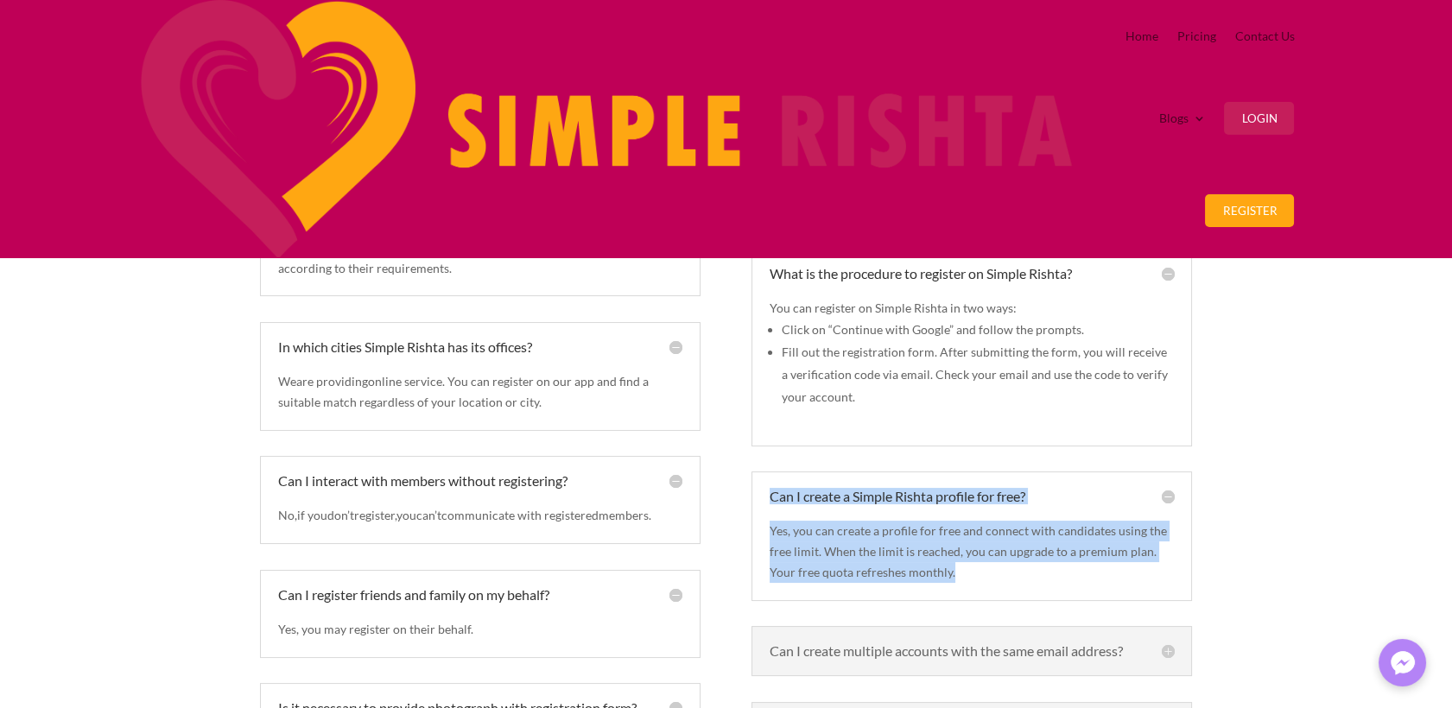
scroll to position [739, 0]
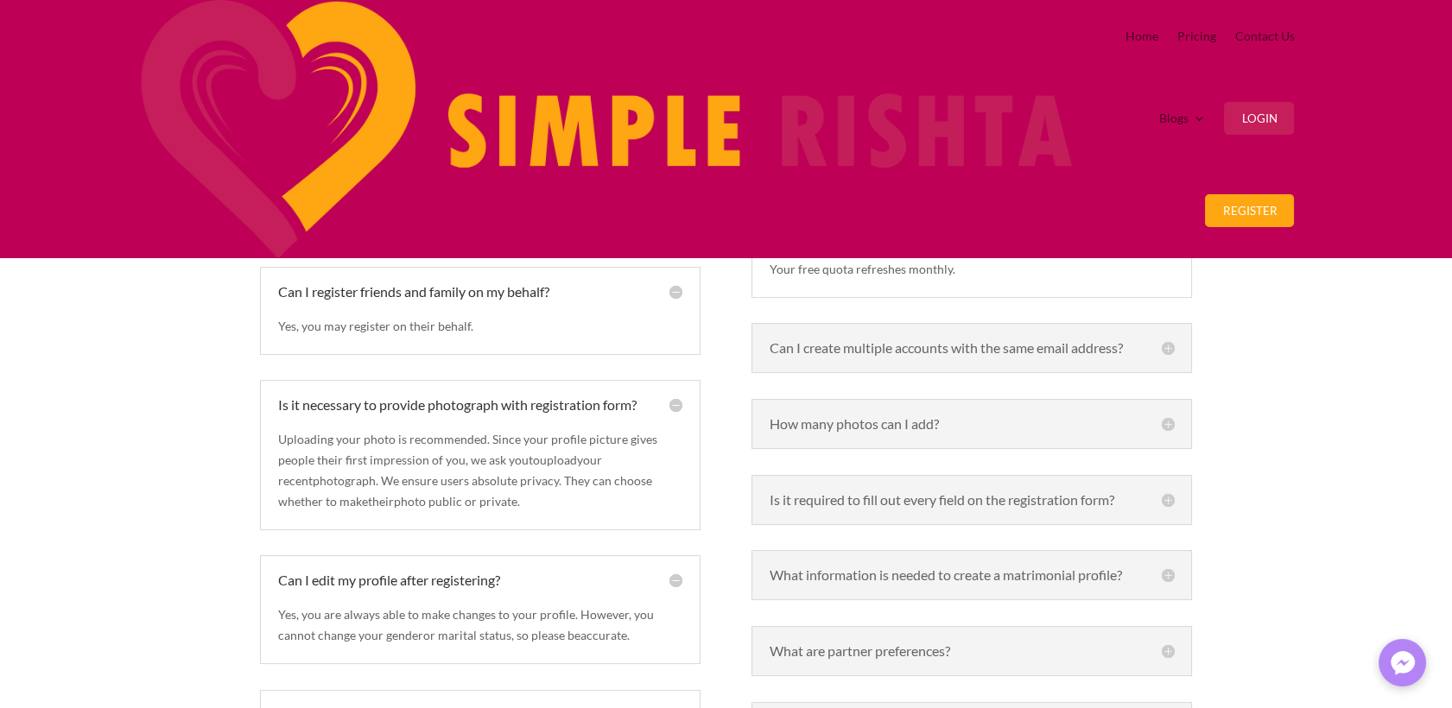
click at [1050, 341] on h5 "Can I create multiple accounts with the same email address?" at bounding box center [972, 348] width 404 height 14
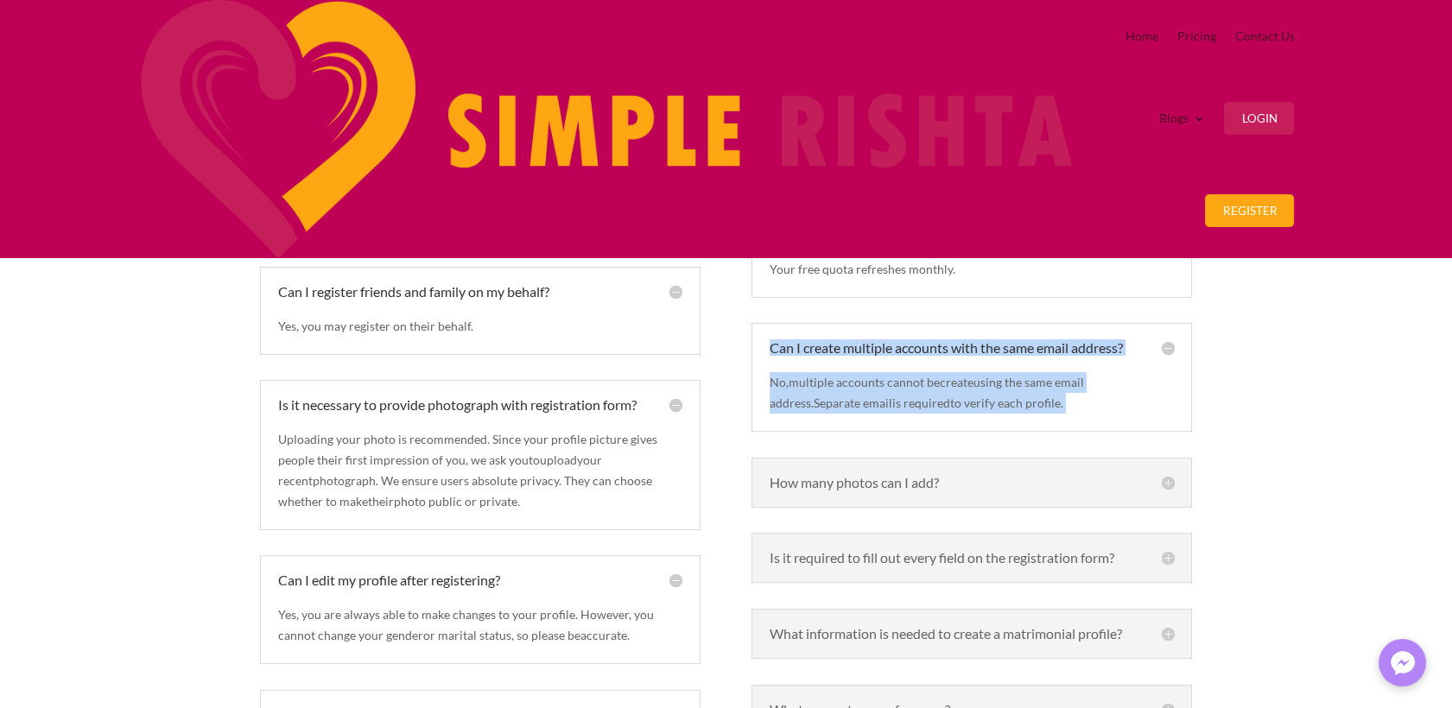
drag, startPoint x: 770, startPoint y: 190, endPoint x: 1141, endPoint y: 285, distance: 383.3
click at [1141, 323] on div "Can I create multiple accounts with the same email address? No, m ultiple accou…" at bounding box center [971, 377] width 440 height 109
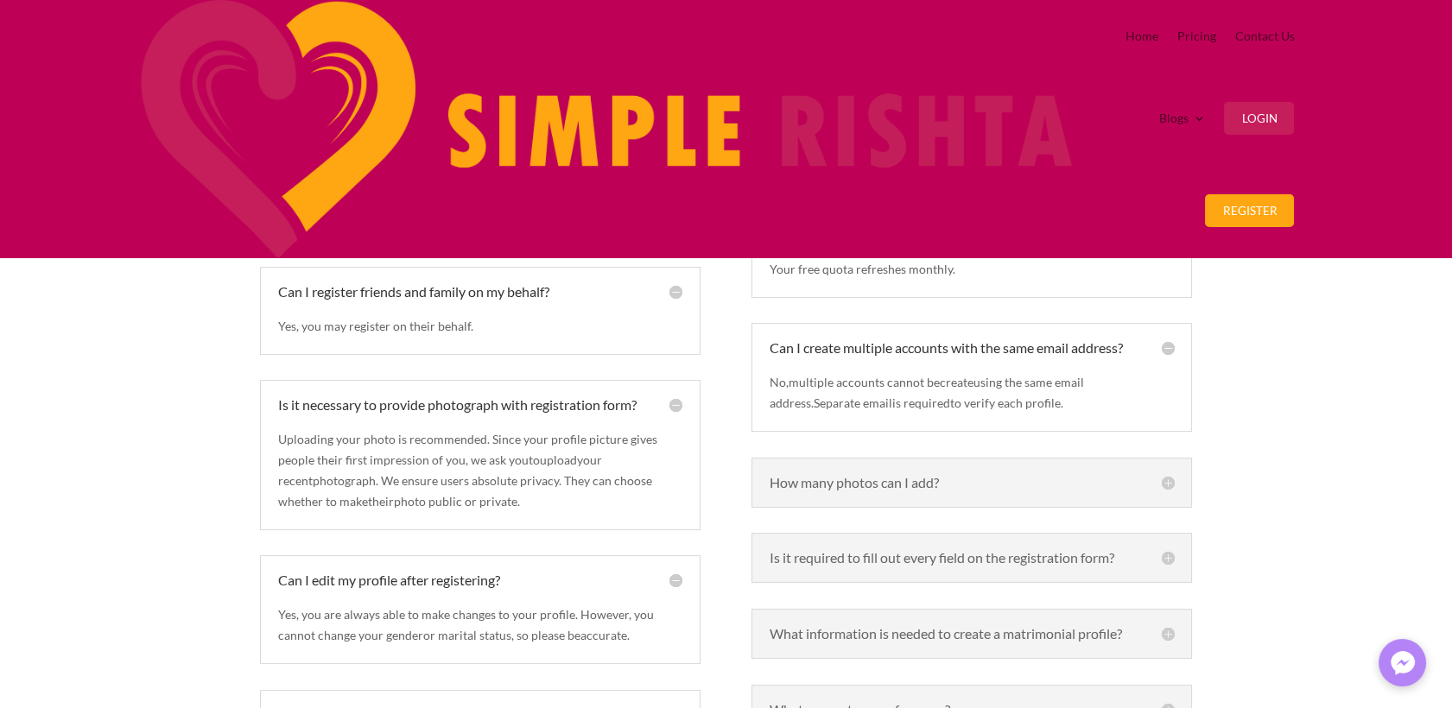
click at [824, 476] on h5 "How many photos can I add?" at bounding box center [972, 483] width 404 height 14
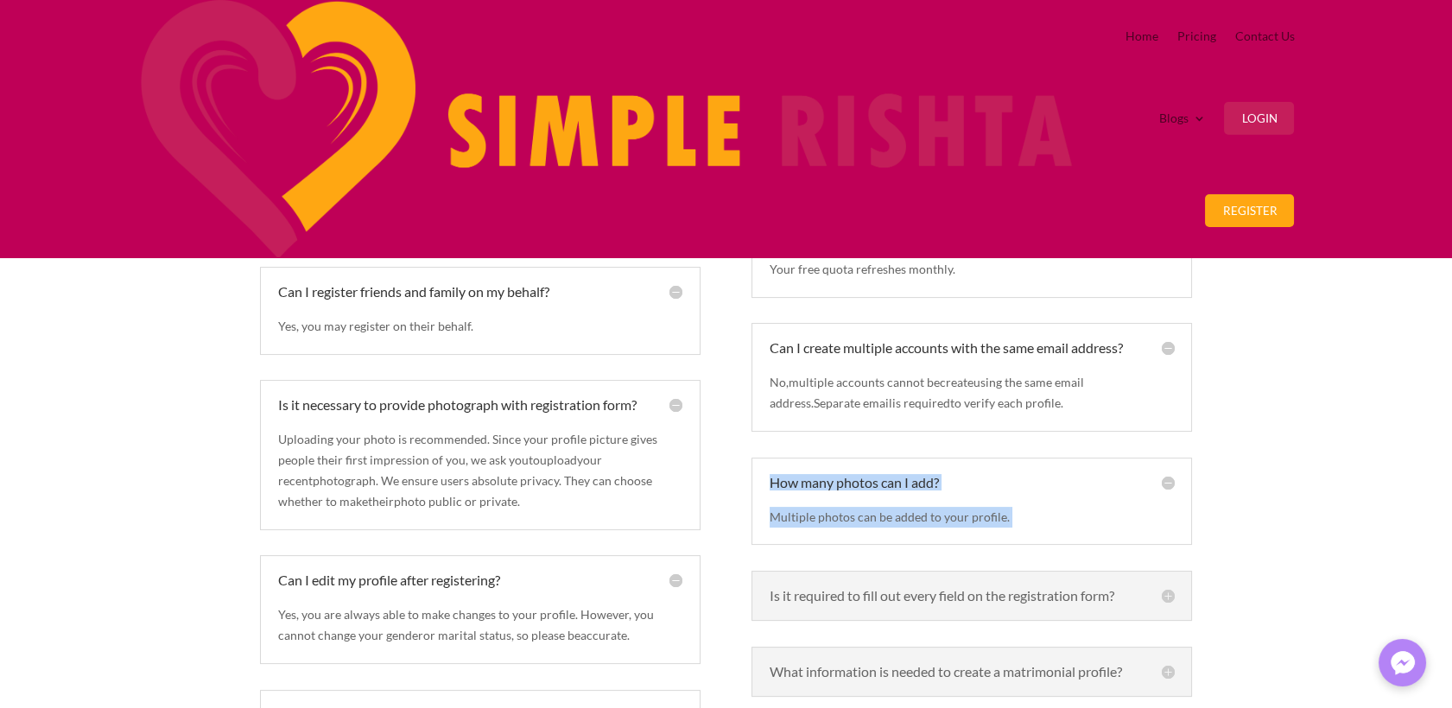
drag, startPoint x: 762, startPoint y: 340, endPoint x: 1097, endPoint y: 418, distance: 344.0
click at [1097, 458] on div "How many photos can I add? Multiple photos can be added to your profile." at bounding box center [971, 502] width 440 height 88
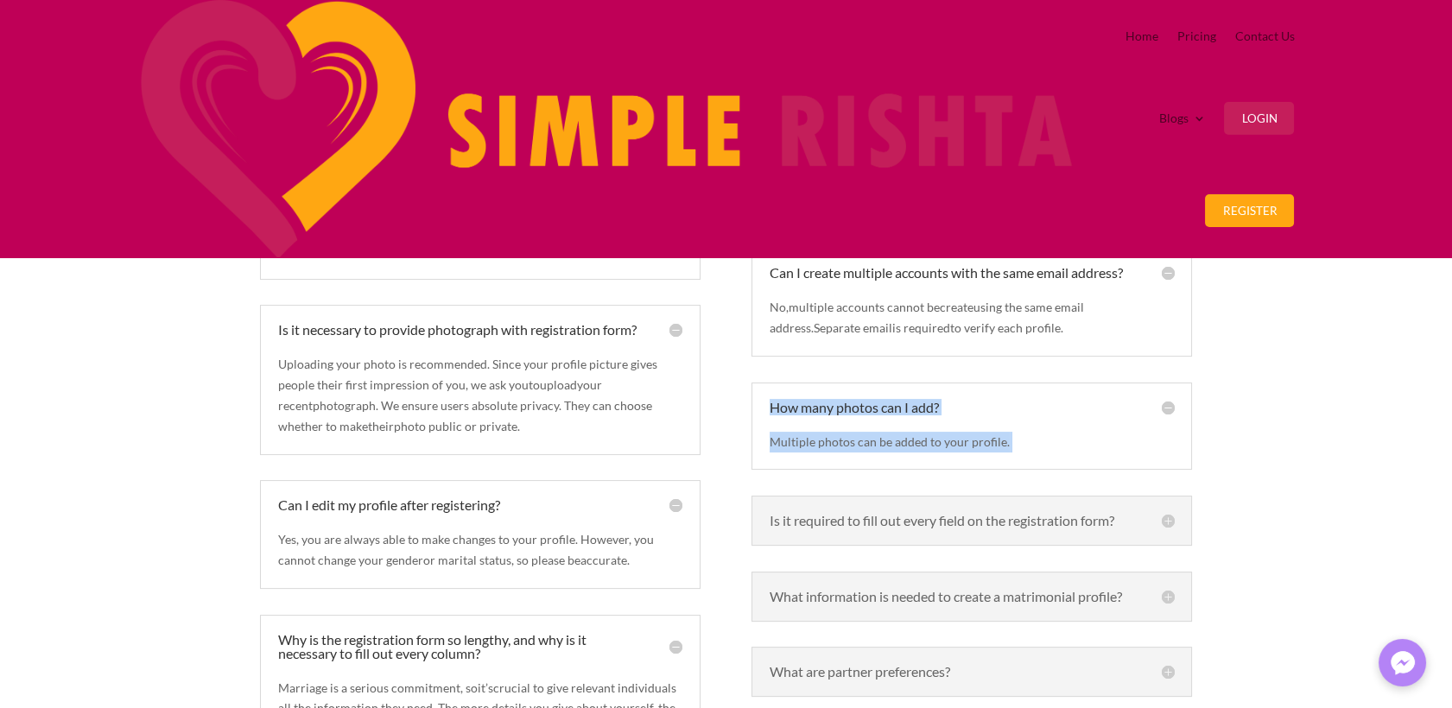
scroll to position [931, 0]
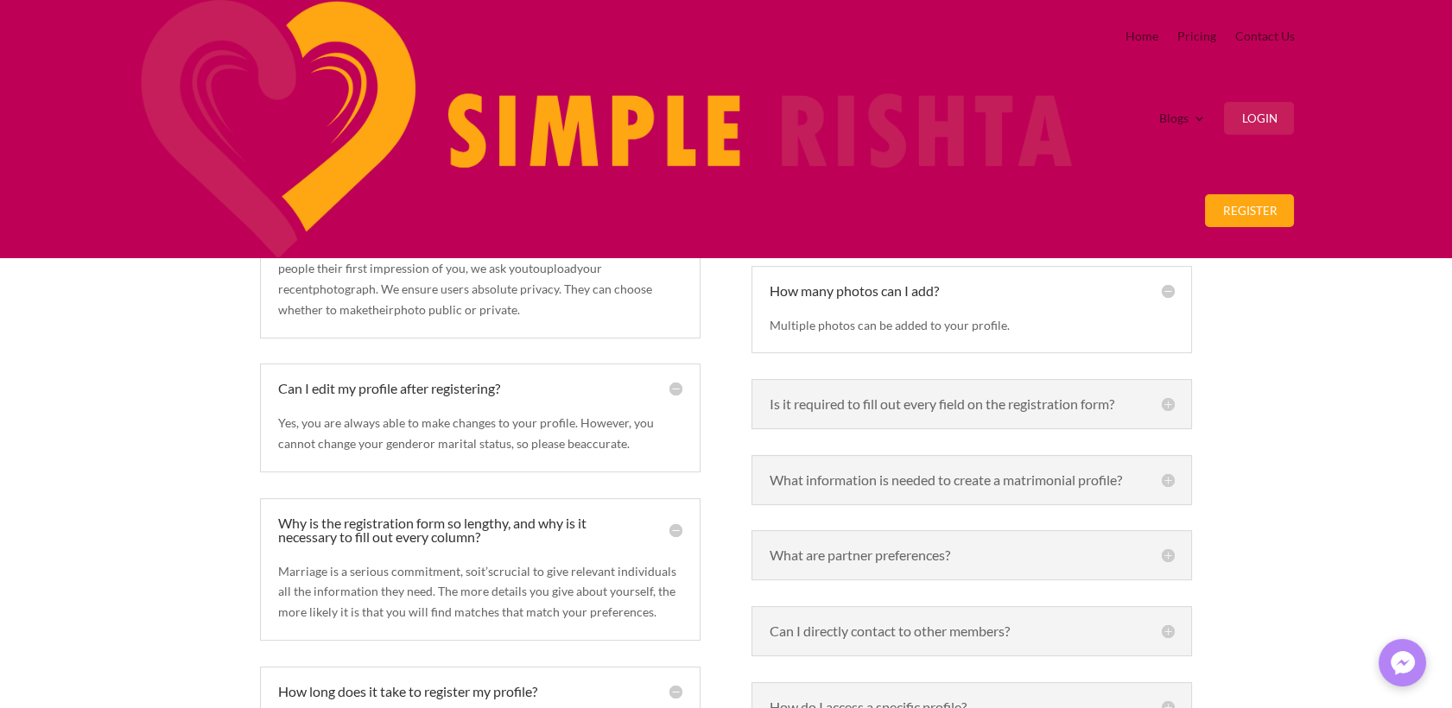
click at [876, 397] on h5 "Is it required to fill out every field on the registration form?" at bounding box center [972, 404] width 404 height 14
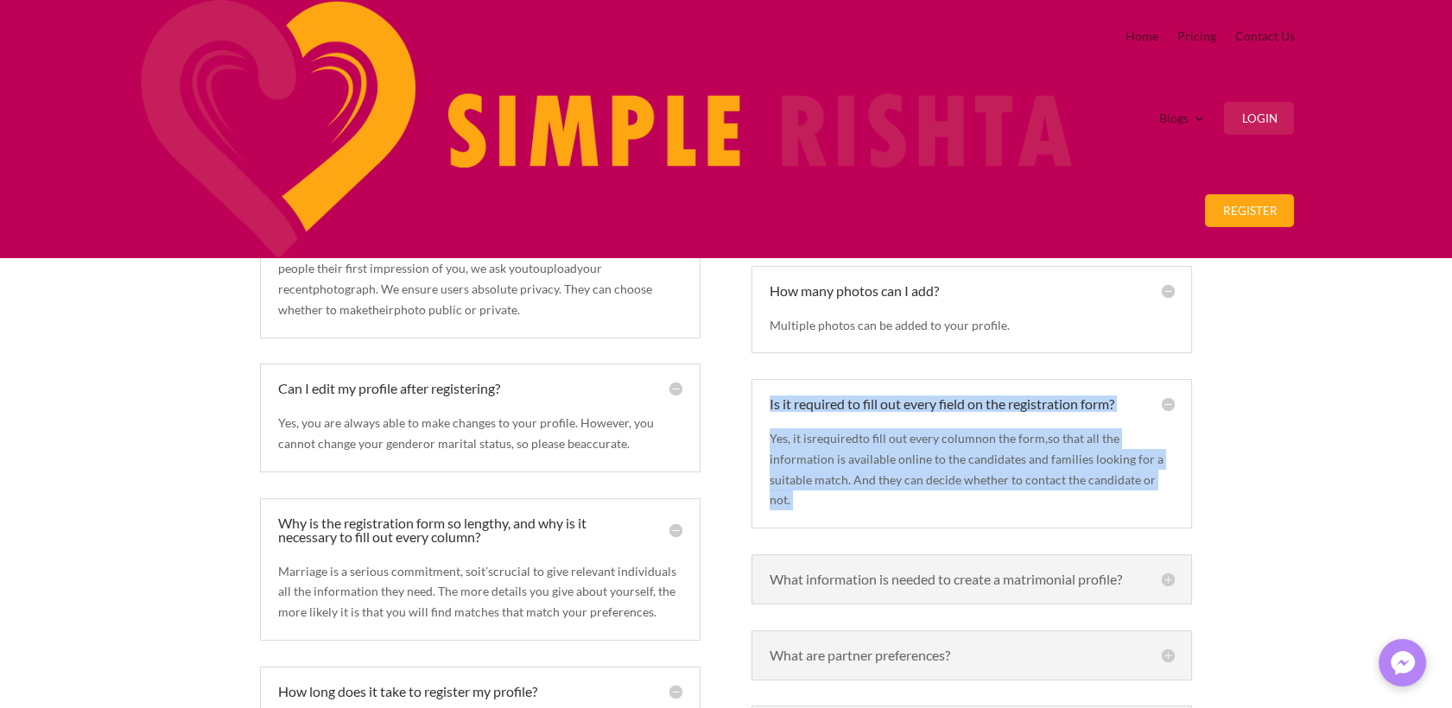
drag, startPoint x: 766, startPoint y: 271, endPoint x: 1061, endPoint y: 389, distance: 317.9
click at [1061, 389] on div "Is it required to fill out every field on the registration form? Yes, it is req…" at bounding box center [971, 453] width 440 height 149
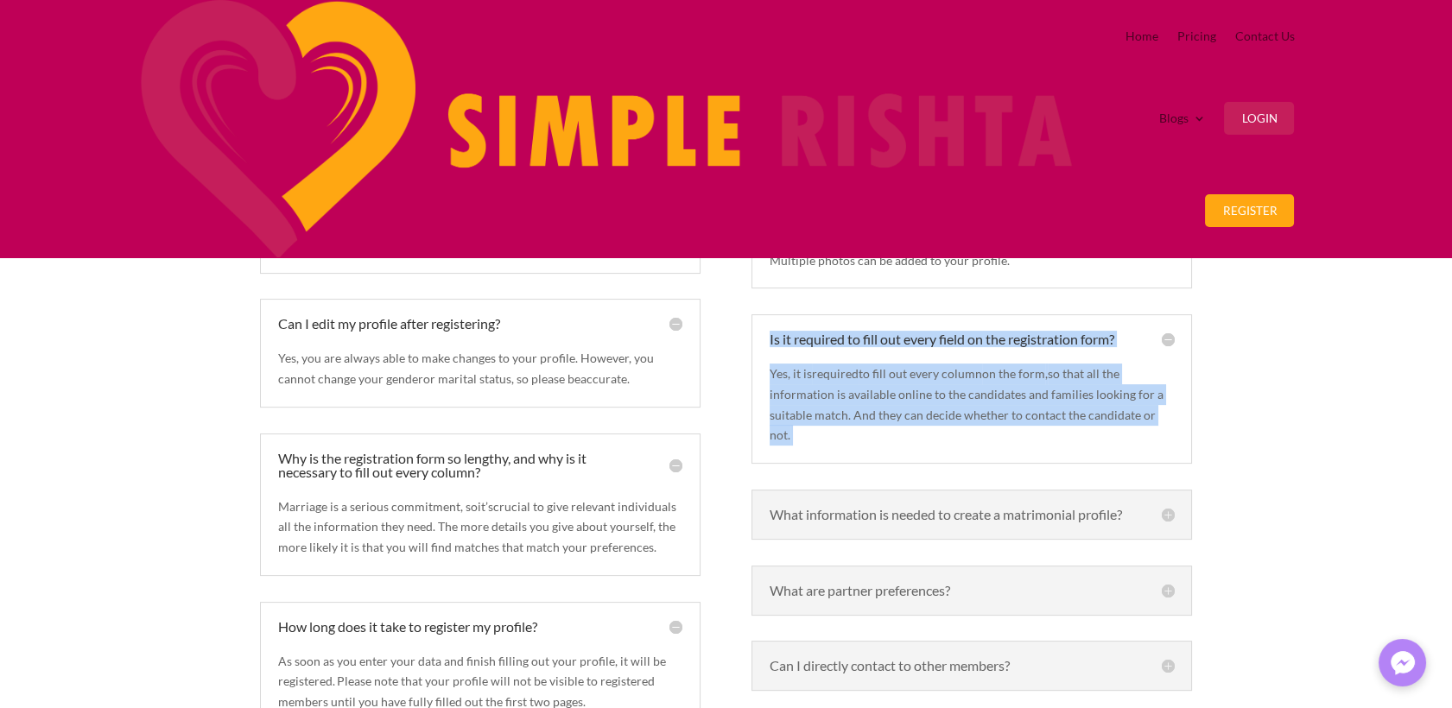
scroll to position [1123, 0]
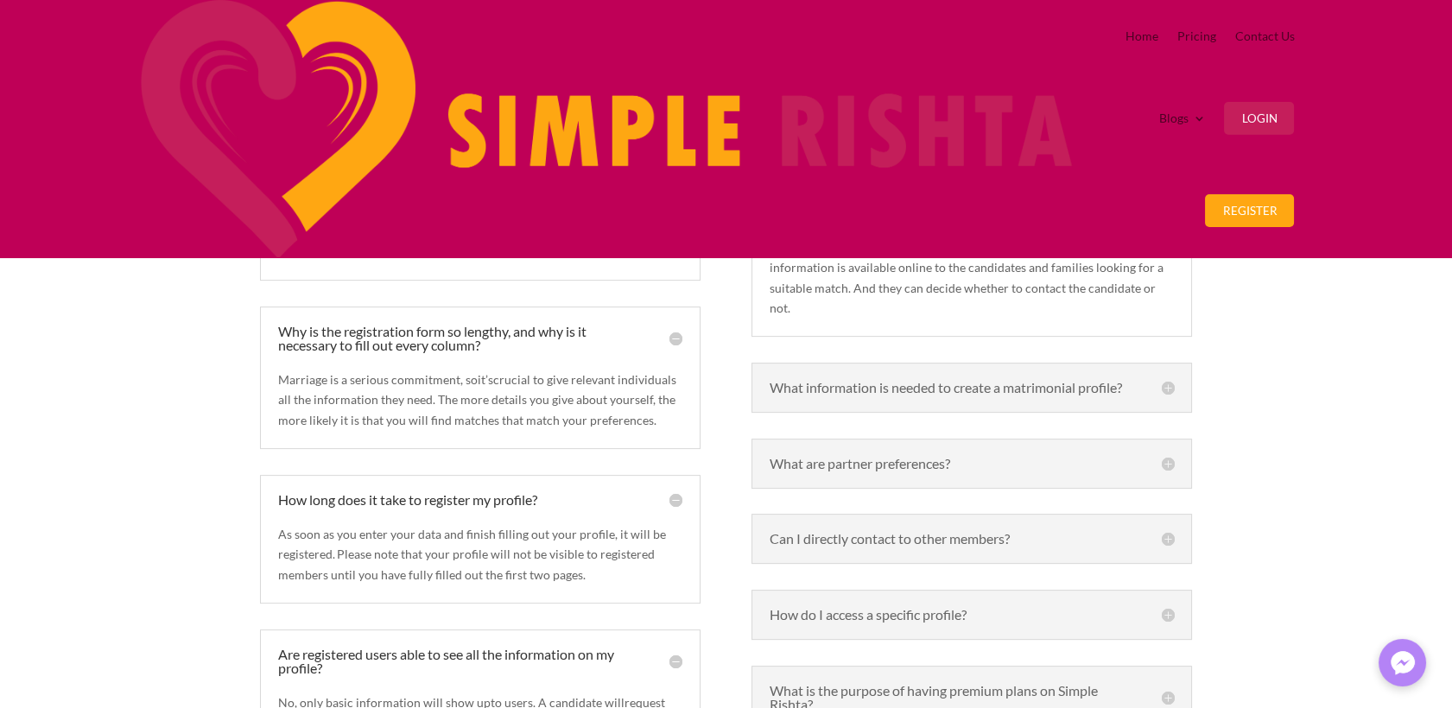
click at [787, 381] on h5 "What information is needed to create a matrimonial profile?" at bounding box center [972, 388] width 404 height 14
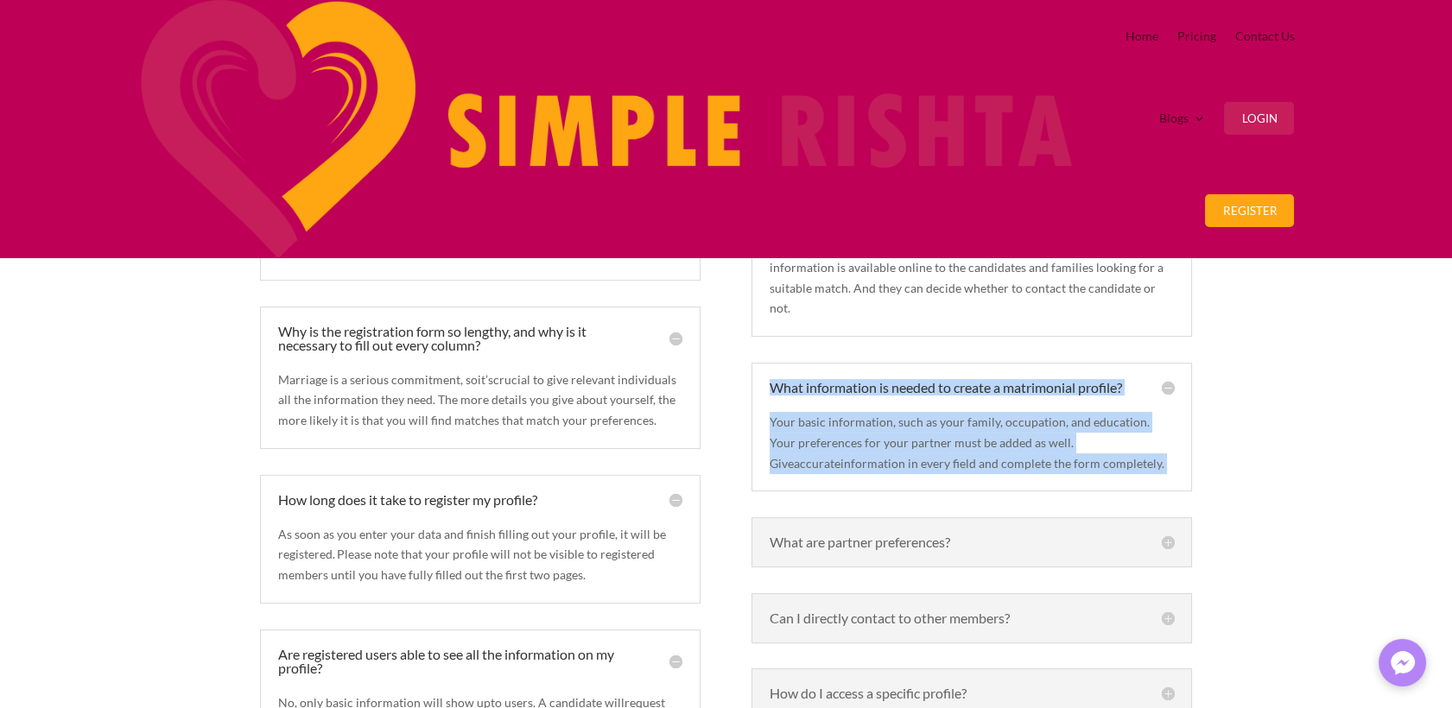
drag, startPoint x: 765, startPoint y: 266, endPoint x: 924, endPoint y: 393, distance: 203.4
click at [924, 393] on div "What information is needed to create a matrimonial profile? Your basic informat…" at bounding box center [971, 427] width 440 height 129
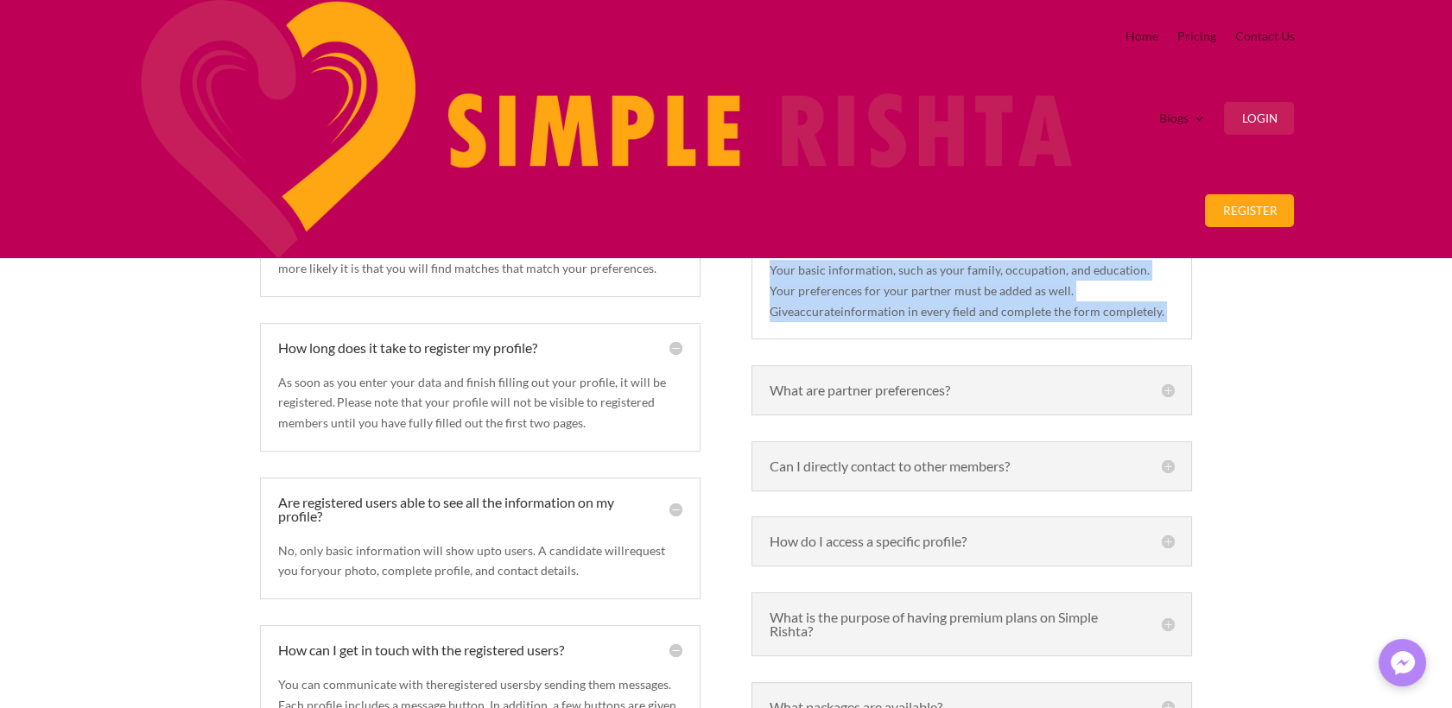
scroll to position [1314, 0]
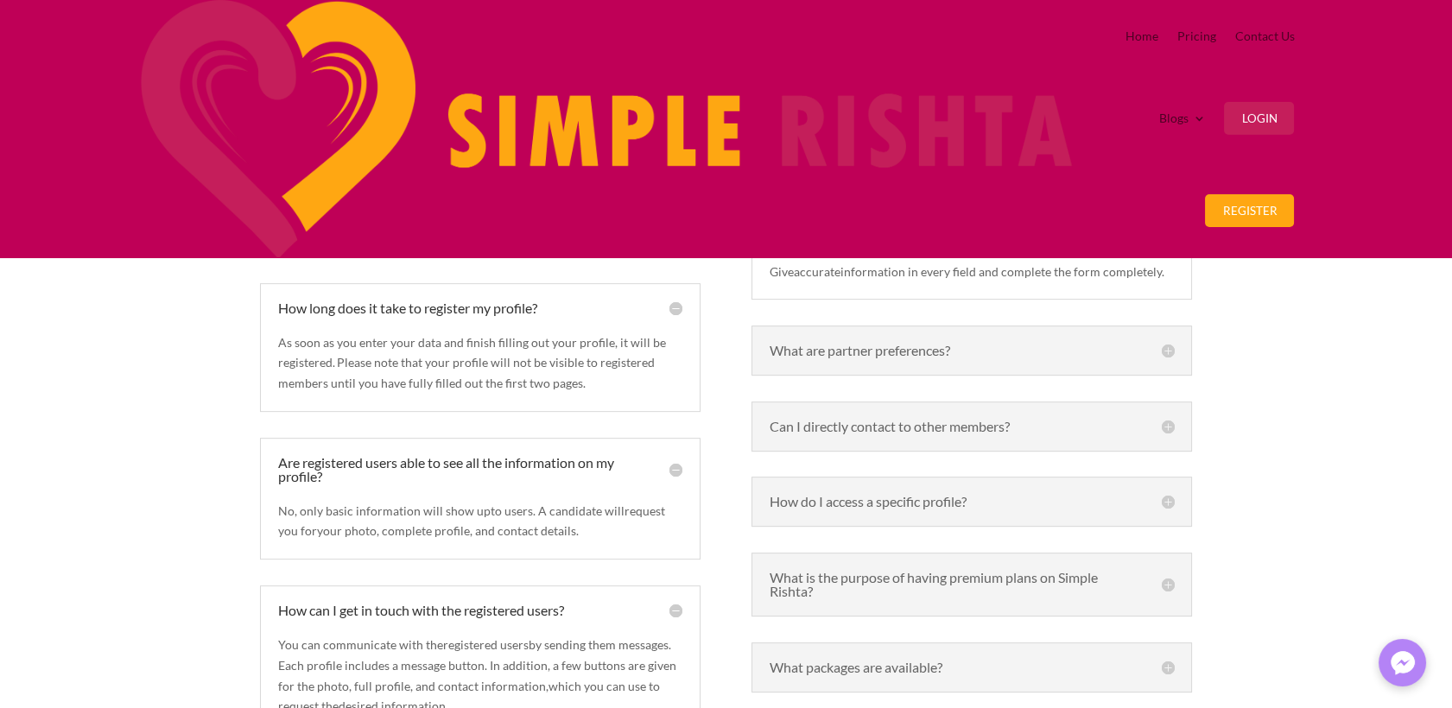
click at [923, 344] on h5 "What are partner preferences?" at bounding box center [972, 351] width 404 height 14
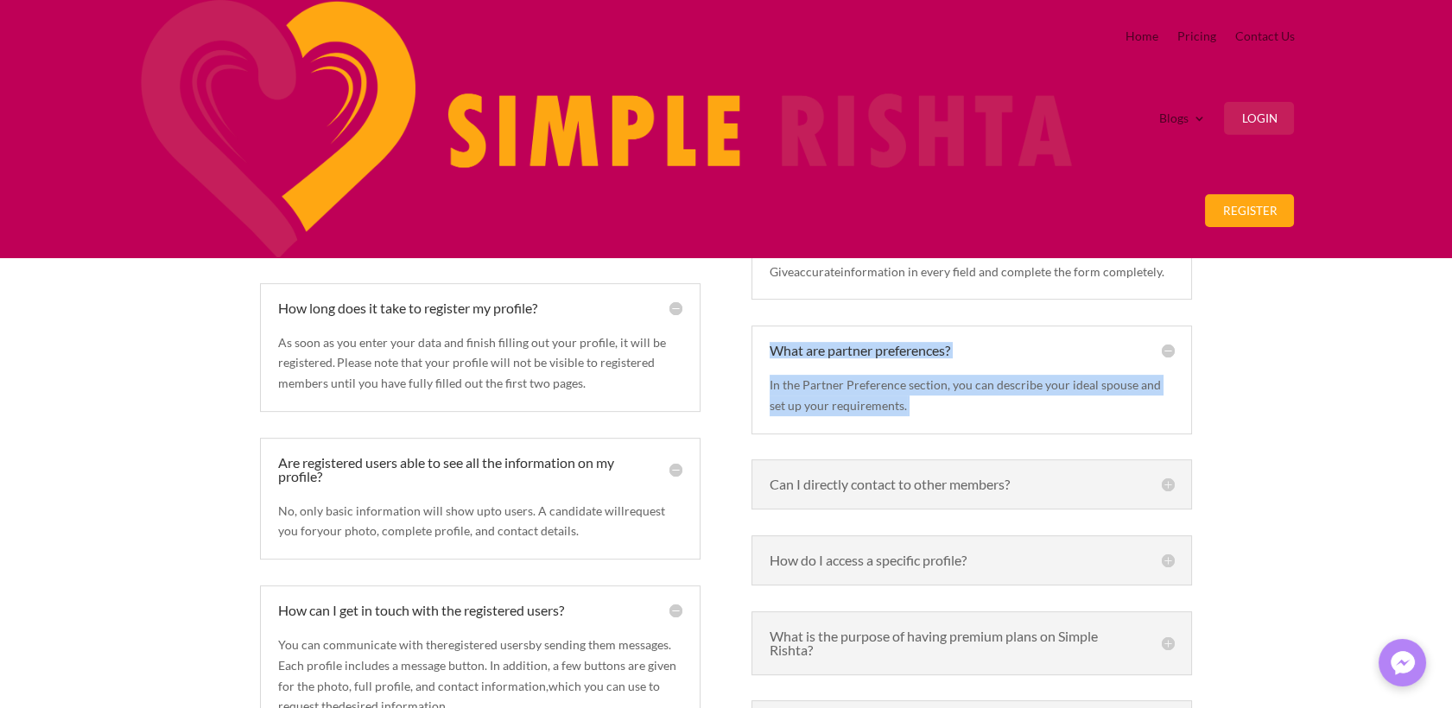
drag, startPoint x: 769, startPoint y: 273, endPoint x: 1024, endPoint y: 350, distance: 267.0
click at [1024, 350] on div "What are partner preferences? In the Partner Preference section, you can descri…" at bounding box center [971, 380] width 440 height 109
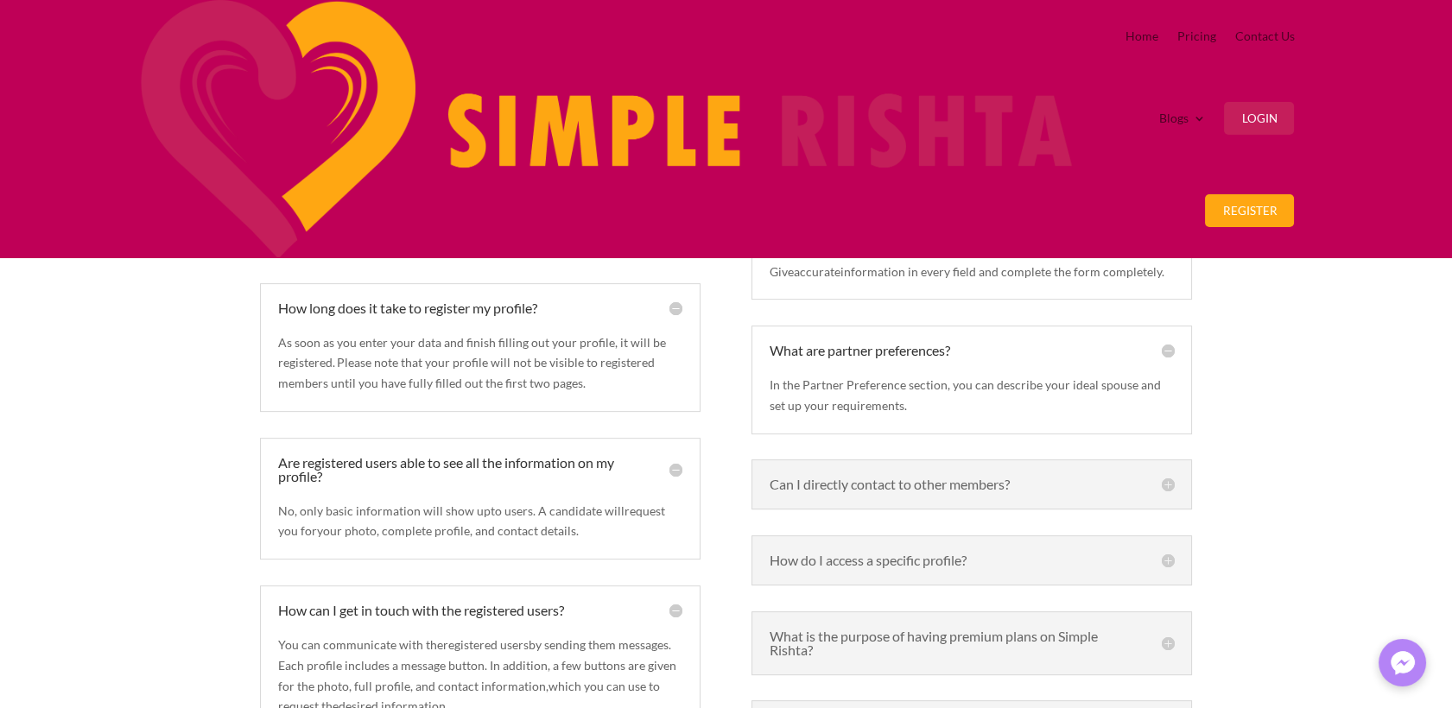
click at [779, 478] on h5 "Can I directly contact to other members?" at bounding box center [972, 485] width 404 height 14
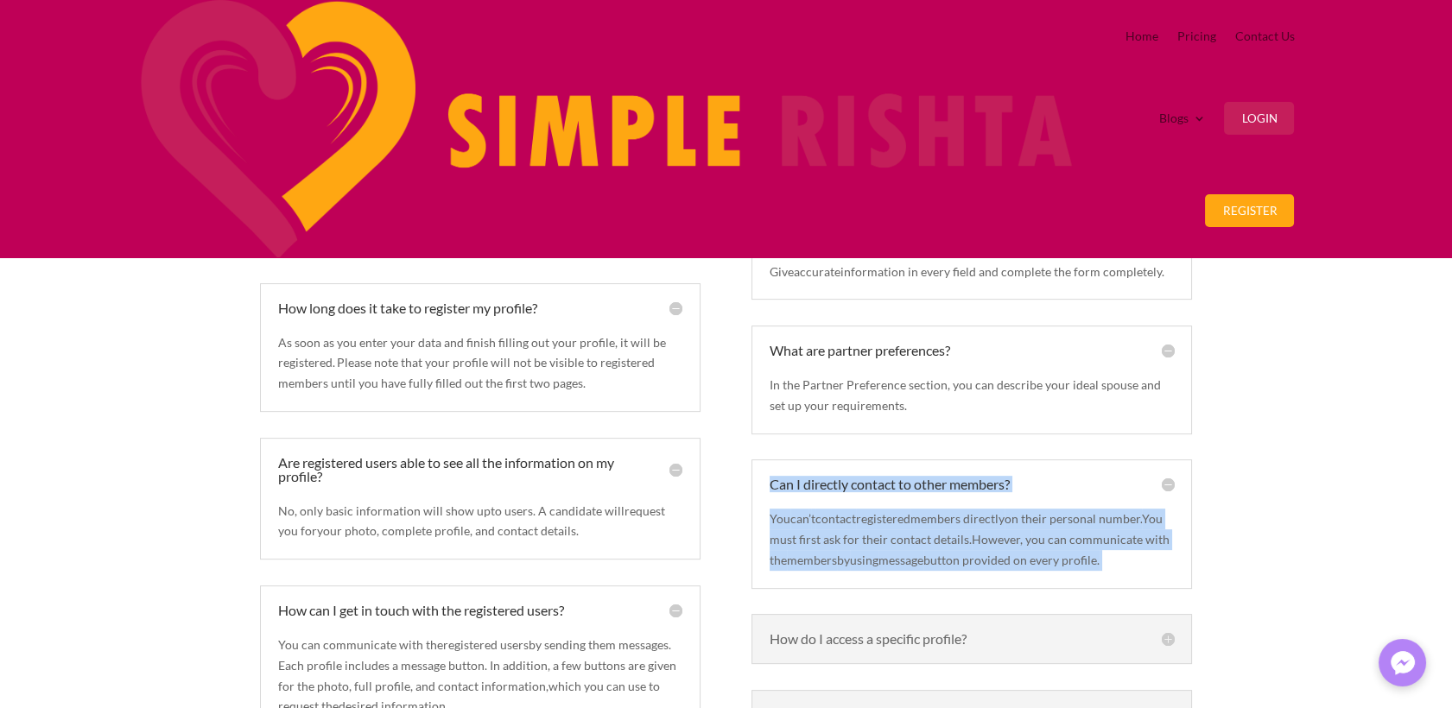
drag, startPoint x: 768, startPoint y: 413, endPoint x: 997, endPoint y: 523, distance: 253.8
click at [997, 523] on div "Can I directly contact to other members? You can ’ t contact registered members…" at bounding box center [971, 523] width 440 height 129
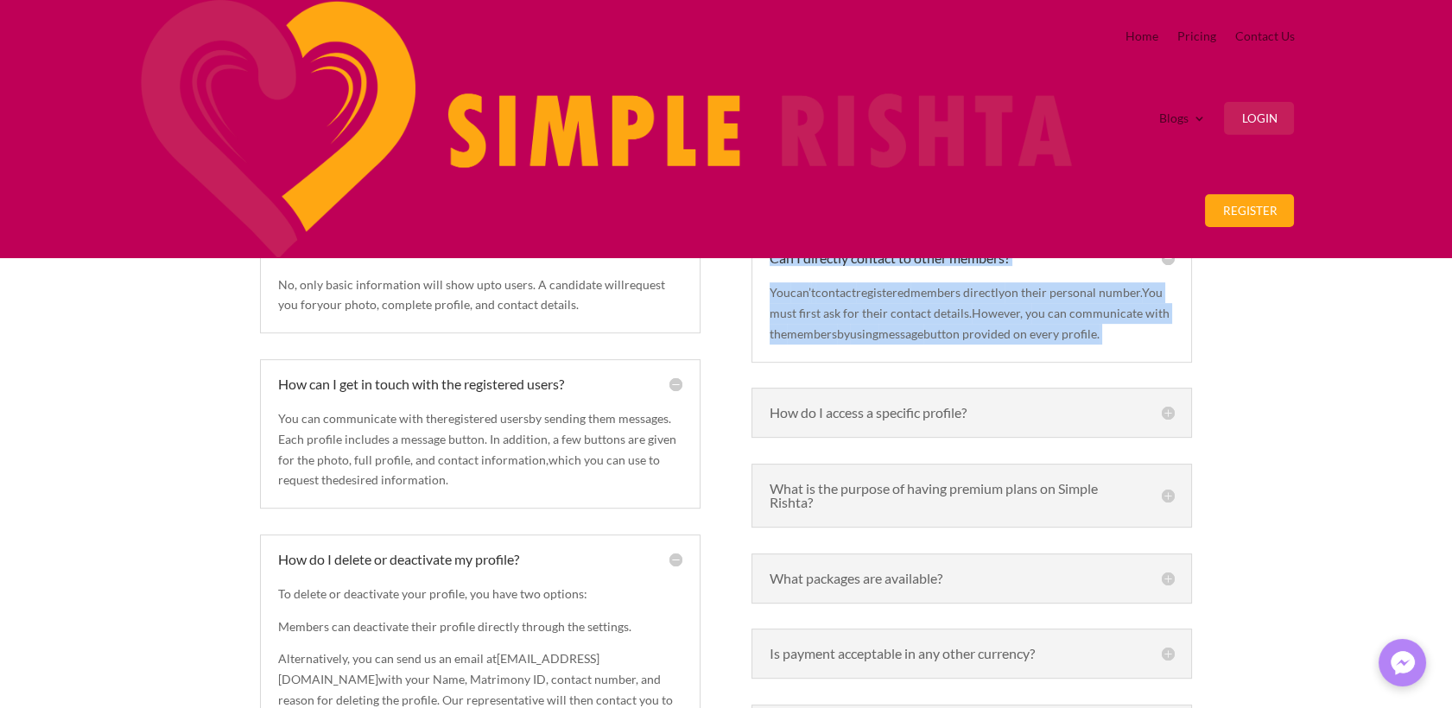
scroll to position [1603, 0]
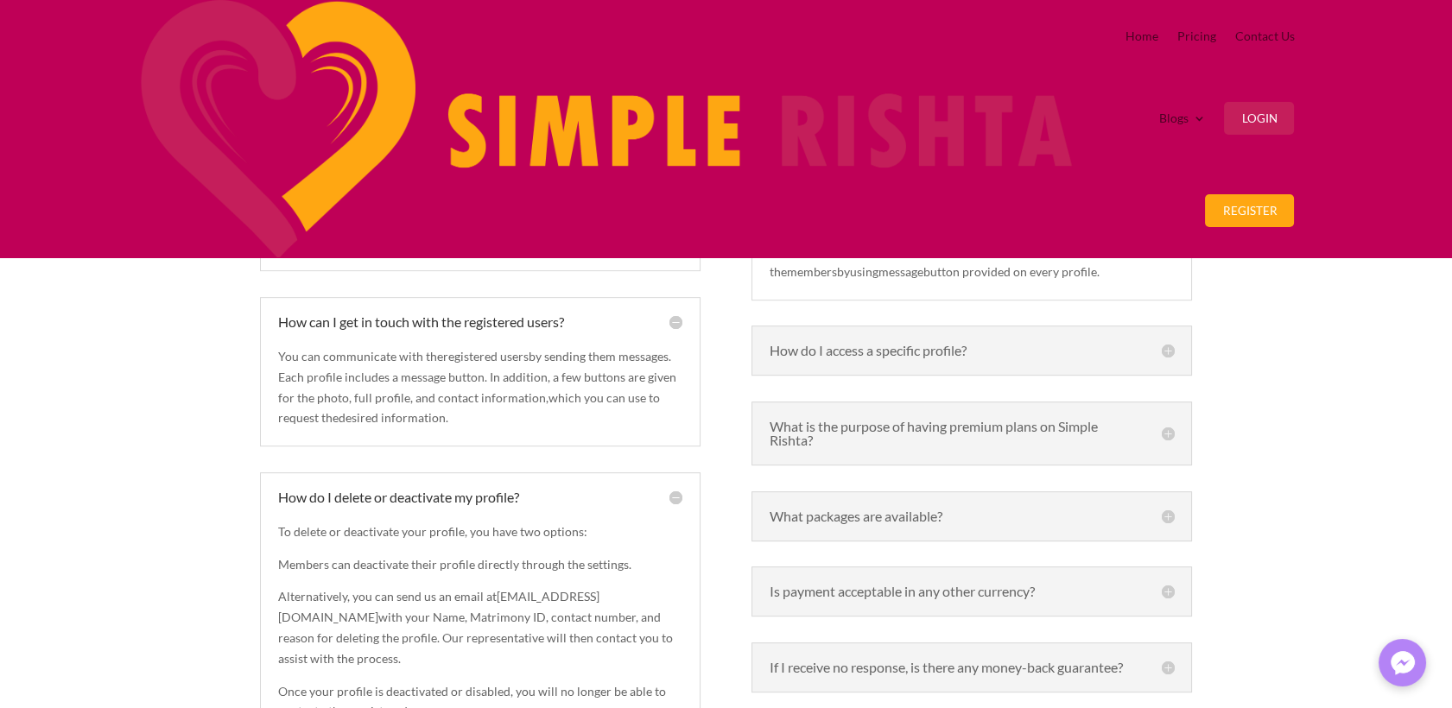
click at [958, 344] on h5 "How do I access a specific profile?" at bounding box center [972, 351] width 404 height 14
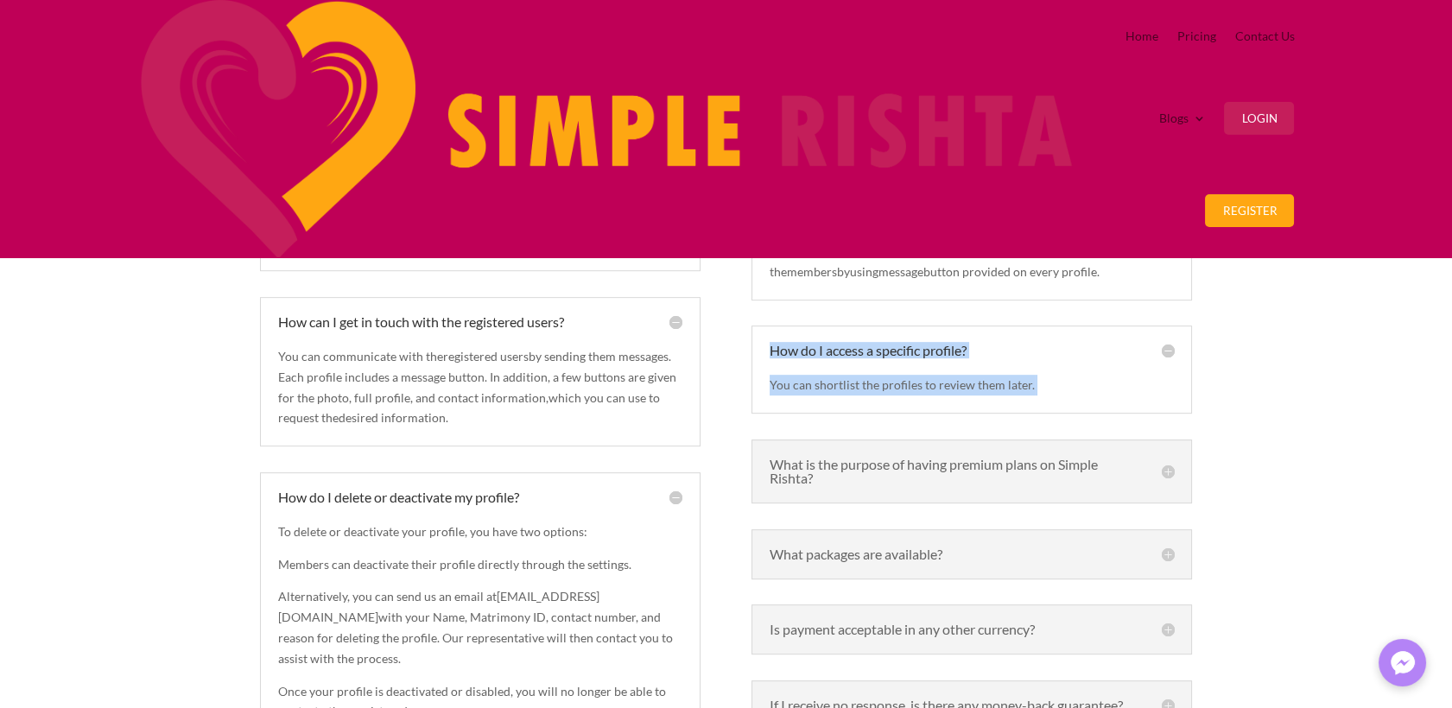
drag, startPoint x: 766, startPoint y: 306, endPoint x: 1110, endPoint y: 357, distance: 347.5
click at [1110, 357] on div "How do I access a specific profile? You can shortlist the profiles to review th…" at bounding box center [971, 370] width 440 height 88
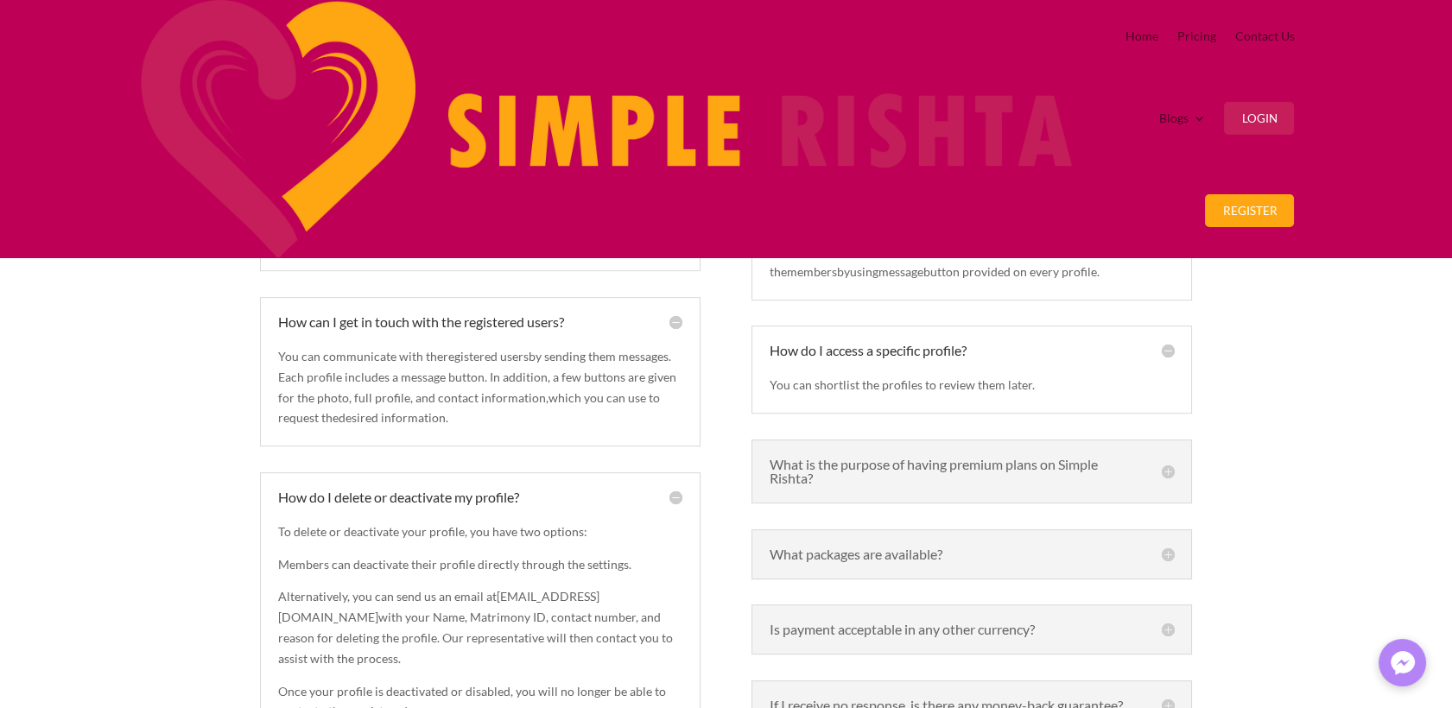
click at [895, 458] on h5 "What is the purpose of having premium plans on Simple Rishta?" at bounding box center [972, 472] width 404 height 28
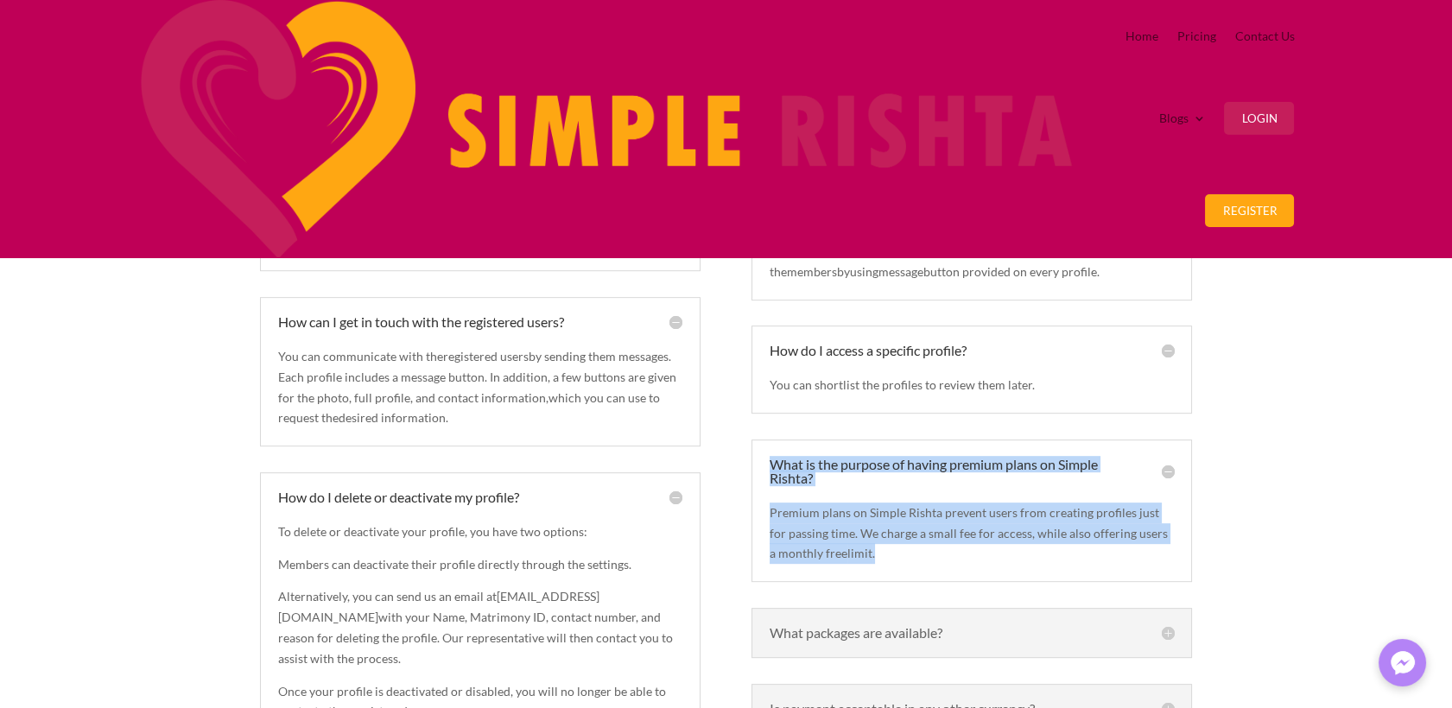
drag, startPoint x: 763, startPoint y: 418, endPoint x: 1085, endPoint y: 535, distance: 342.1
click at [1085, 535] on div "What is the purpose of having premium plans on Simple Rishta? Premium plans on …" at bounding box center [971, 511] width 440 height 143
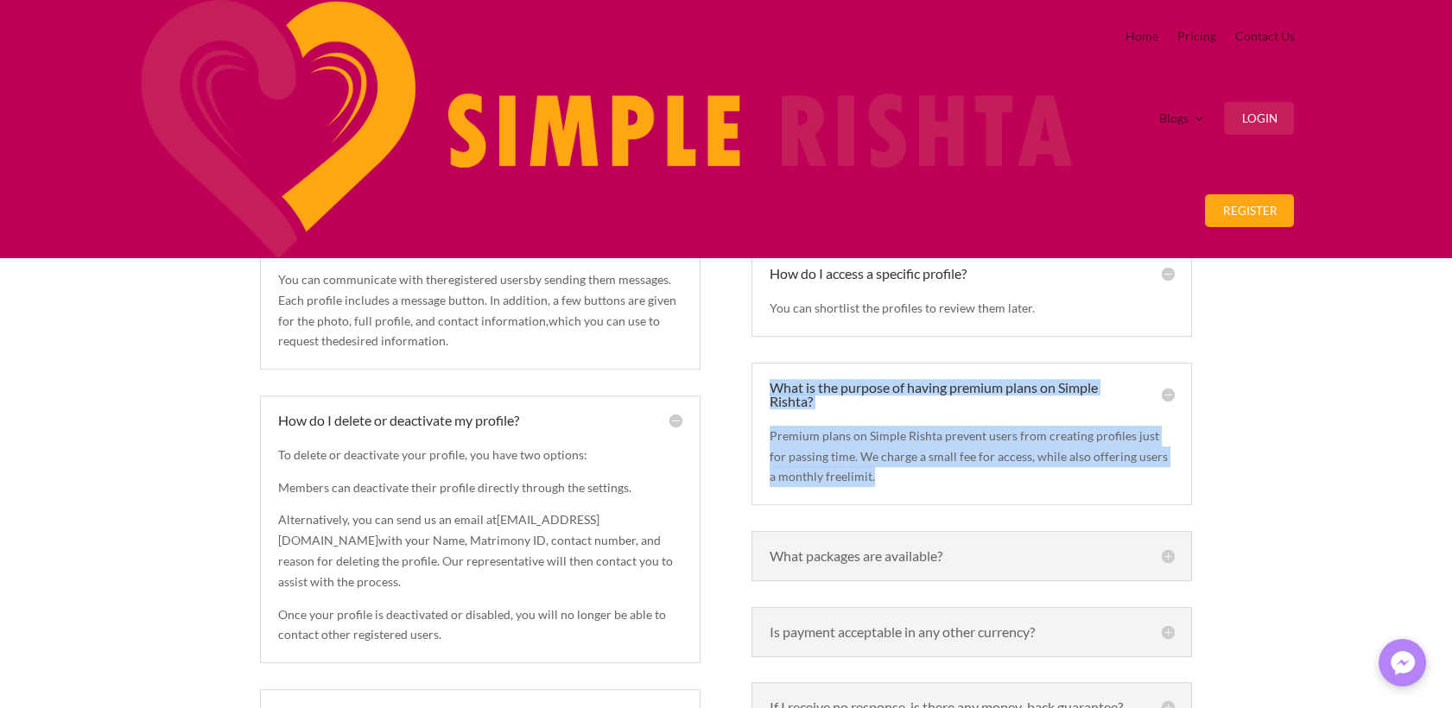
scroll to position [1795, 0]
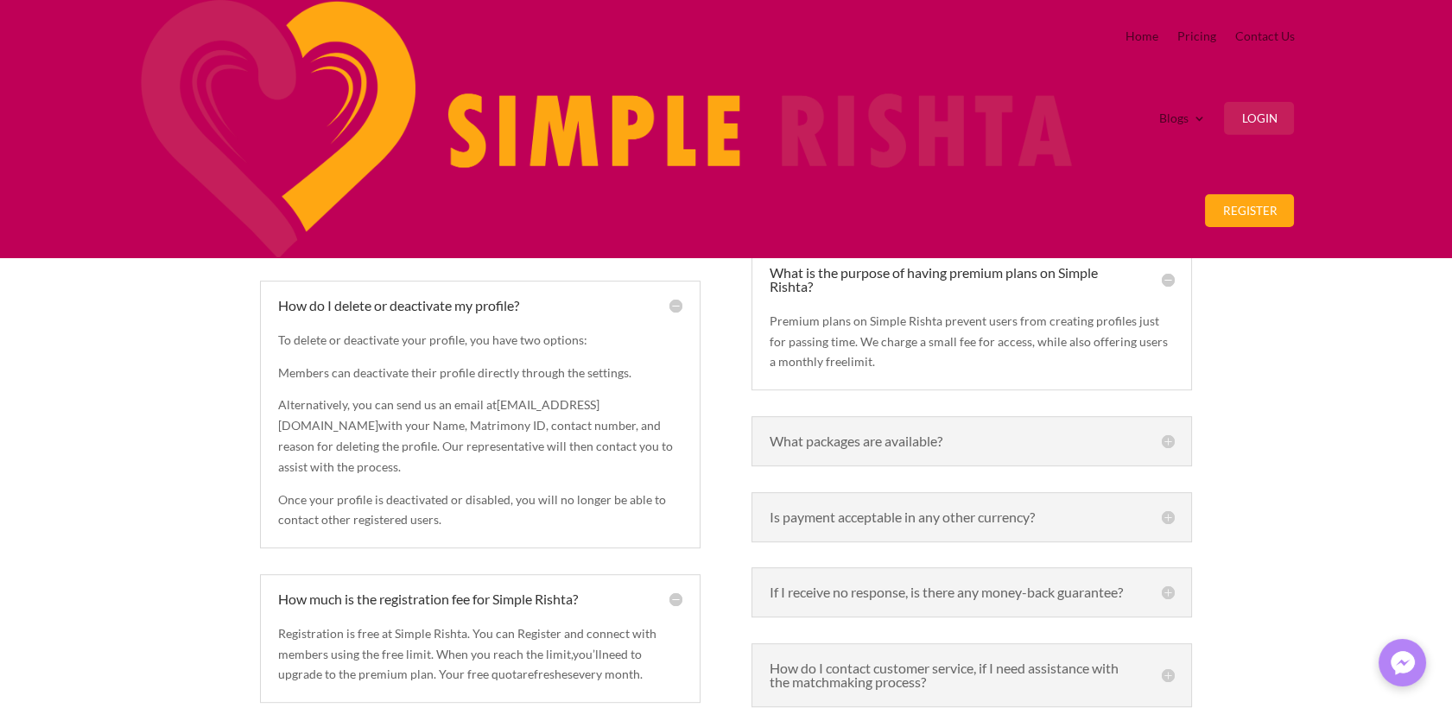
click at [874, 434] on h5 "What packages are available?" at bounding box center [972, 441] width 404 height 14
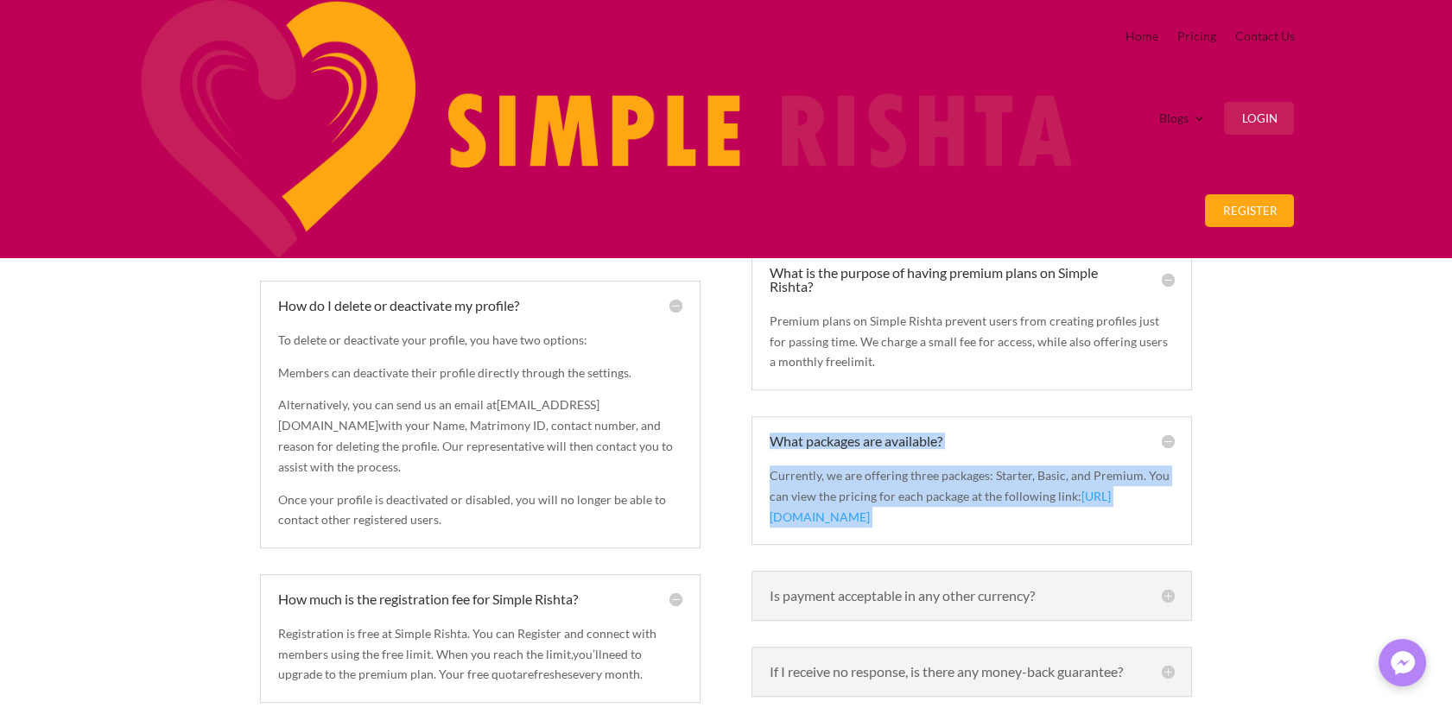
drag, startPoint x: 767, startPoint y: 401, endPoint x: 1101, endPoint y: 488, distance: 345.4
click at [1101, 488] on div "What packages are available? Currently, we are offering three packages: Starter…" at bounding box center [971, 480] width 440 height 129
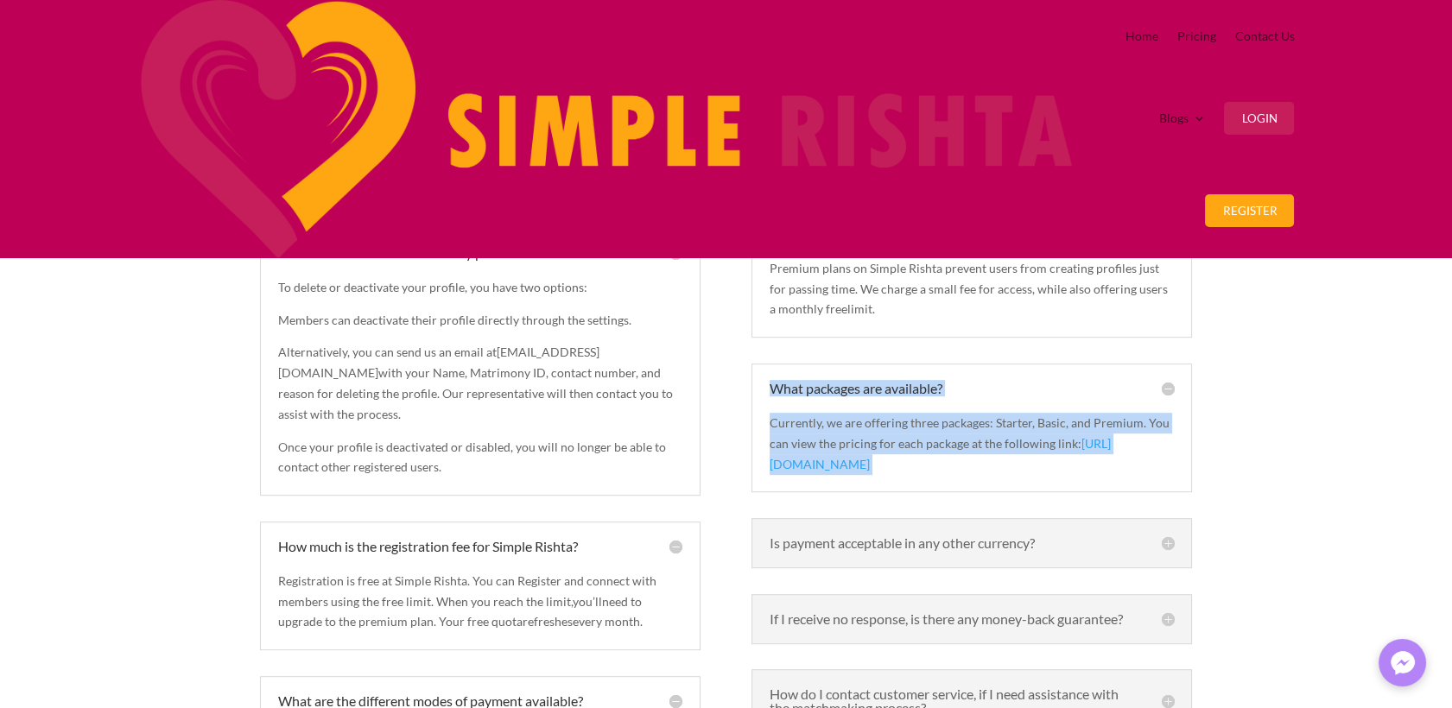
scroll to position [2082, 0]
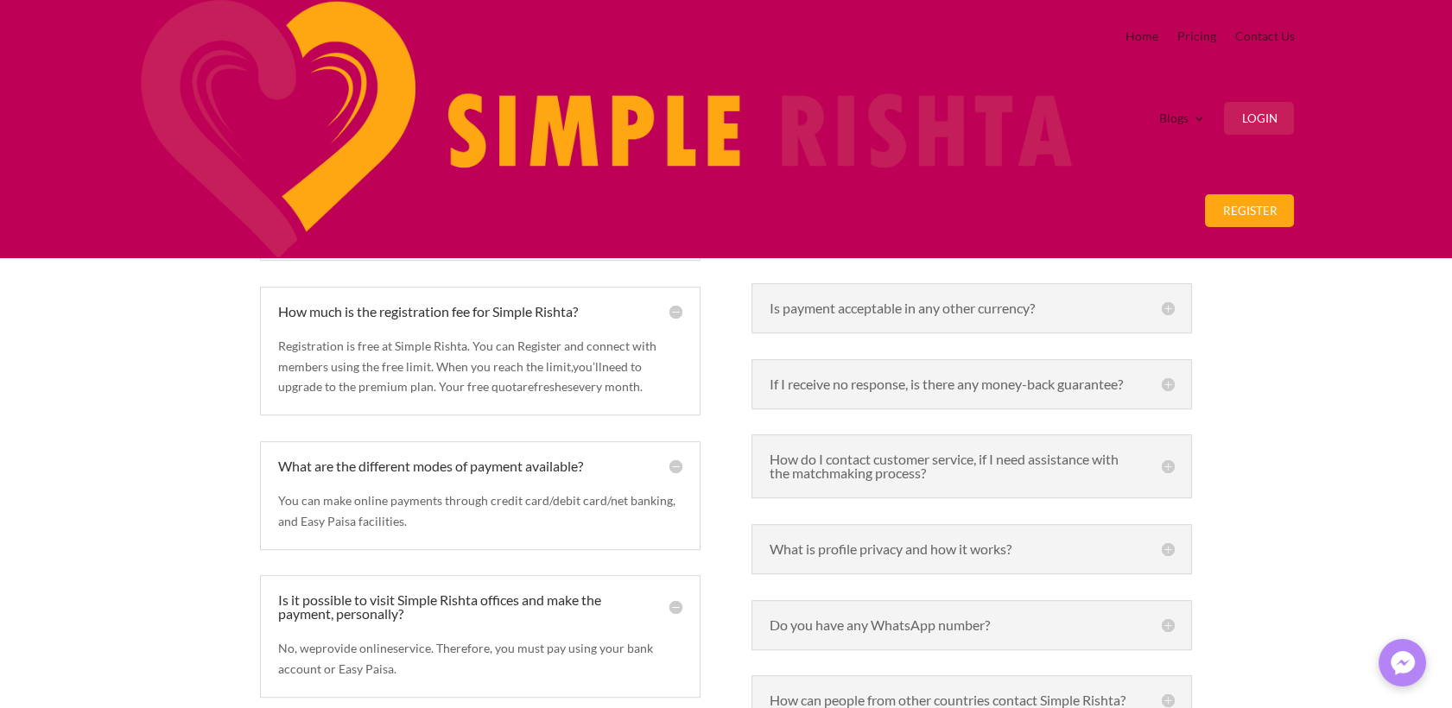
click at [898, 301] on h5 "Is payment acceptable in any other currency?" at bounding box center [972, 308] width 404 height 14
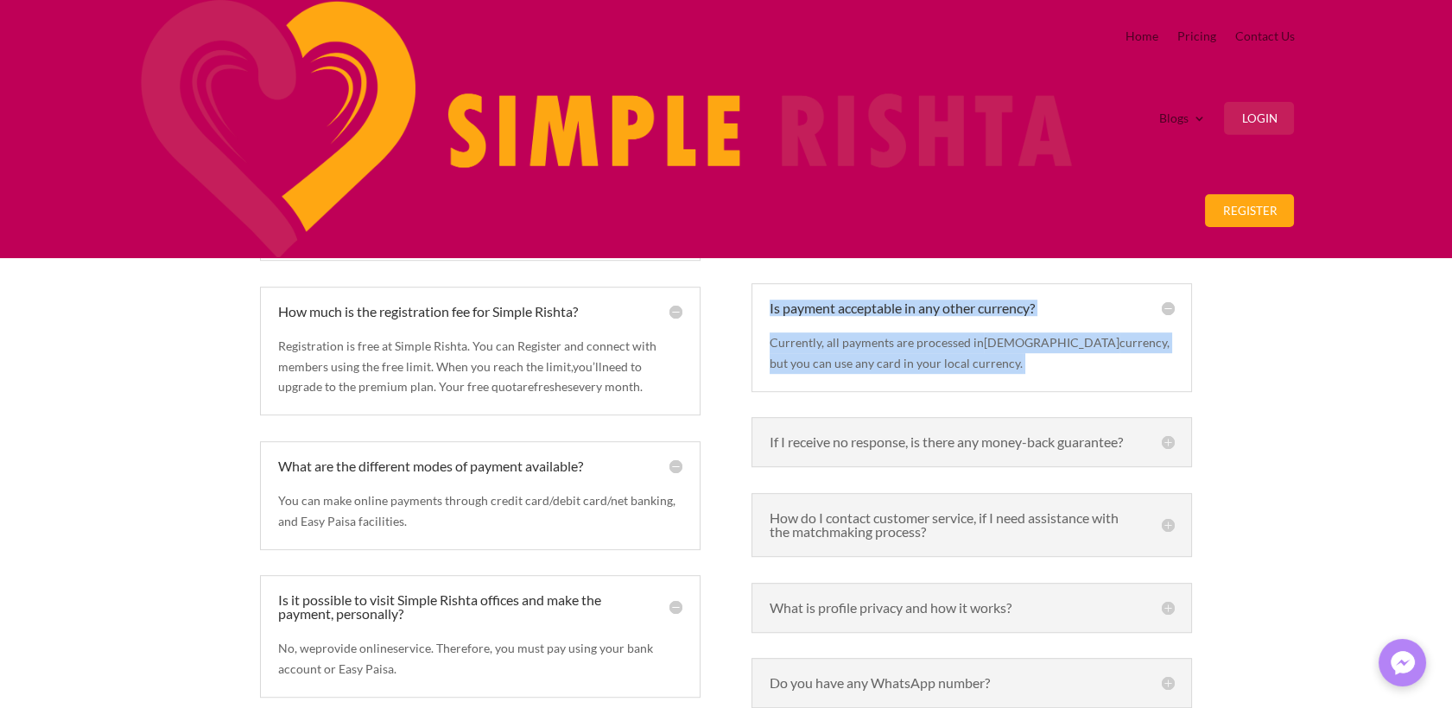
drag, startPoint x: 767, startPoint y: 270, endPoint x: 1068, endPoint y: 345, distance: 310.6
click at [1068, 345] on div "Is payment acceptable in any other currency? Currently, all payments are proces…" at bounding box center [971, 337] width 440 height 109
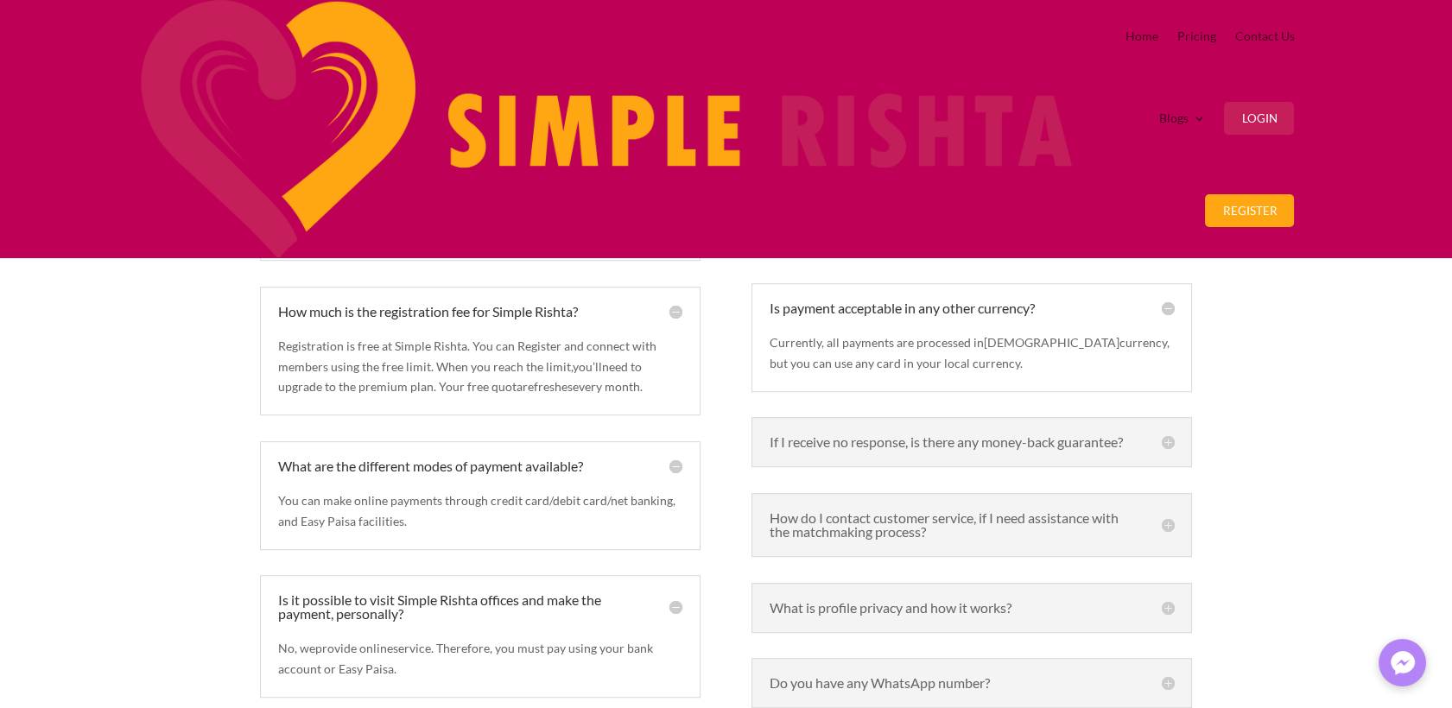
click at [895, 435] on h5 "If I receive no response, is there any money-back guarantee?" at bounding box center [972, 442] width 404 height 14
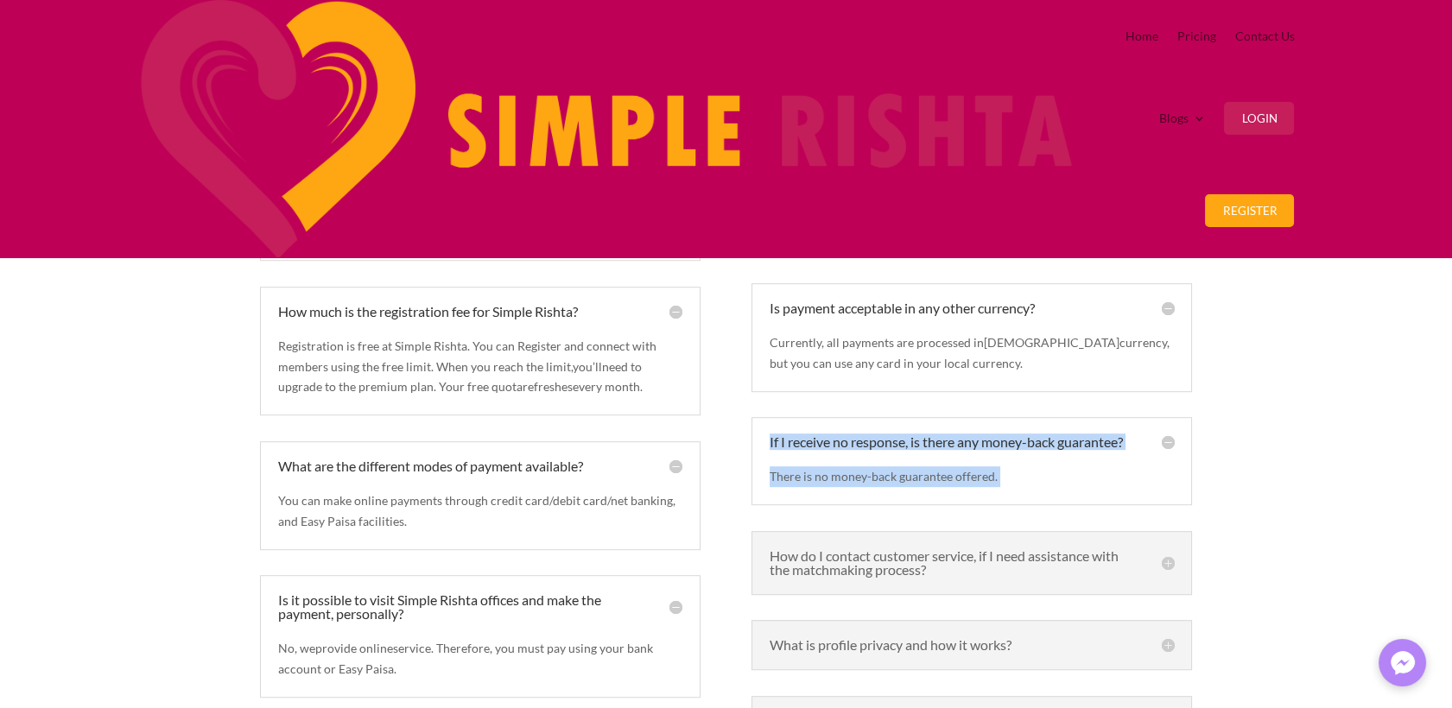
drag, startPoint x: 760, startPoint y: 409, endPoint x: 1068, endPoint y: 480, distance: 316.4
click at [1068, 480] on div "If I receive no response, is there any money-back guarantee? There is no money-…" at bounding box center [971, 461] width 440 height 88
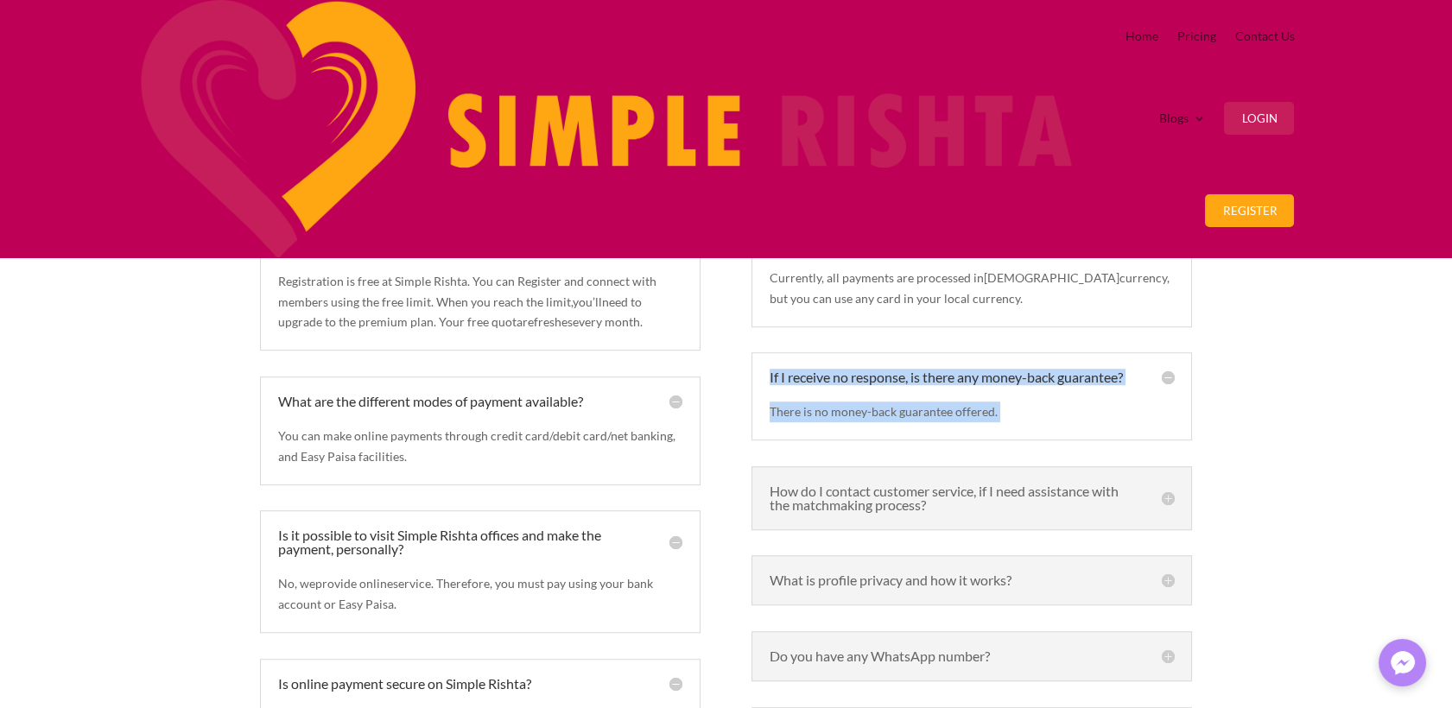
scroll to position [2274, 0]
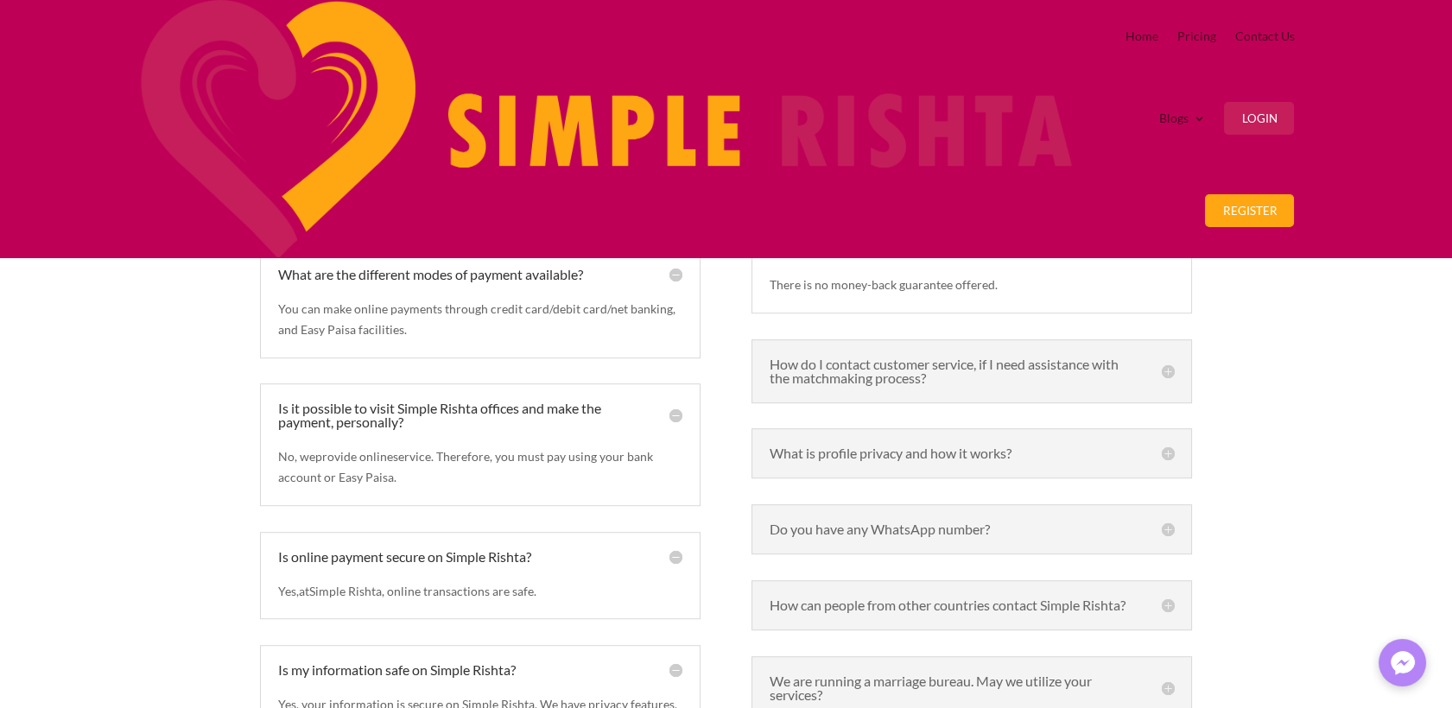
click at [847, 385] on h5 "How do I contact customer service, if I need assistance with the matchmaking pr…" at bounding box center [972, 372] width 404 height 28
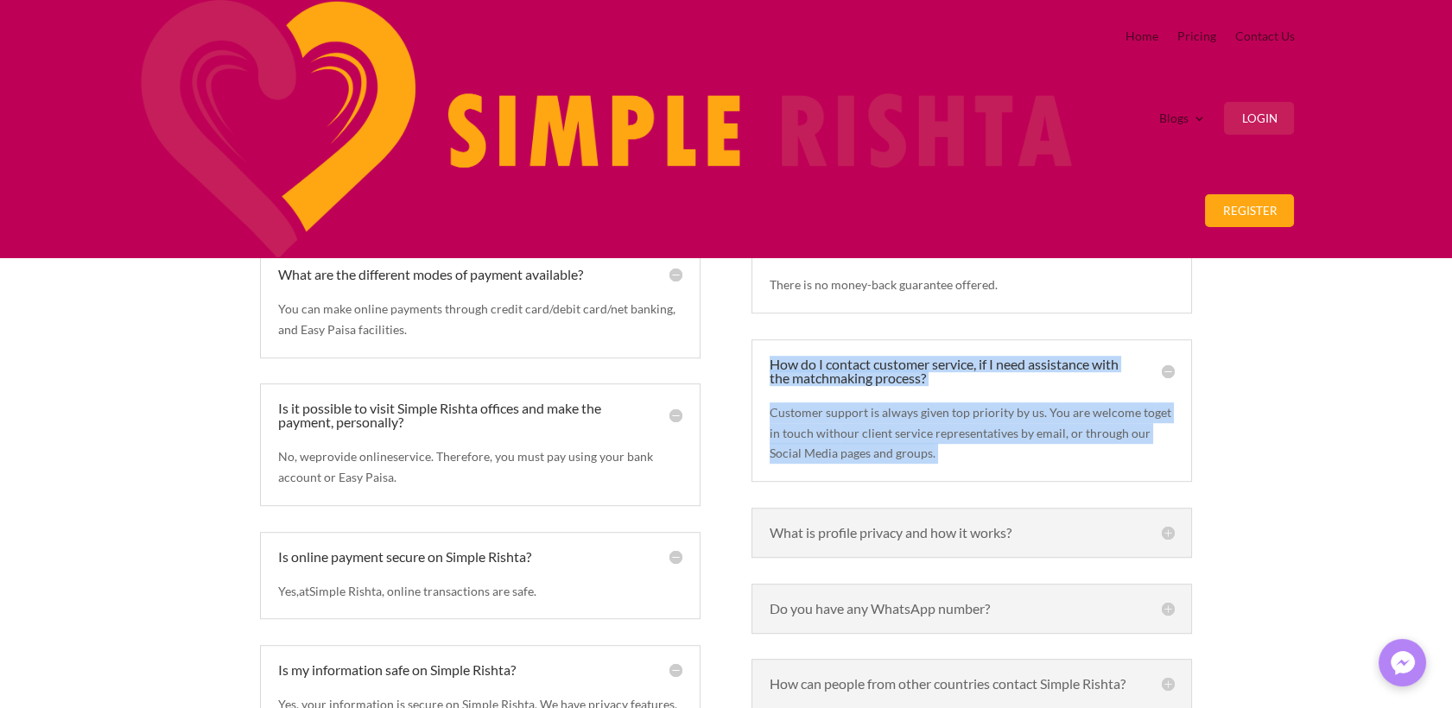
drag, startPoint x: 763, startPoint y: 352, endPoint x: 1137, endPoint y: 459, distance: 390.1
click at [1137, 459] on div "How do I contact customer service, if I need assistance with the matchmaking pr…" at bounding box center [971, 410] width 440 height 143
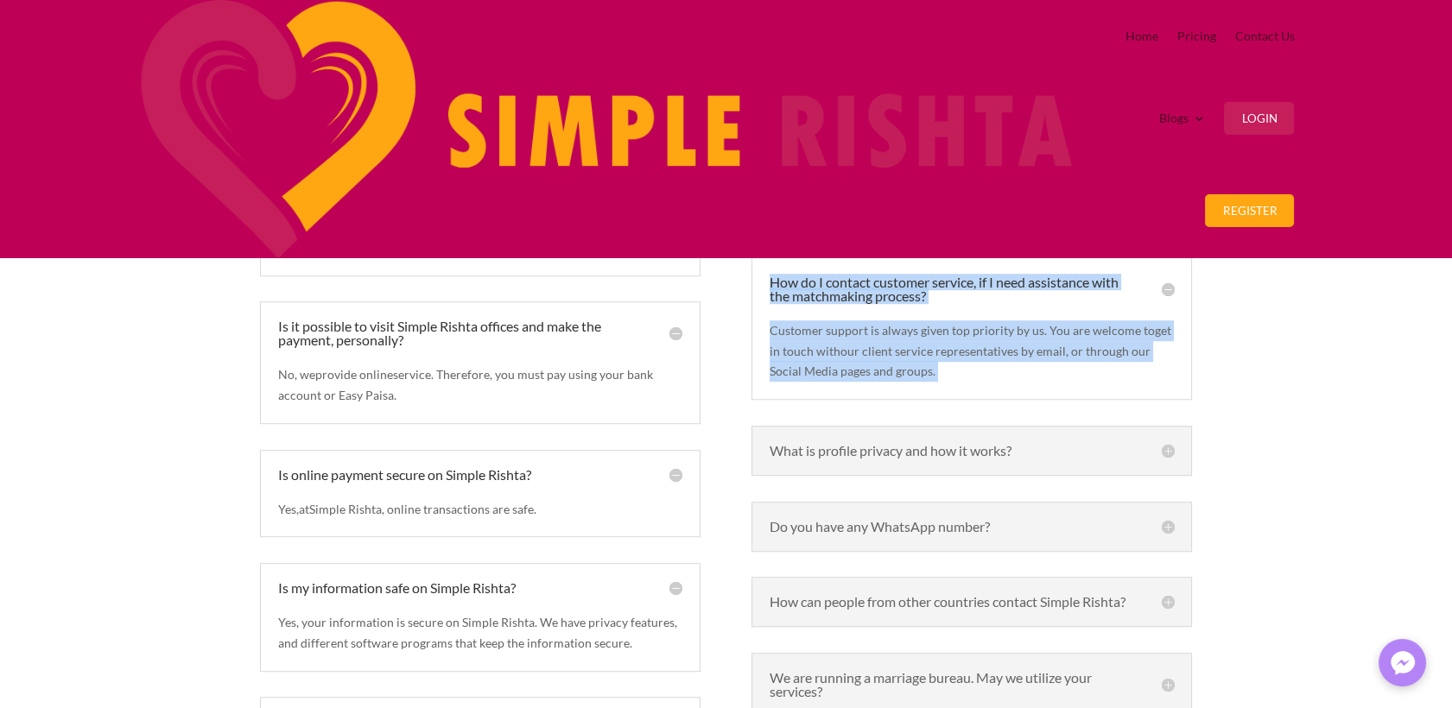
scroll to position [2467, 0]
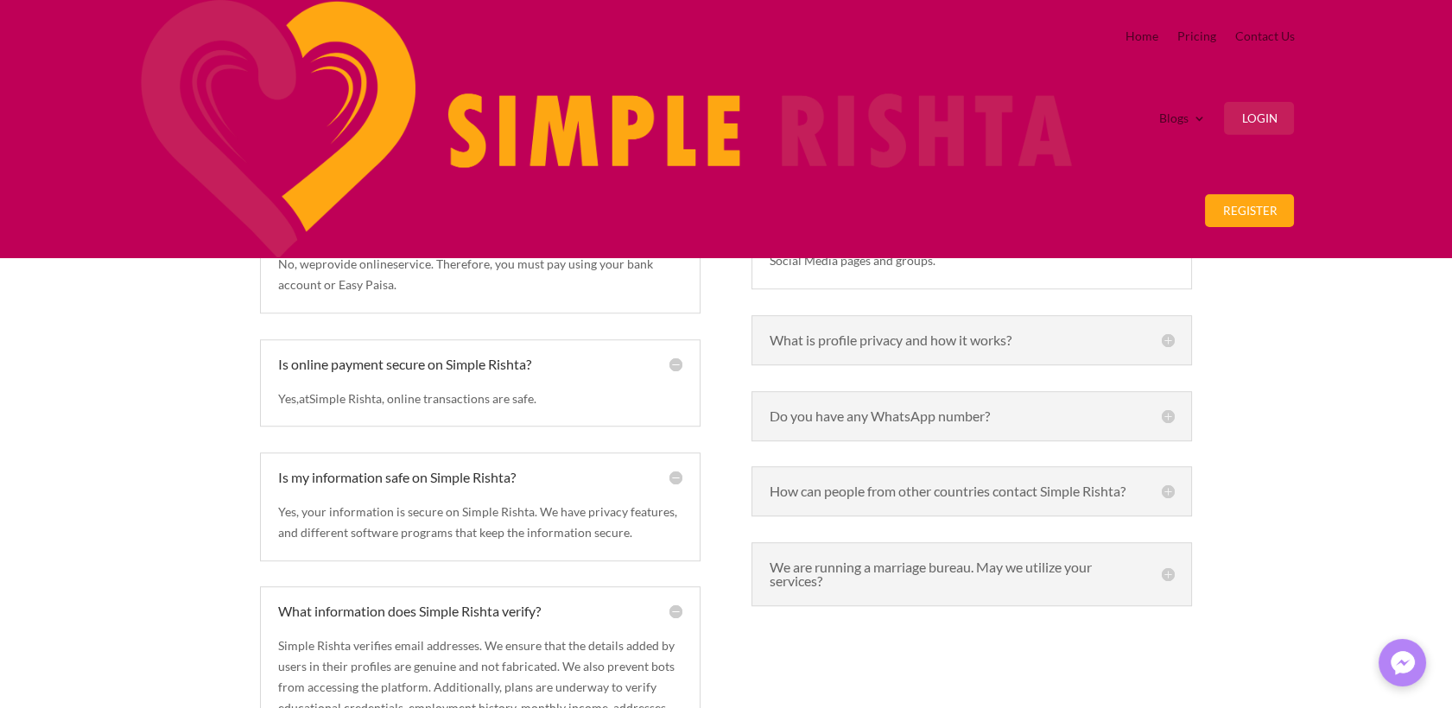
click at [947, 363] on div "What is profile privacy and how it works? Privacy setting for profiles hide the…" at bounding box center [971, 340] width 440 height 50
click at [947, 347] on h5 "What is profile privacy and how it works?" at bounding box center [972, 340] width 404 height 14
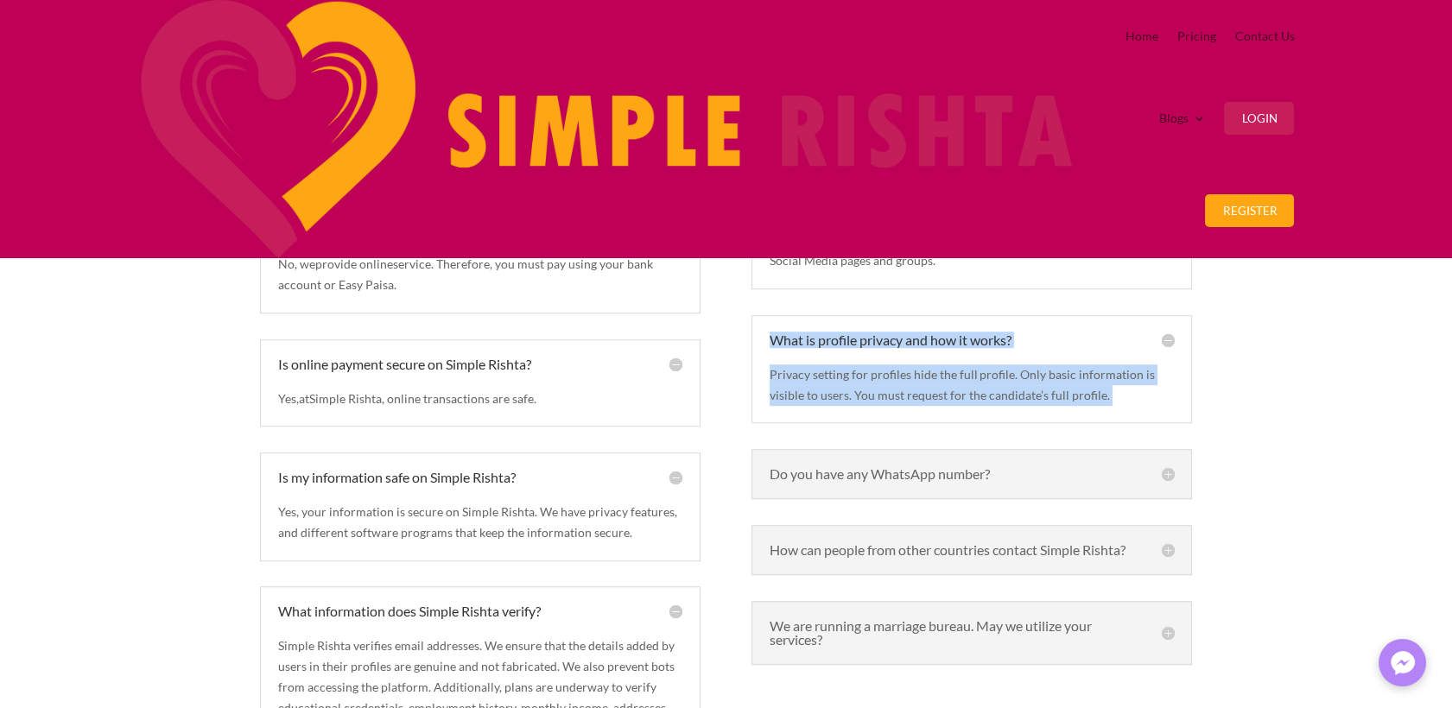
drag, startPoint x: 761, startPoint y: 337, endPoint x: 930, endPoint y: 425, distance: 190.8
click at [930, 424] on div "What is profile privacy and how it works? Privacy setting for profiles hide the…" at bounding box center [971, 369] width 440 height 109
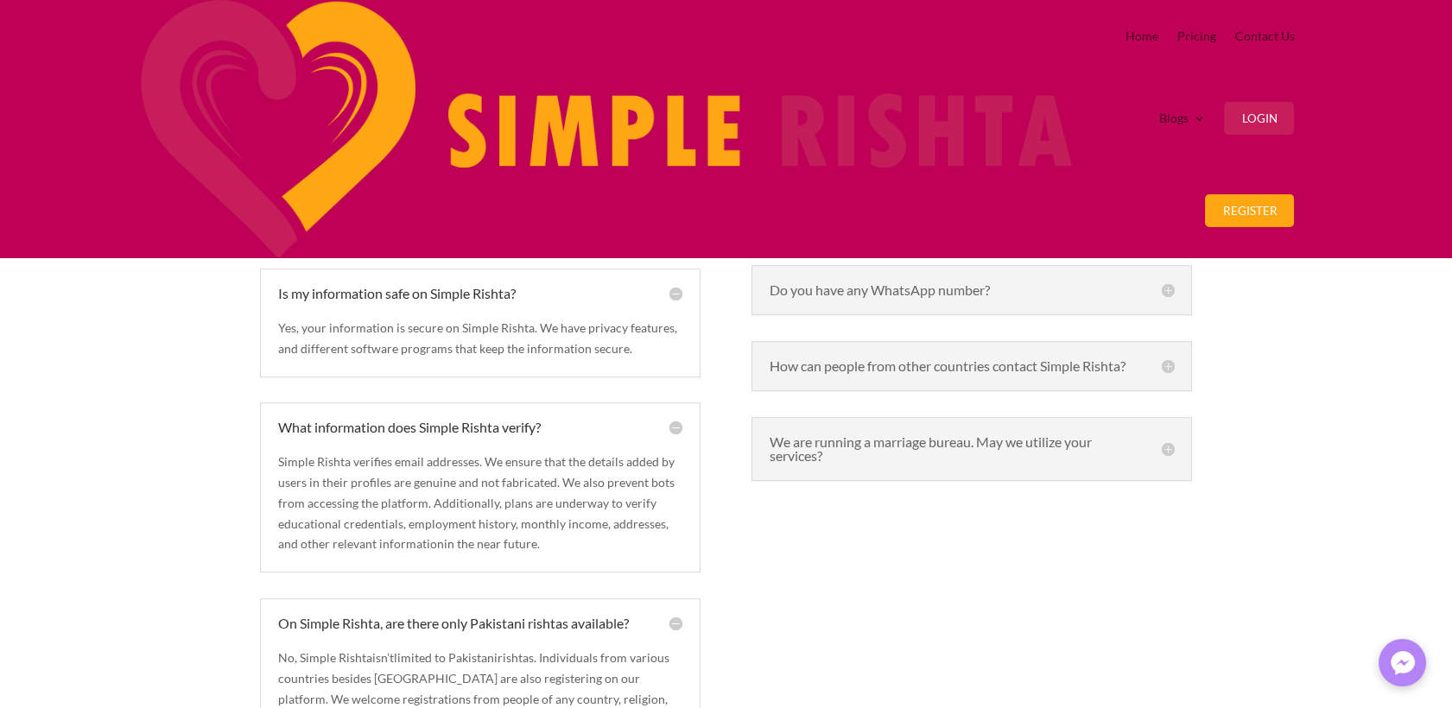
scroll to position [2658, 0]
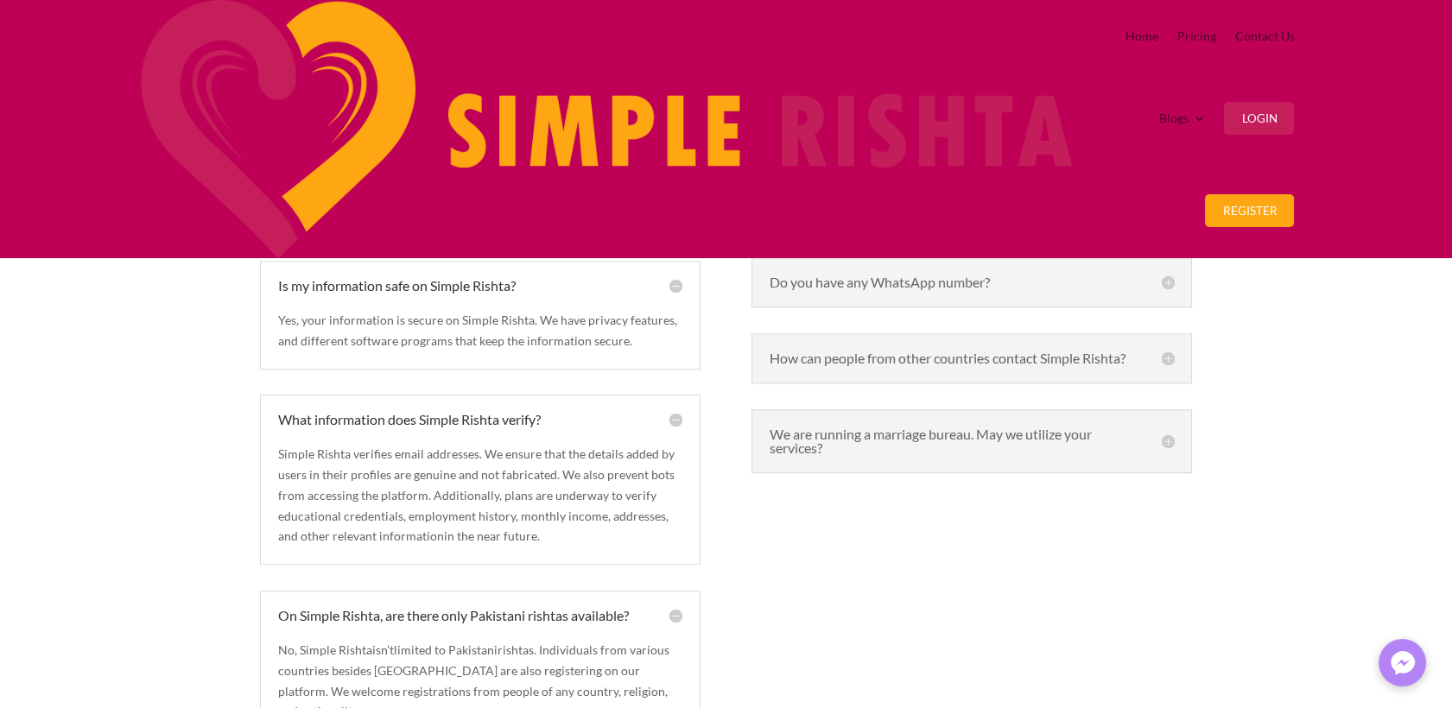
click at [790, 289] on h5 "Do you have any WhatsApp number?" at bounding box center [972, 283] width 404 height 14
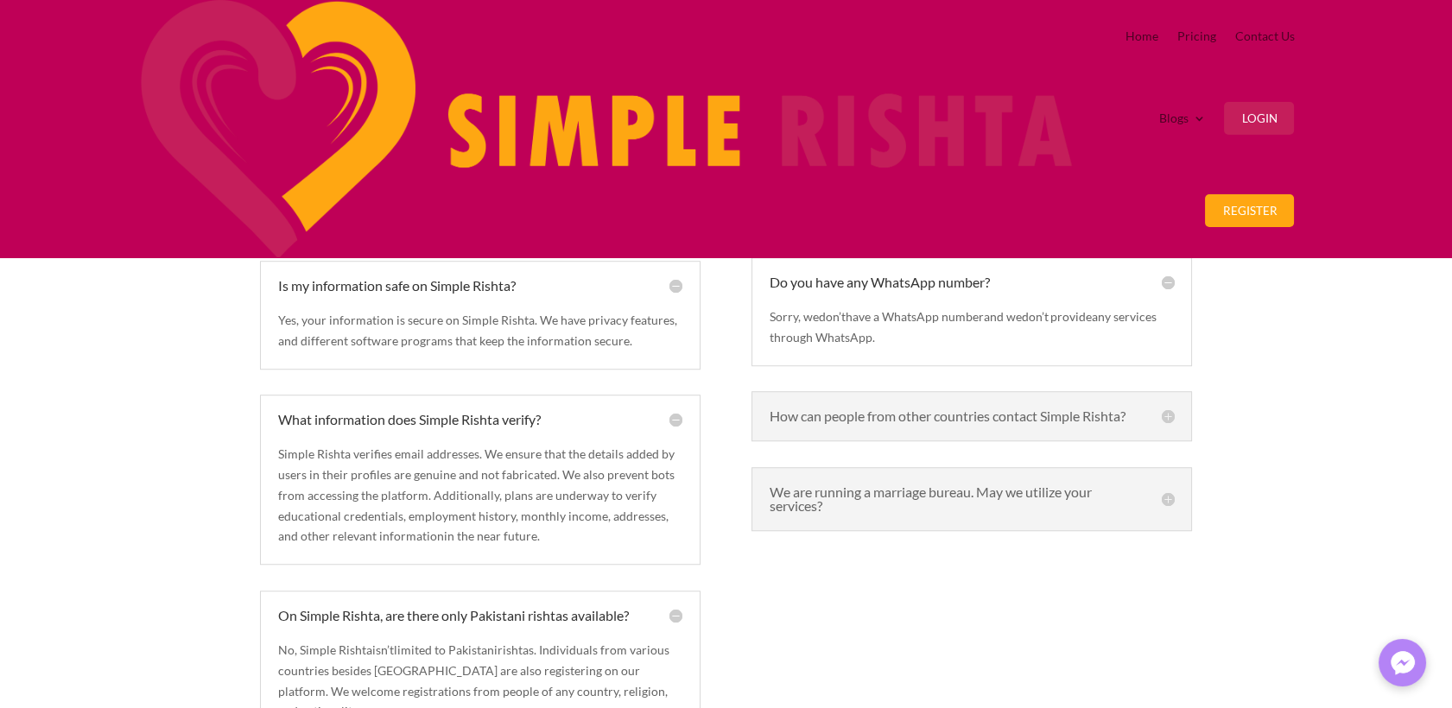
drag, startPoint x: 770, startPoint y: 305, endPoint x: 999, endPoint y: 372, distance: 239.4
click at [999, 366] on div "Do you have any WhatsApp number? Sorry, we  don’t  have a WhatsApp number and w…" at bounding box center [971, 311] width 440 height 109
click at [897, 423] on h5 "How can people from other countries contact Simple Rishta?" at bounding box center [972, 416] width 404 height 14
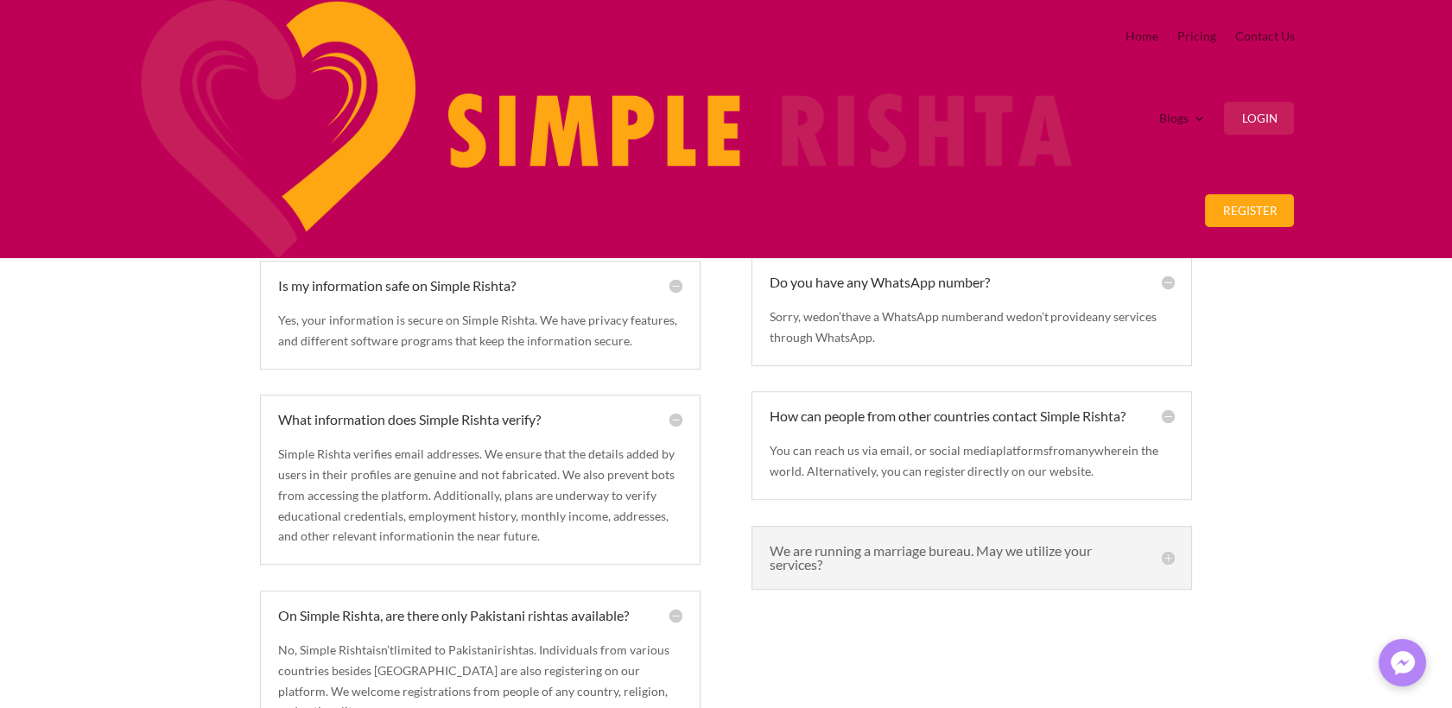
drag, startPoint x: 765, startPoint y: 454, endPoint x: 1007, endPoint y: 573, distance: 269.2
click at [1007, 500] on div "How can people from other countries contact Simple Rishta? You can reach us via…" at bounding box center [971, 445] width 440 height 109
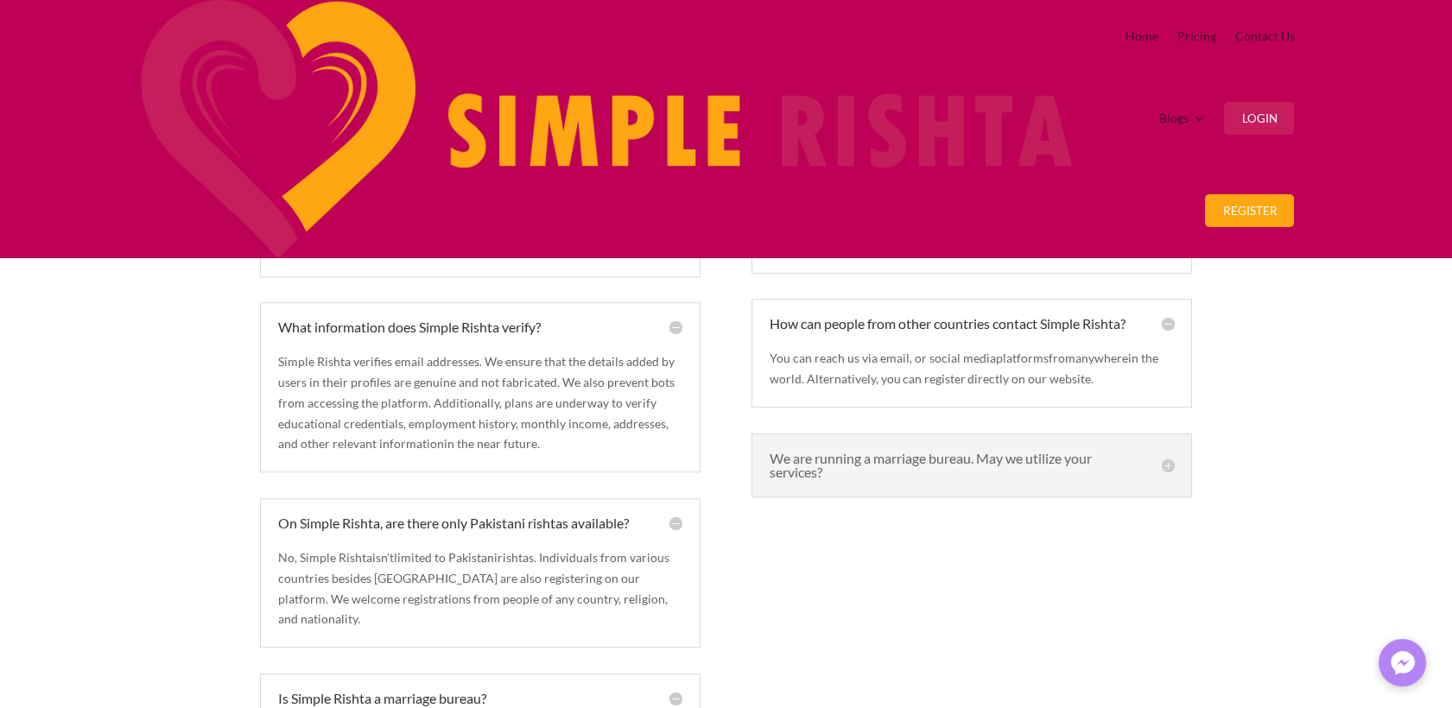
scroll to position [2946, 0]
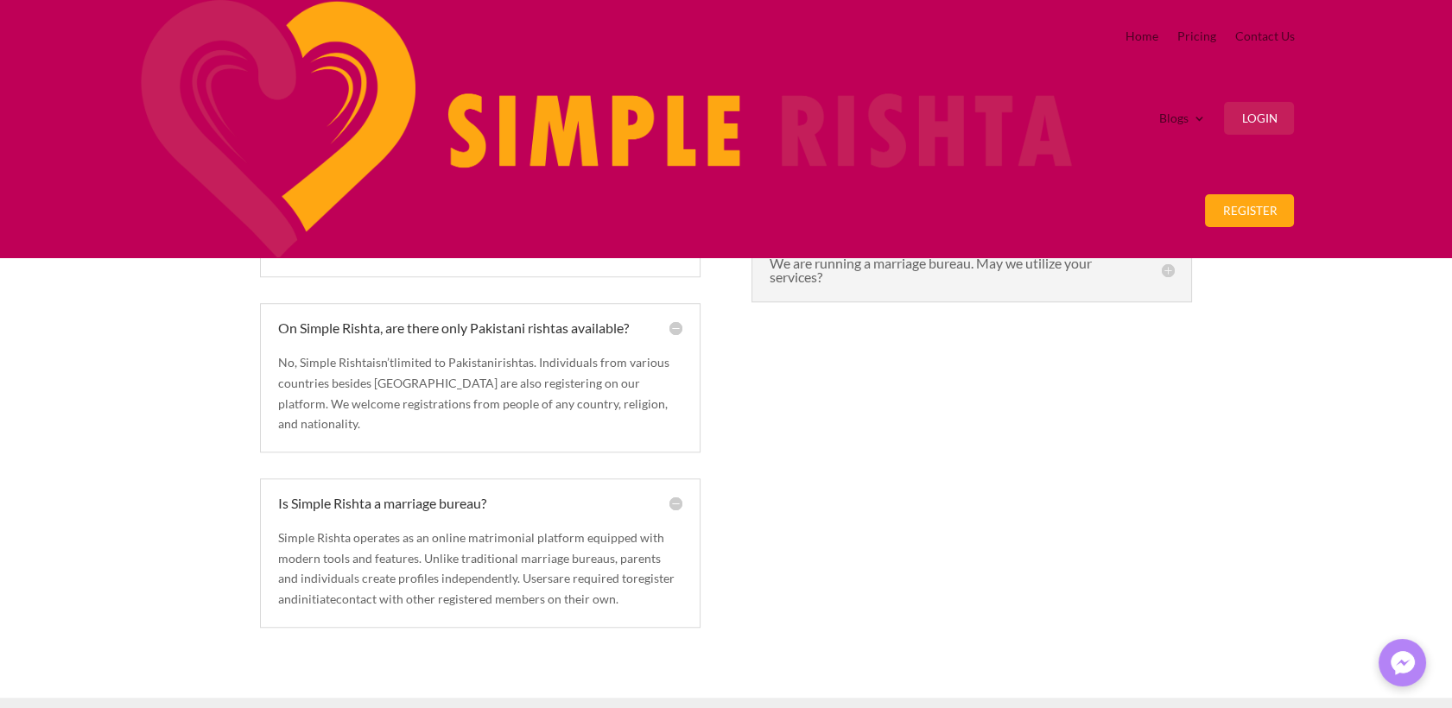
click at [890, 284] on h5 "We are running a marriage bureau. May we utilize your services?" at bounding box center [972, 271] width 404 height 28
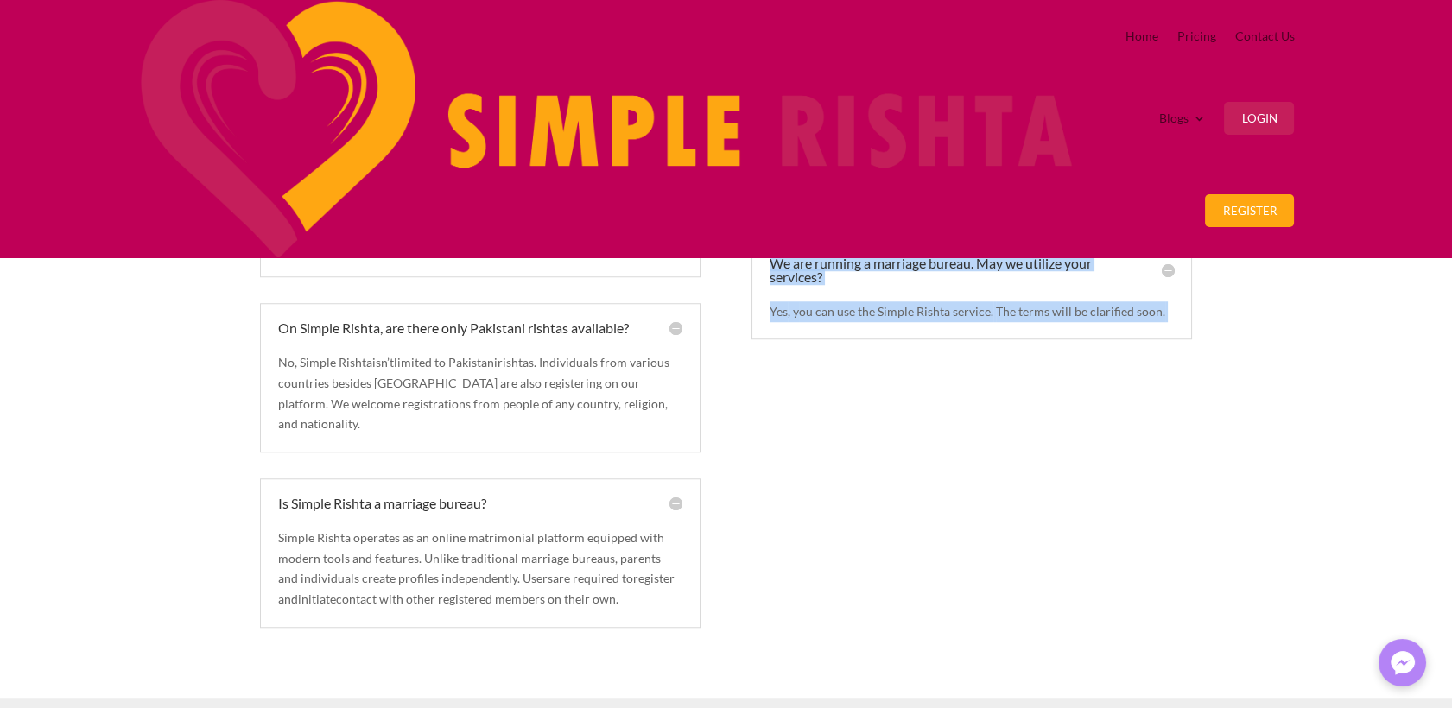
drag, startPoint x: 762, startPoint y: 341, endPoint x: 940, endPoint y: 436, distance: 201.7
click at [940, 340] on div "We are running a marriage bureau. May we utilize your services? Yes , y ou can …" at bounding box center [971, 289] width 440 height 102
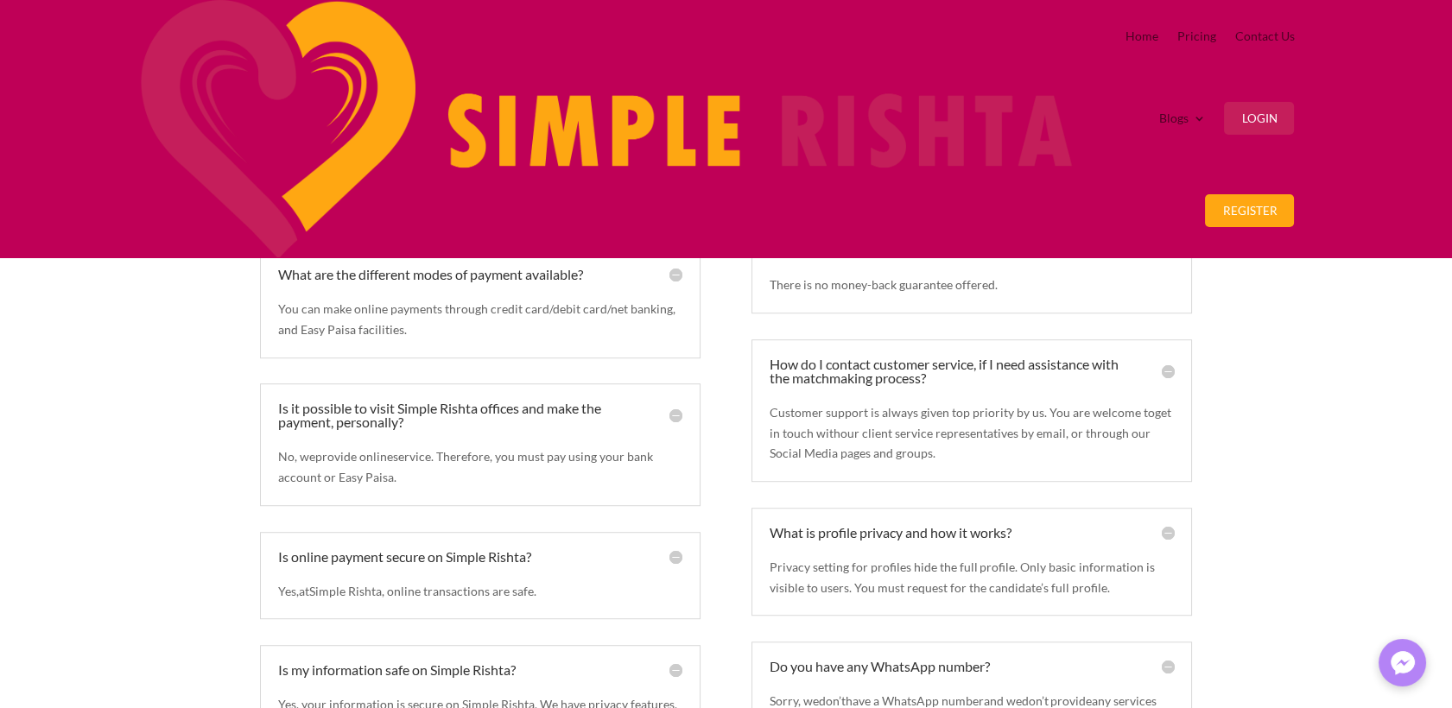
scroll to position [1603, 0]
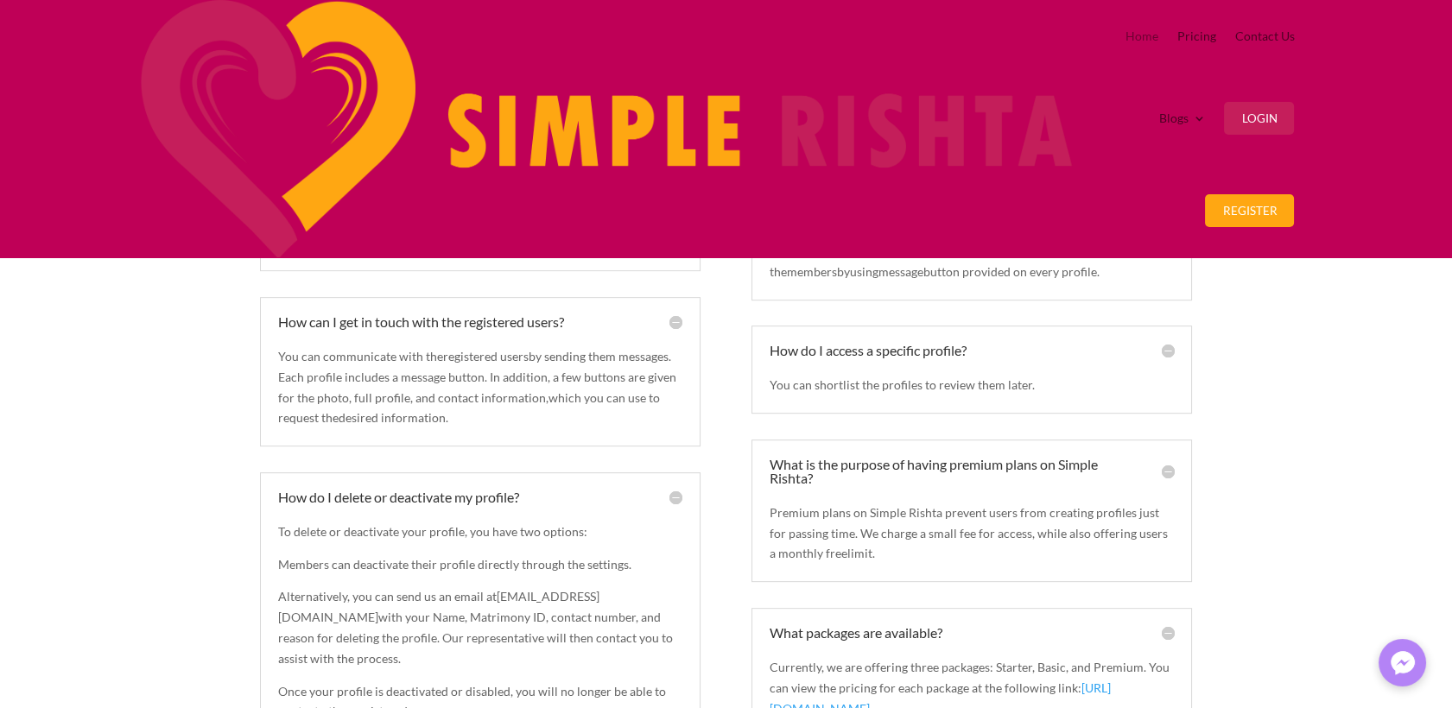
click at [1124, 50] on link "Home" at bounding box center [1140, 36] width 33 height 72
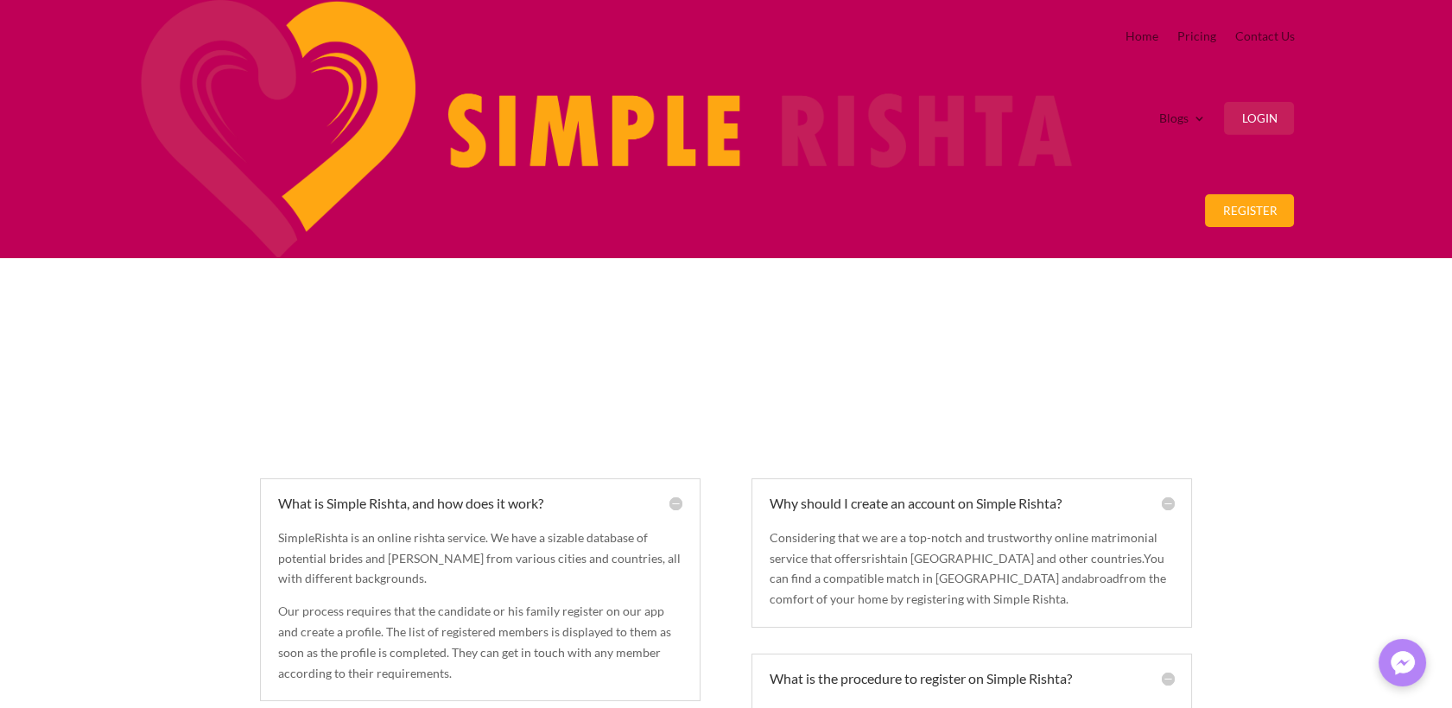
scroll to position [0, 0]
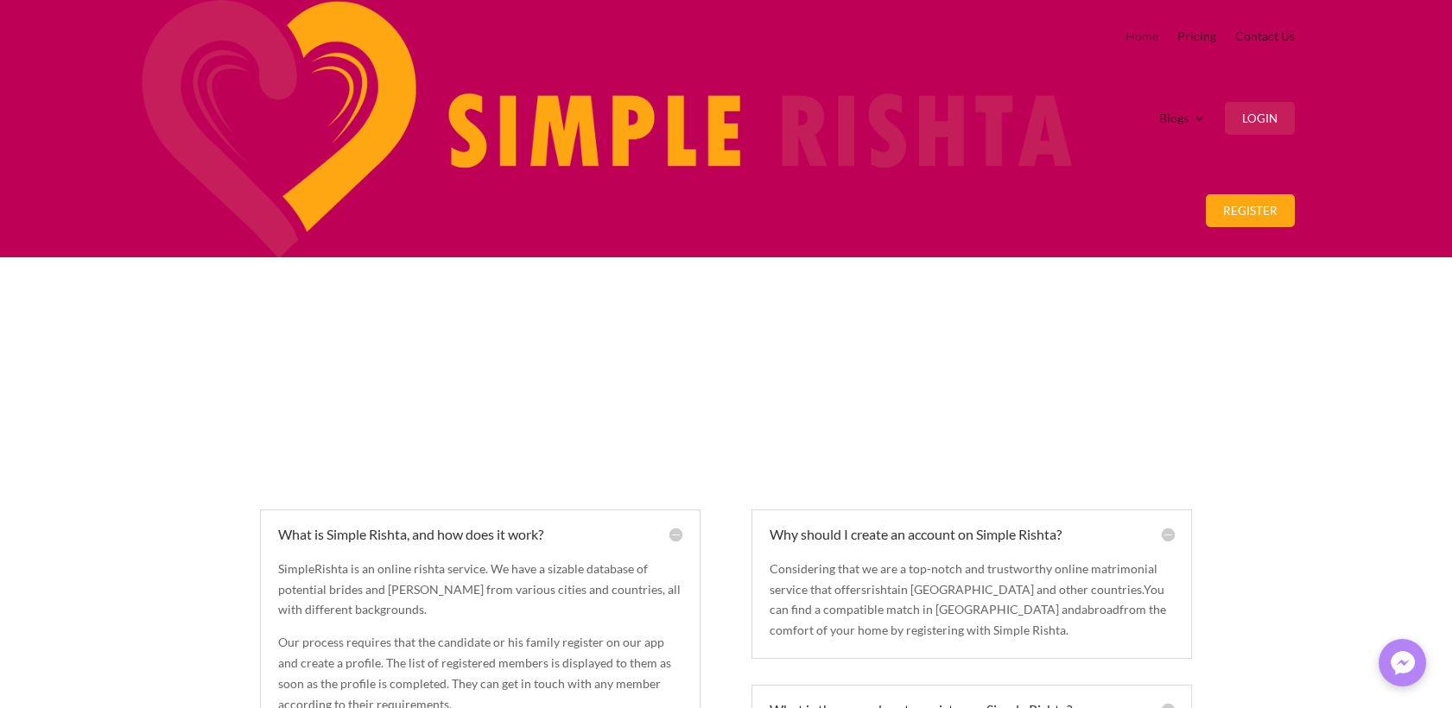
click at [1125, 51] on link "Home" at bounding box center [1141, 36] width 33 height 72
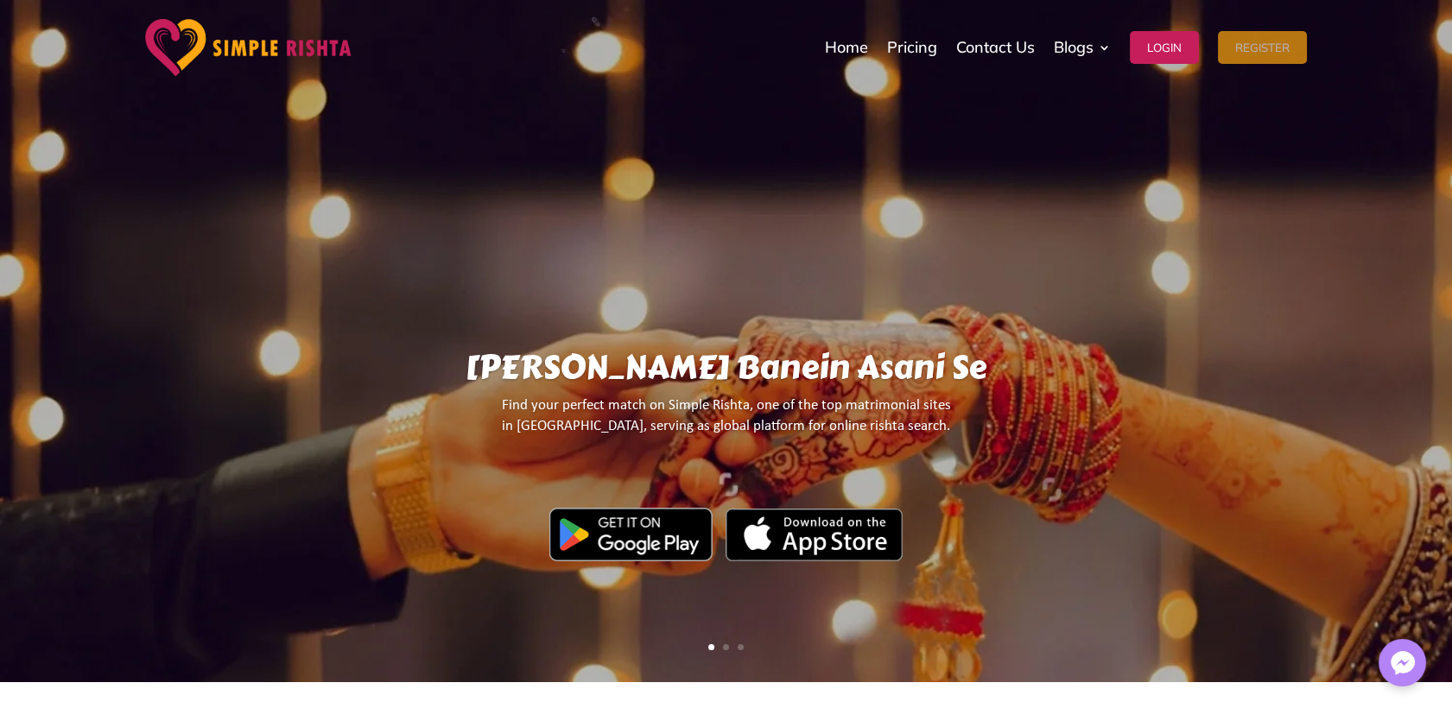
click at [1264, 54] on button "Register" at bounding box center [1262, 47] width 89 height 33
click at [1252, 52] on button "Register" at bounding box center [1262, 47] width 89 height 33
